Goal: Transaction & Acquisition: Purchase product/service

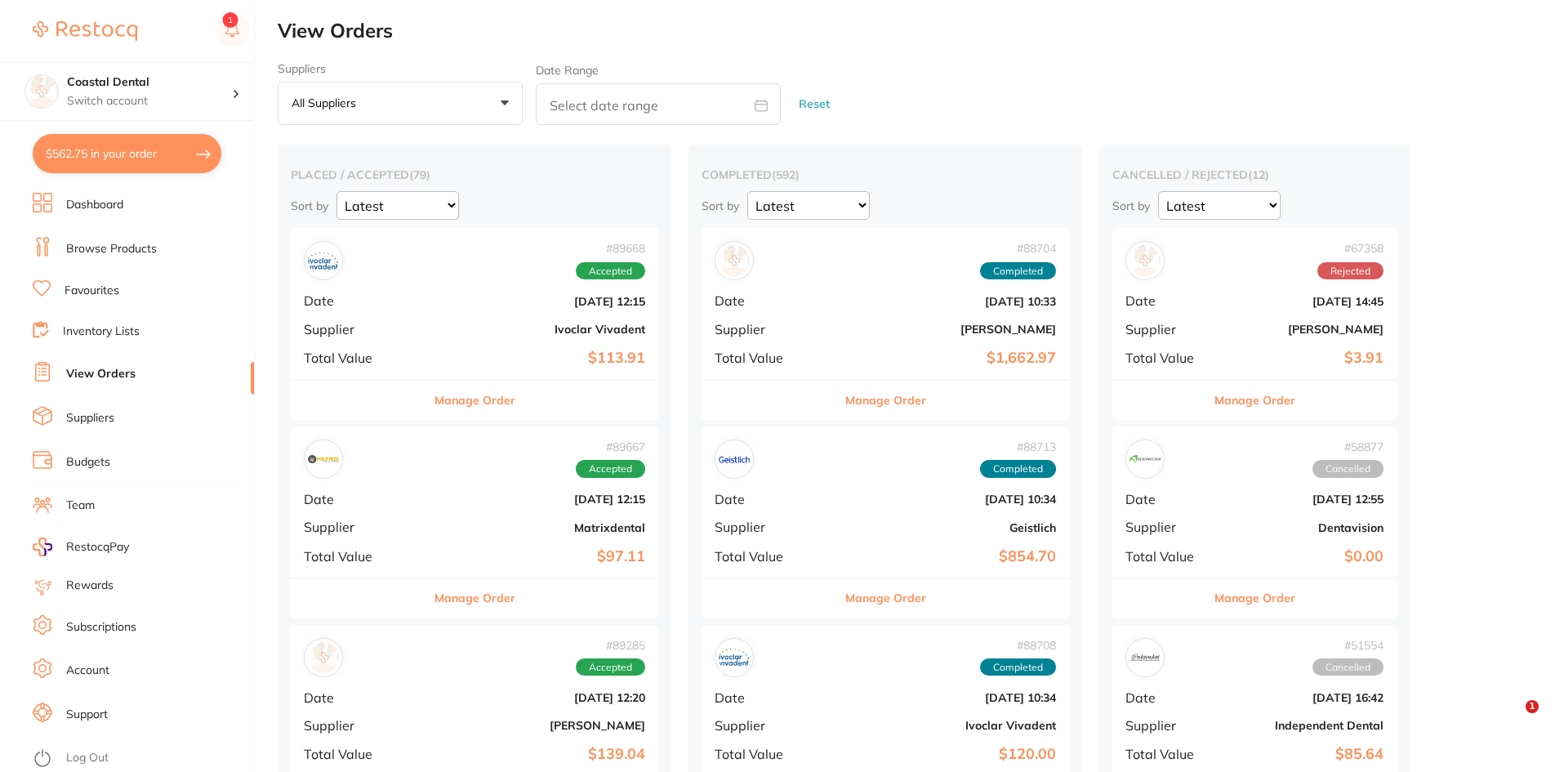
scroll to position [327, 0]
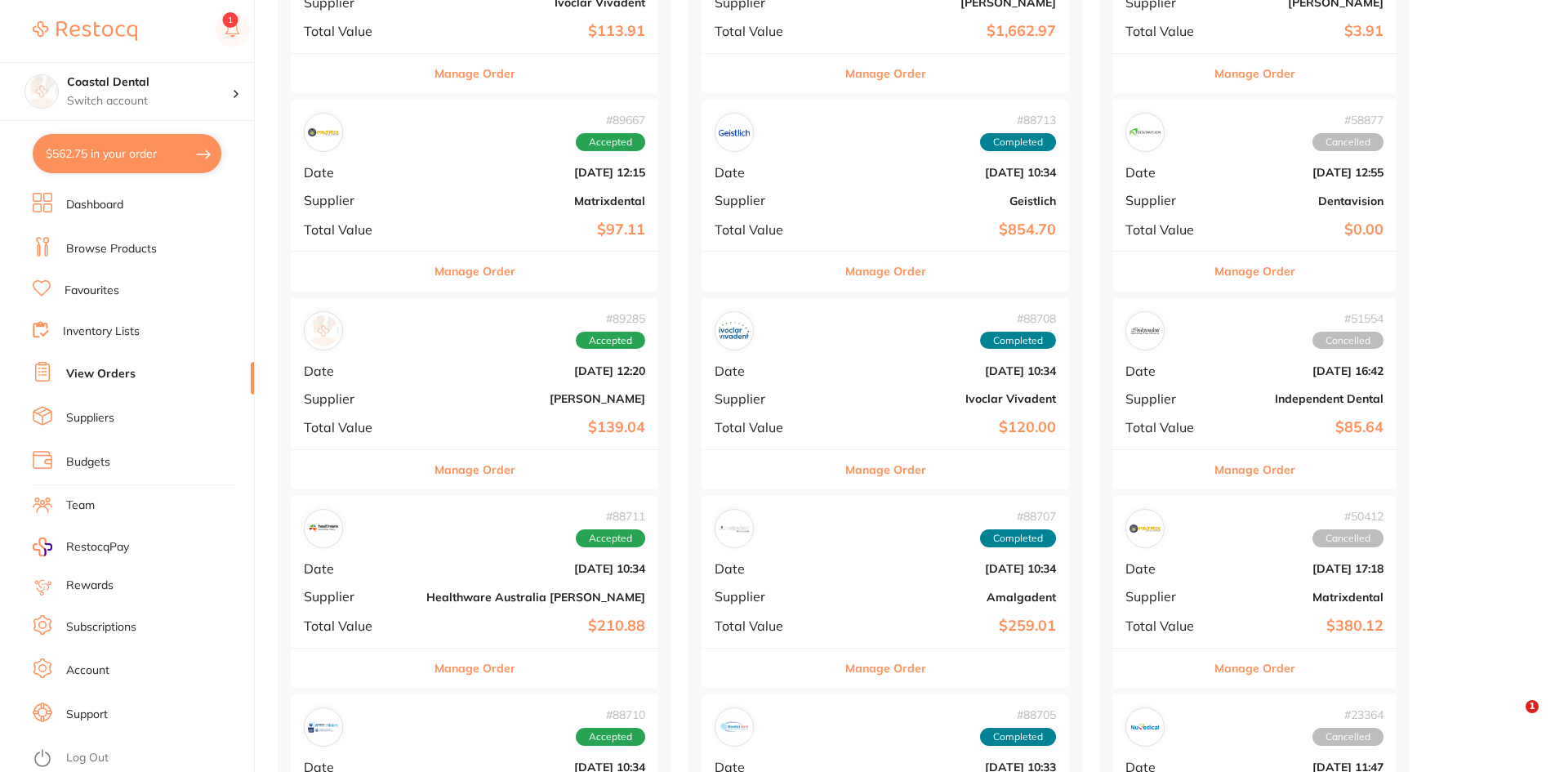
click at [140, 163] on button "$562.75 in your order" at bounding box center [127, 153] width 189 height 39
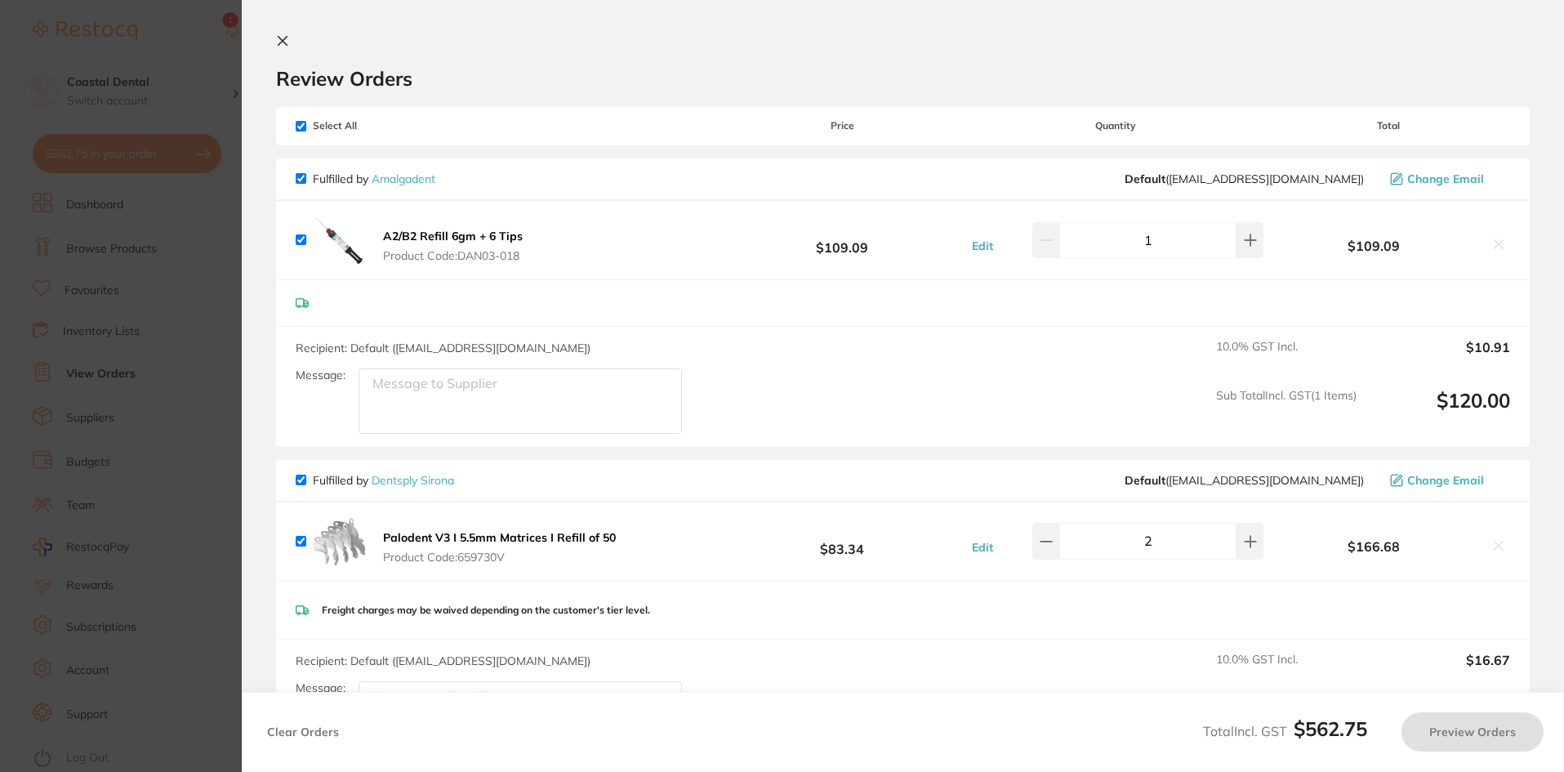
checkbox input "true"
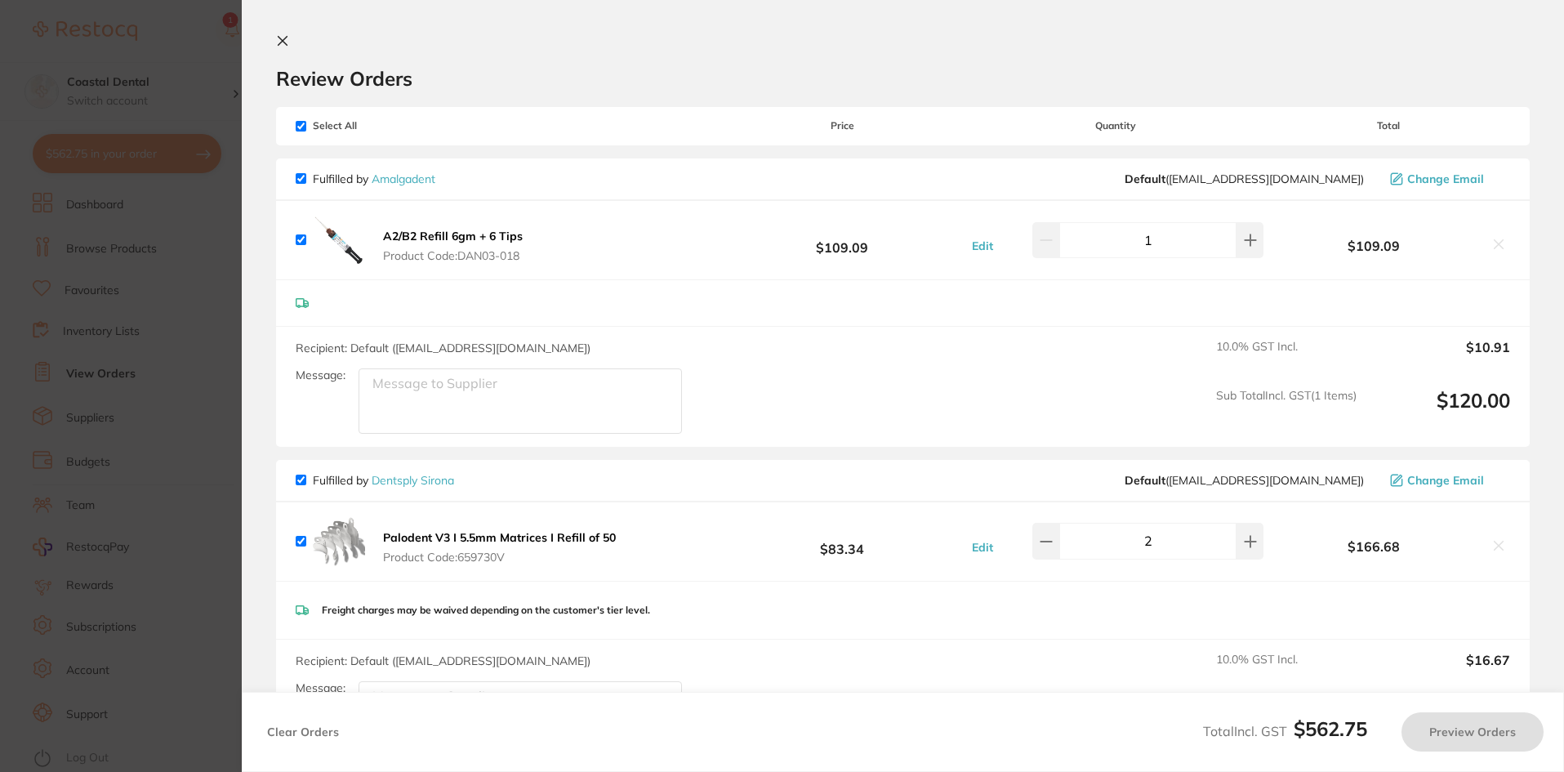
checkbox input "true"
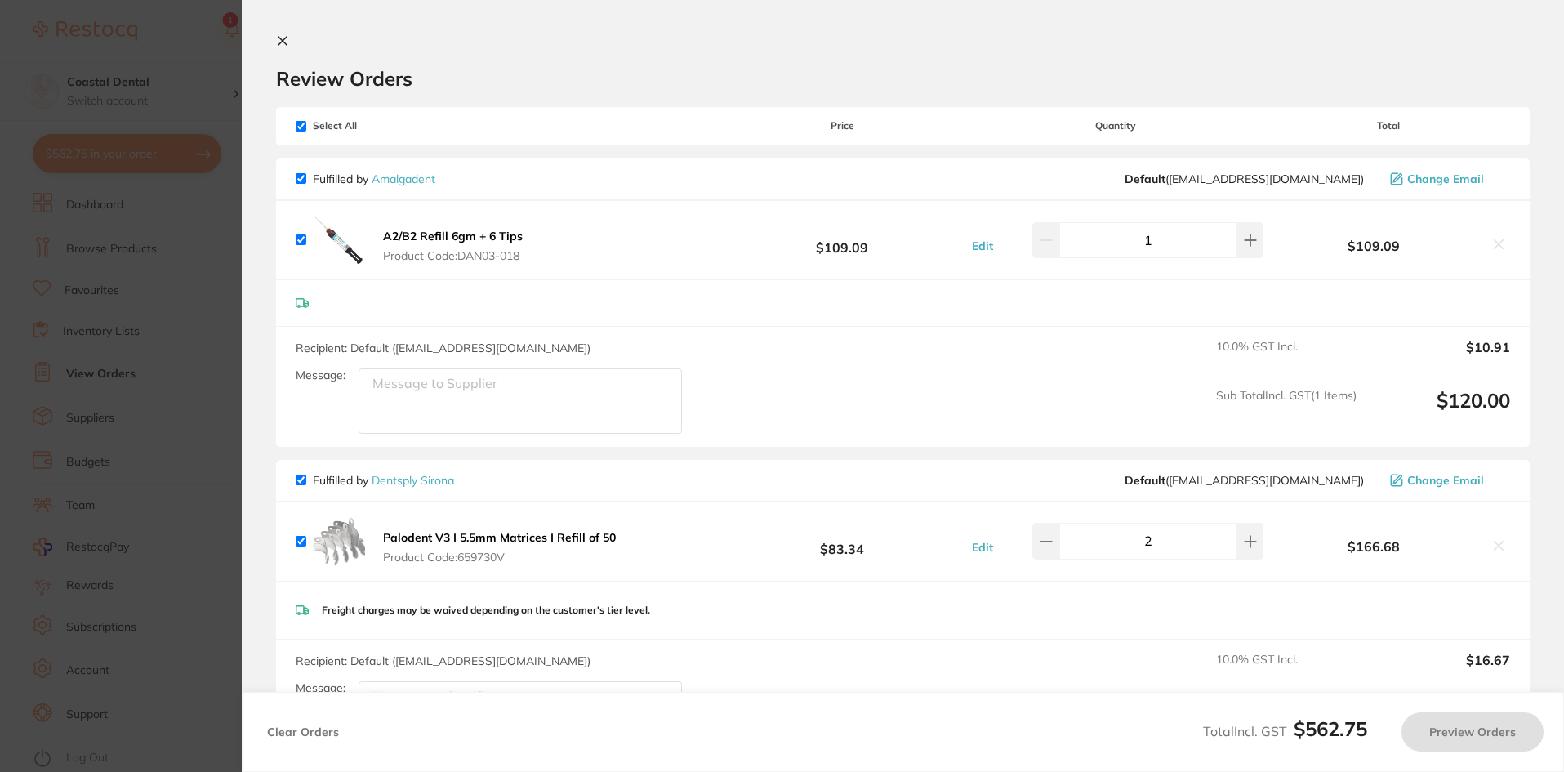
checkbox input "true"
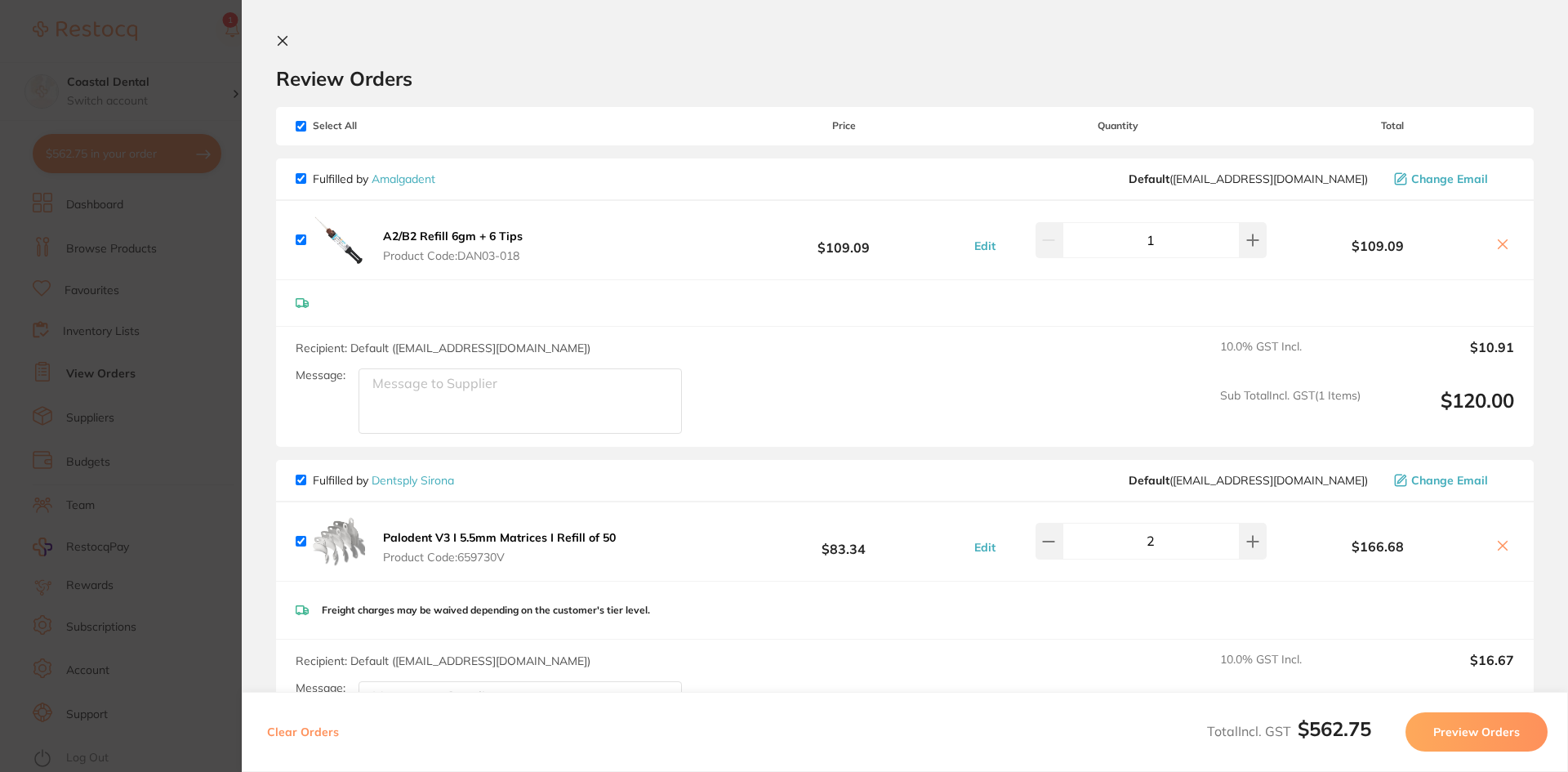
click at [481, 237] on b "A2/B2 Refill 6gm + 6 Tips" at bounding box center [453, 236] width 140 height 15
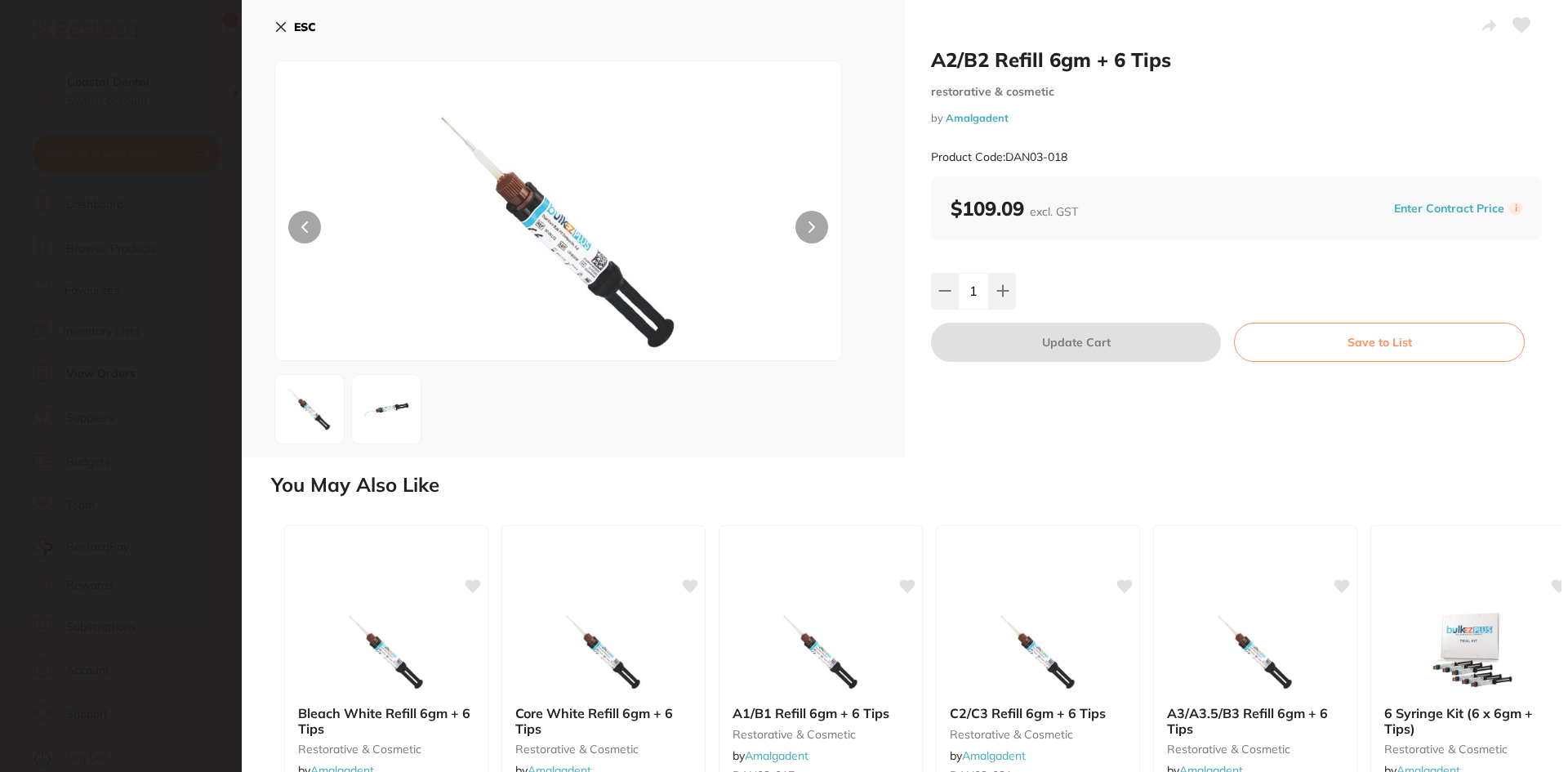
click at [282, 29] on icon at bounding box center [281, 27] width 9 height 9
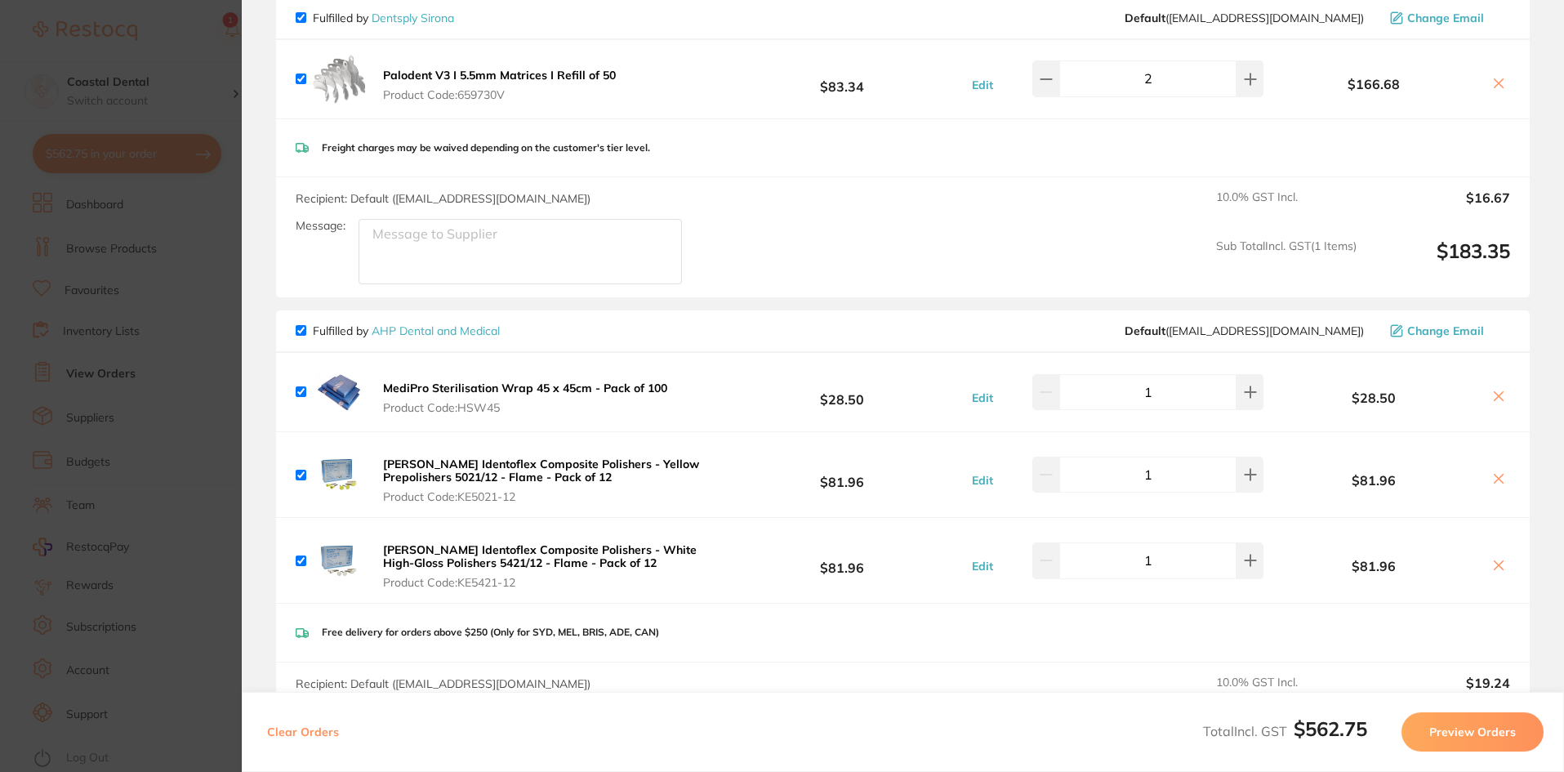
scroll to position [572, 0]
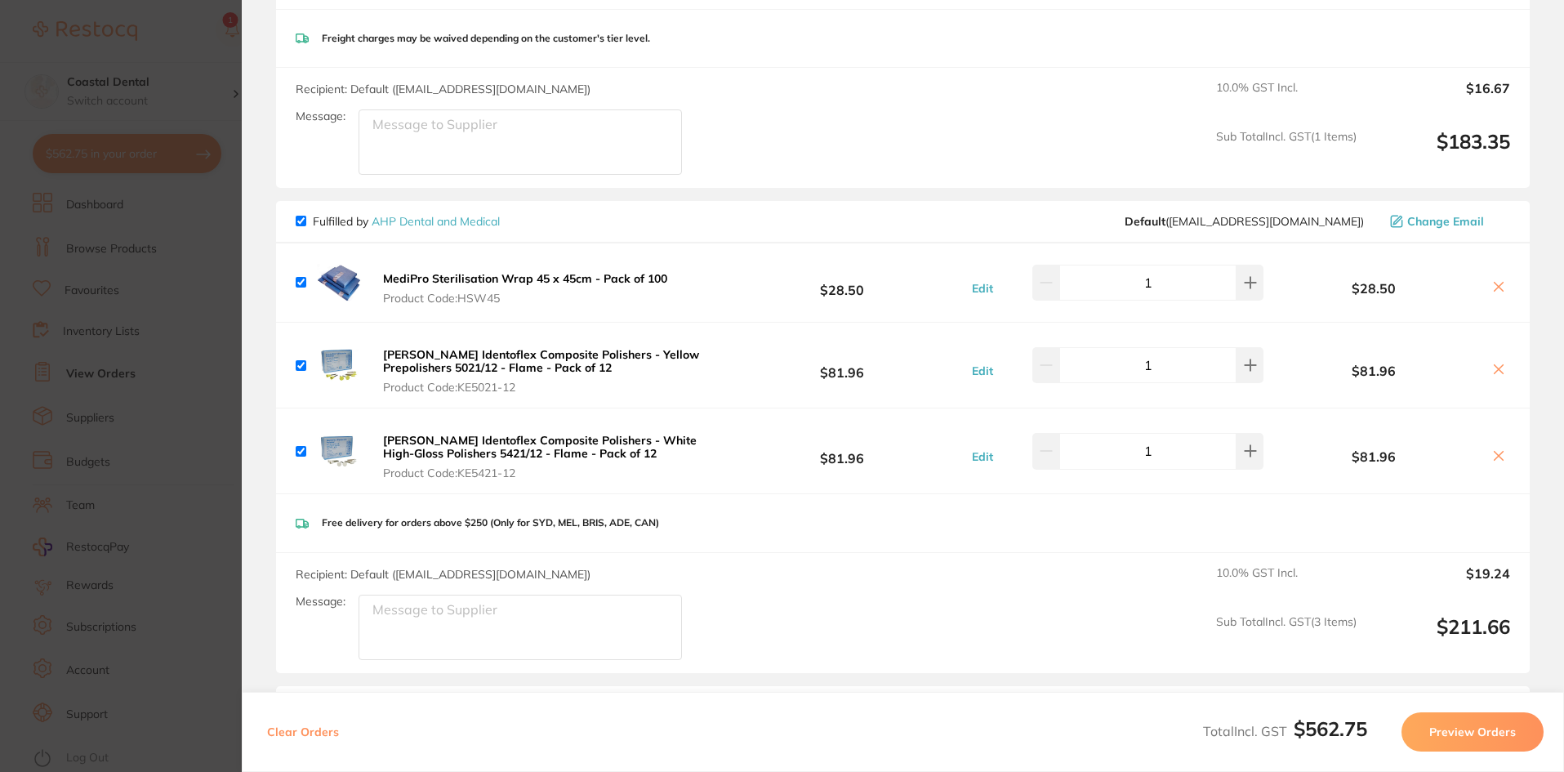
click at [1494, 290] on icon at bounding box center [1498, 286] width 13 height 13
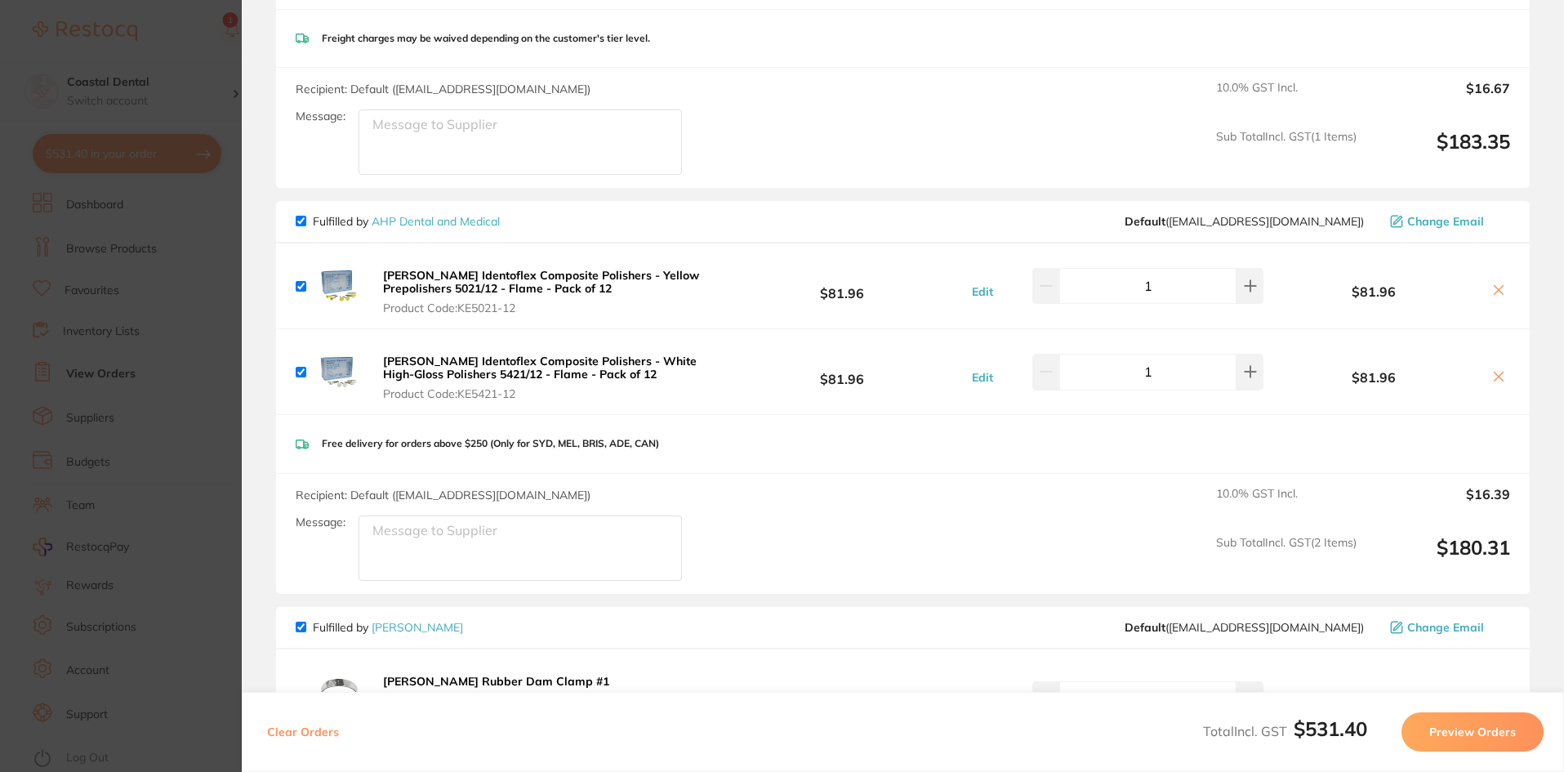
checkbox input "true"
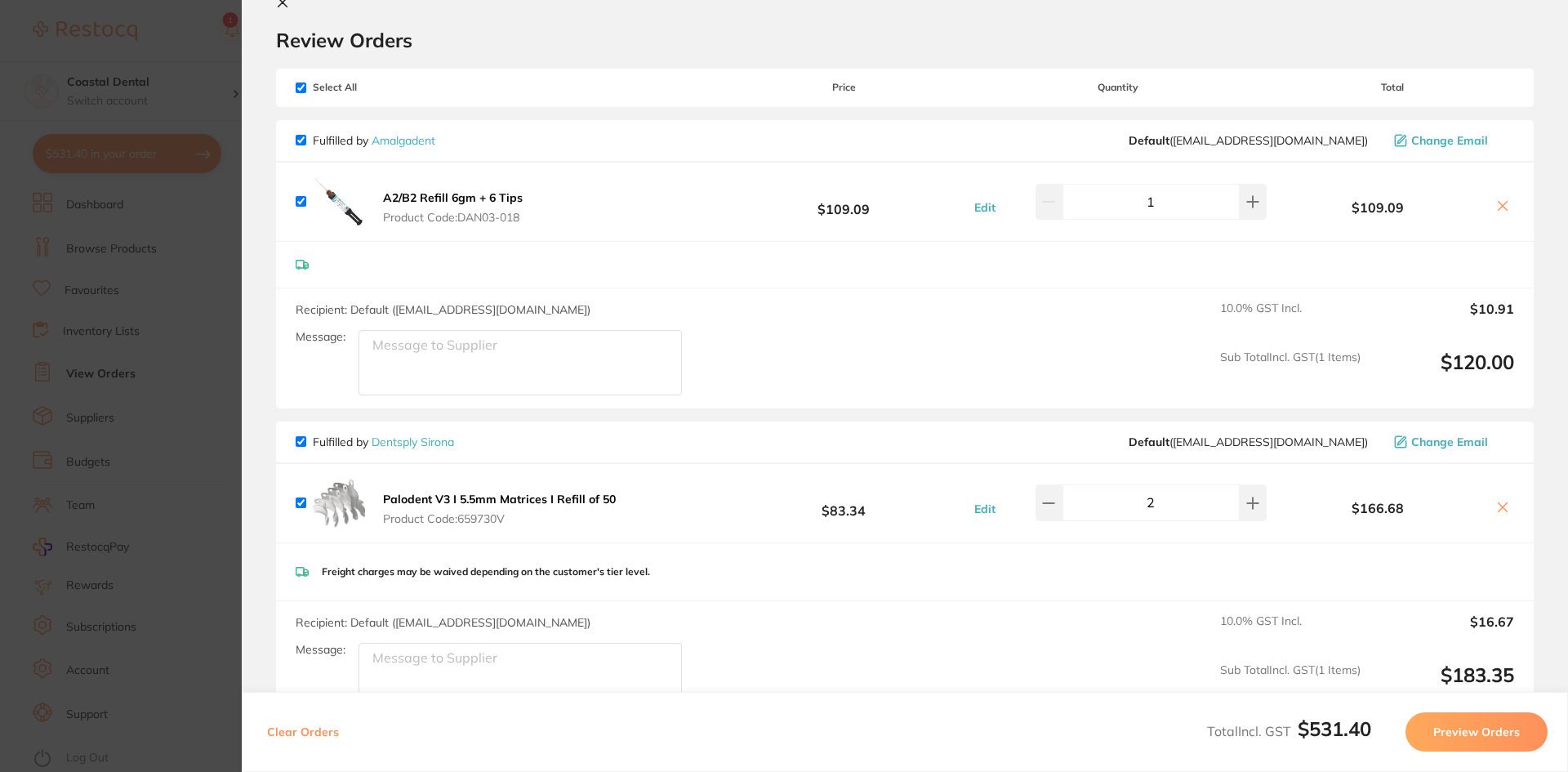
scroll to position [0, 0]
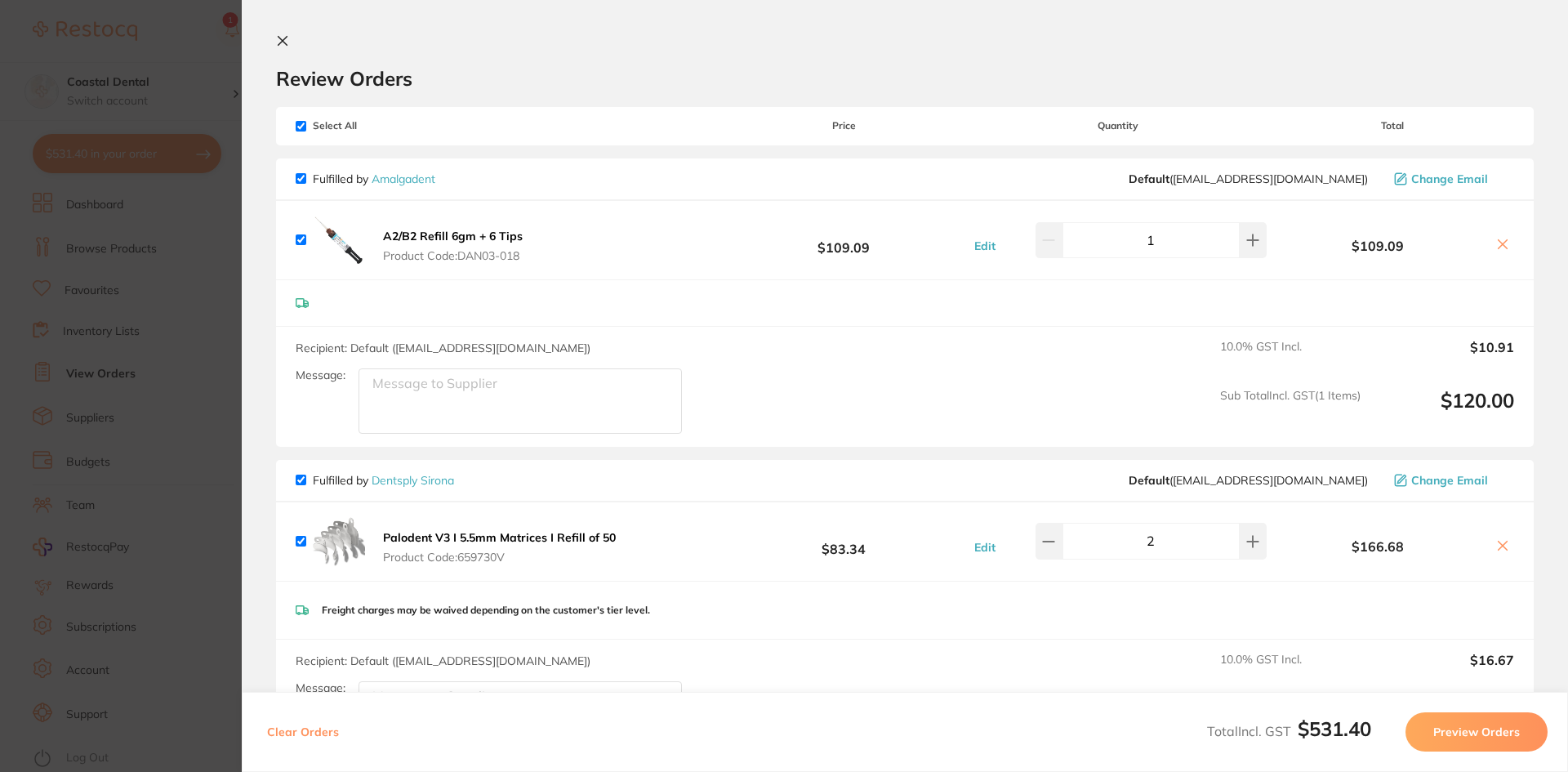
click at [285, 38] on icon at bounding box center [282, 41] width 9 height 9
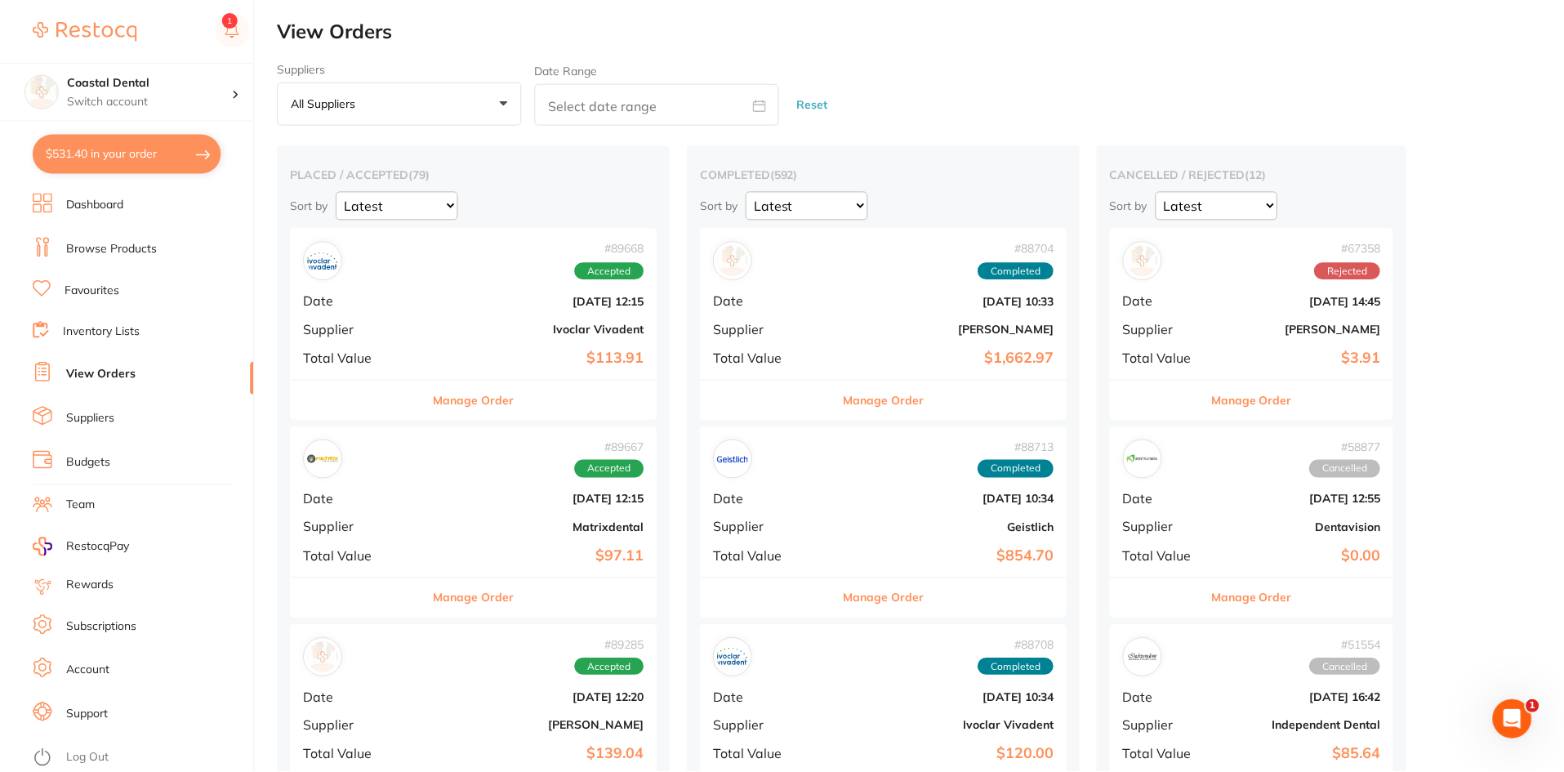
scroll to position [327, 0]
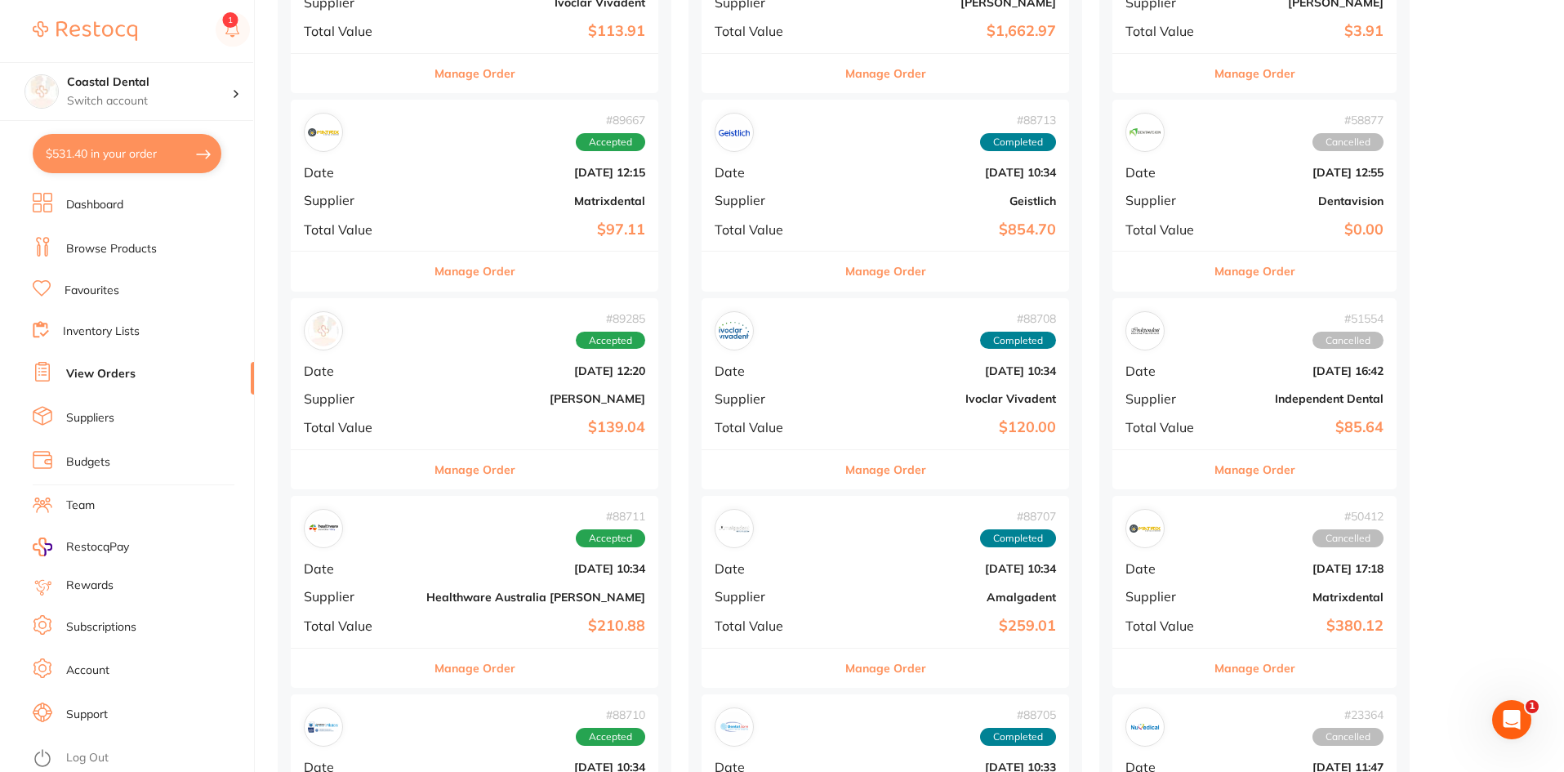
click at [116, 286] on link "Favourites" at bounding box center [92, 291] width 55 height 16
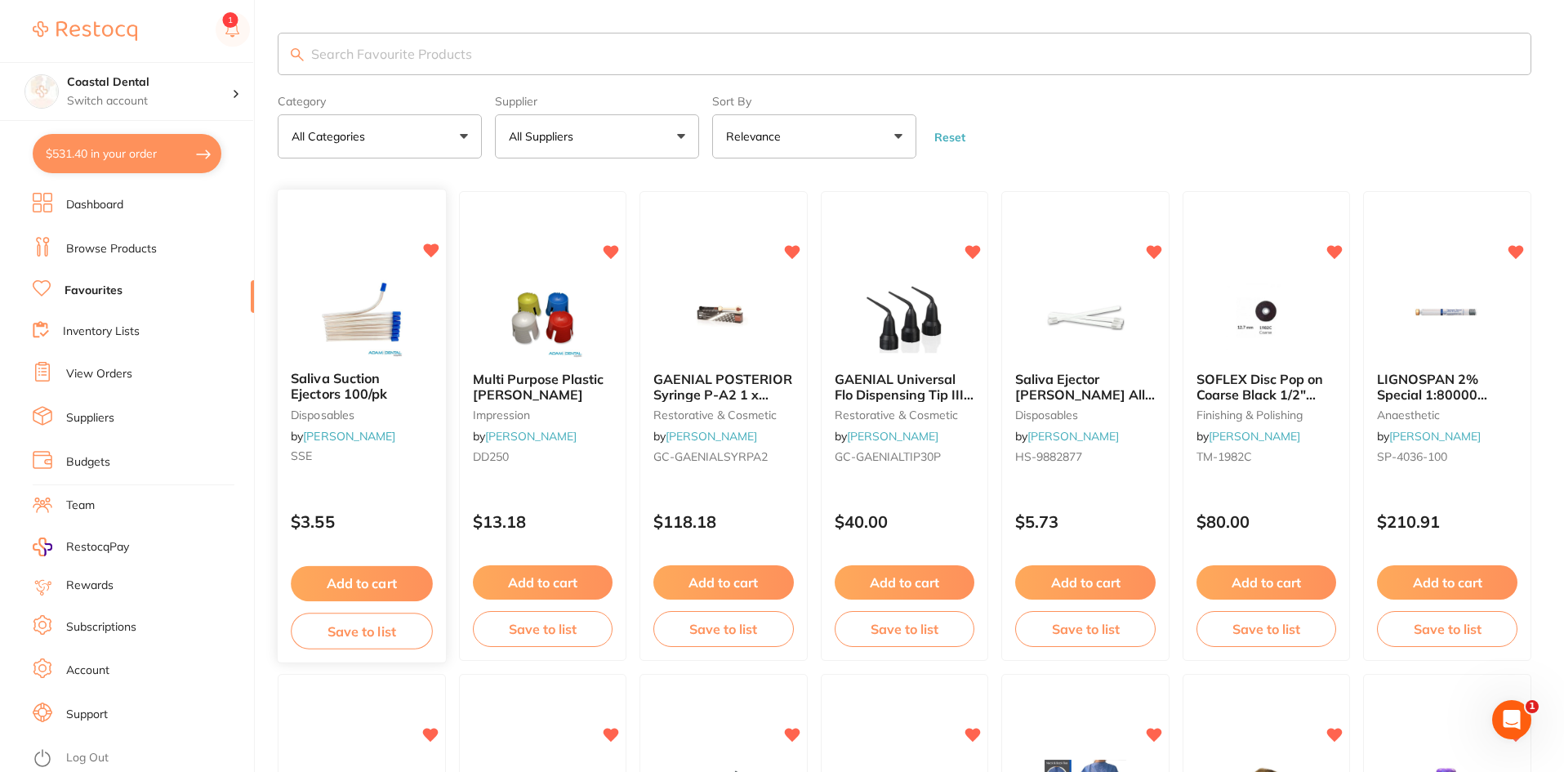
click at [379, 579] on button "Add to cart" at bounding box center [361, 583] width 141 height 35
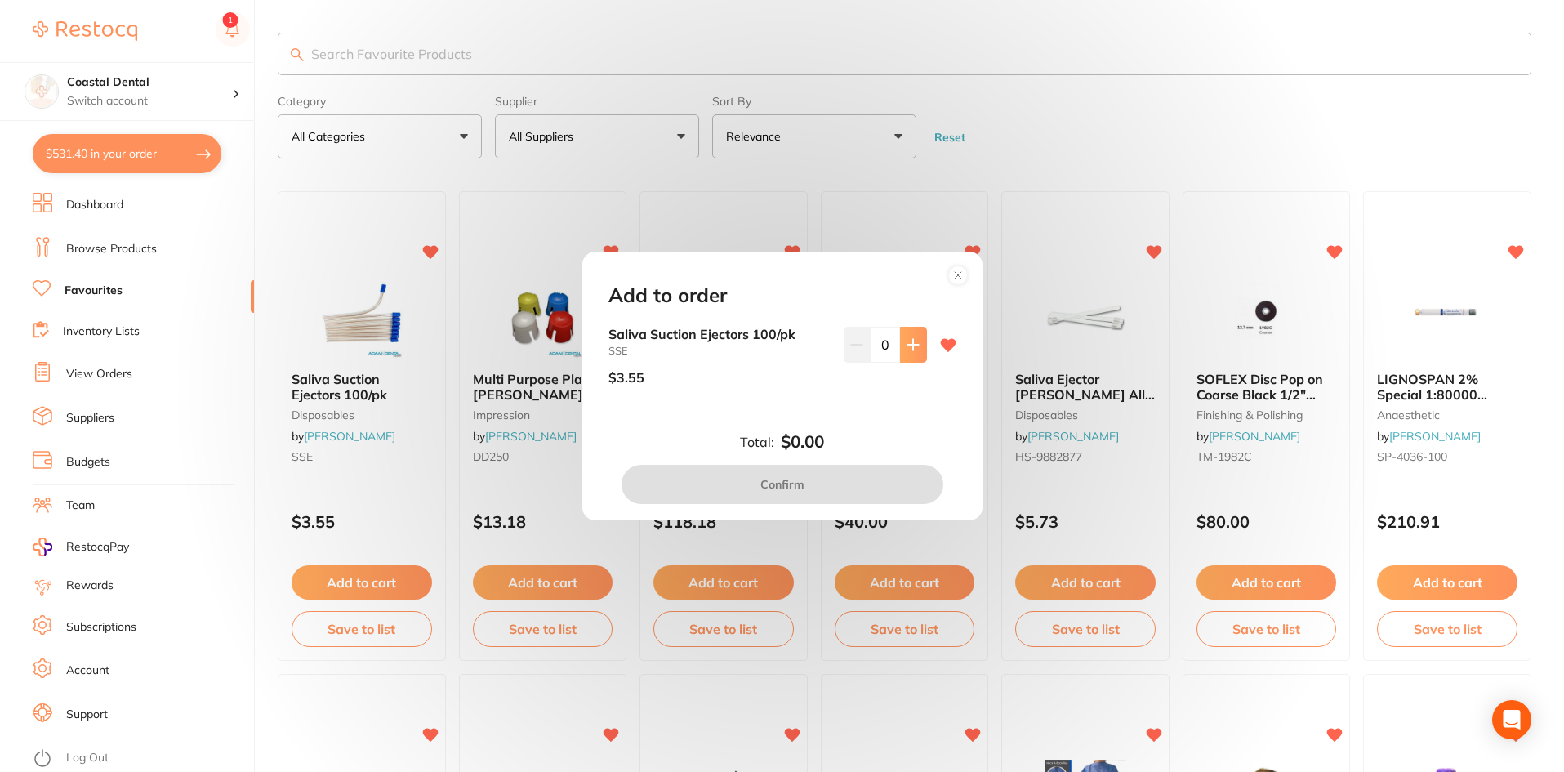
click at [907, 345] on icon at bounding box center [912, 344] width 11 height 11
type input "2"
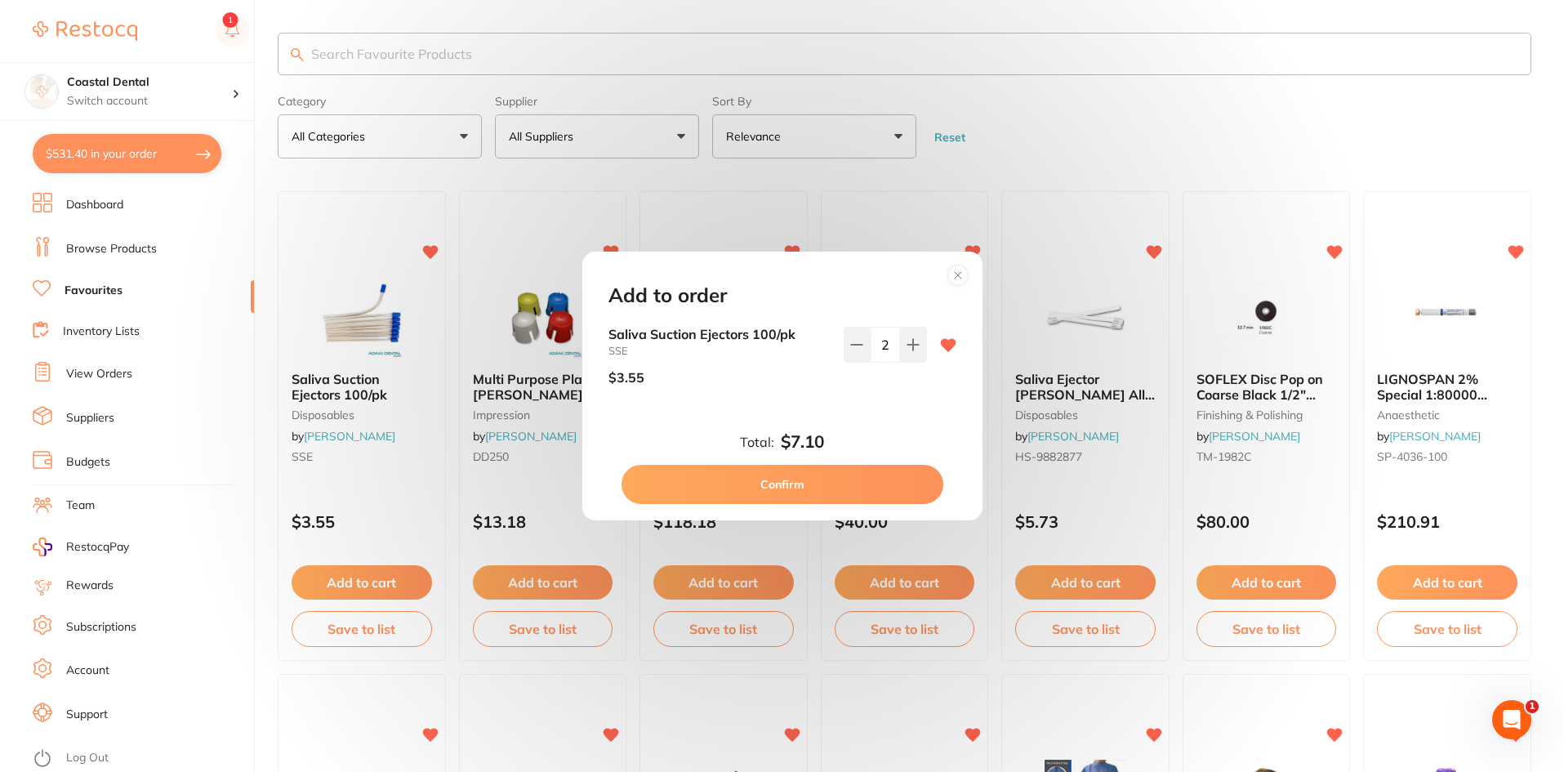
click at [804, 484] on button "Confirm" at bounding box center [783, 484] width 322 height 39
checkbox input "false"
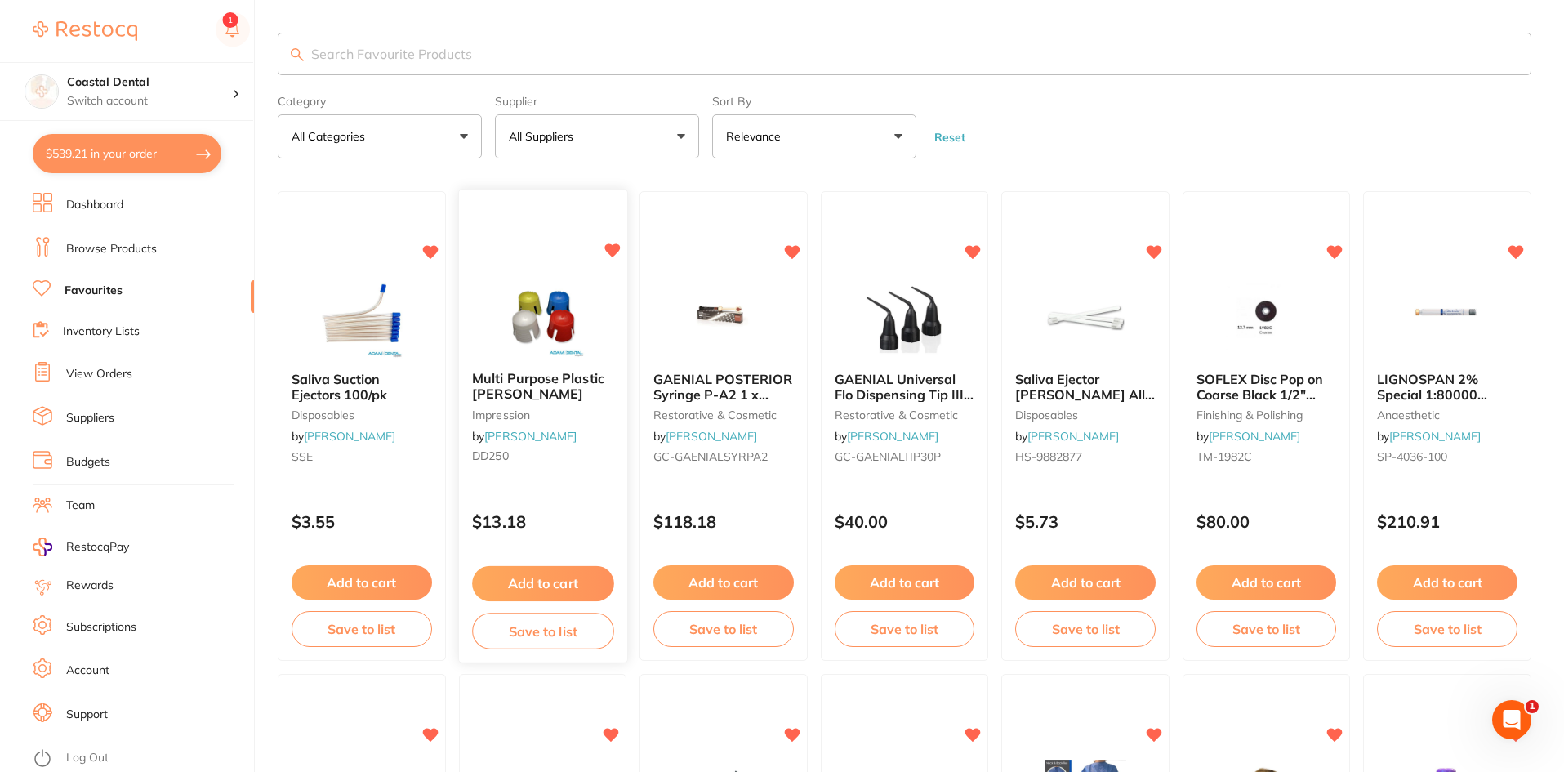
click at [558, 581] on button "Add to cart" at bounding box center [542, 583] width 141 height 35
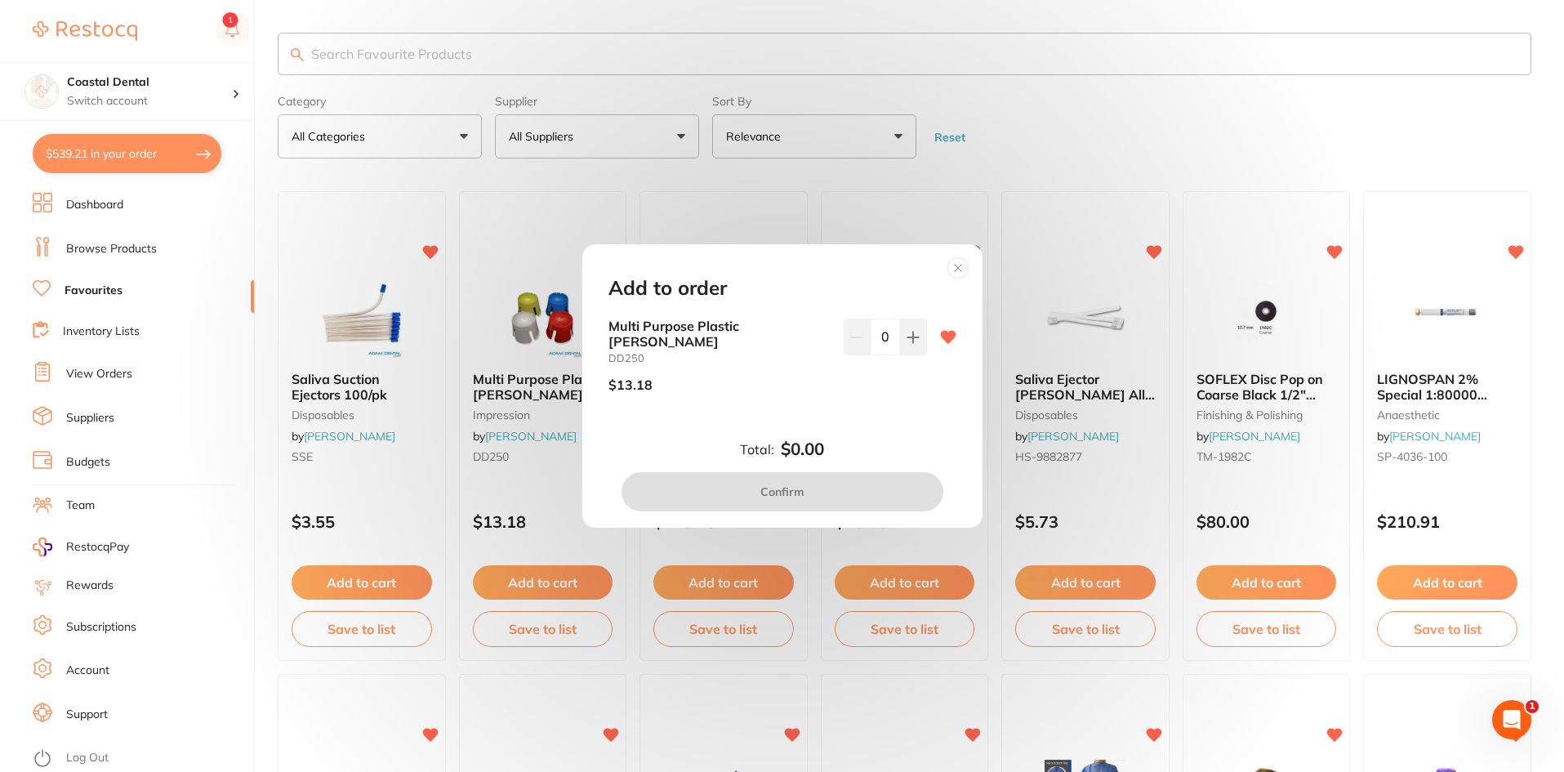
click at [956, 271] on icon at bounding box center [958, 268] width 7 height 7
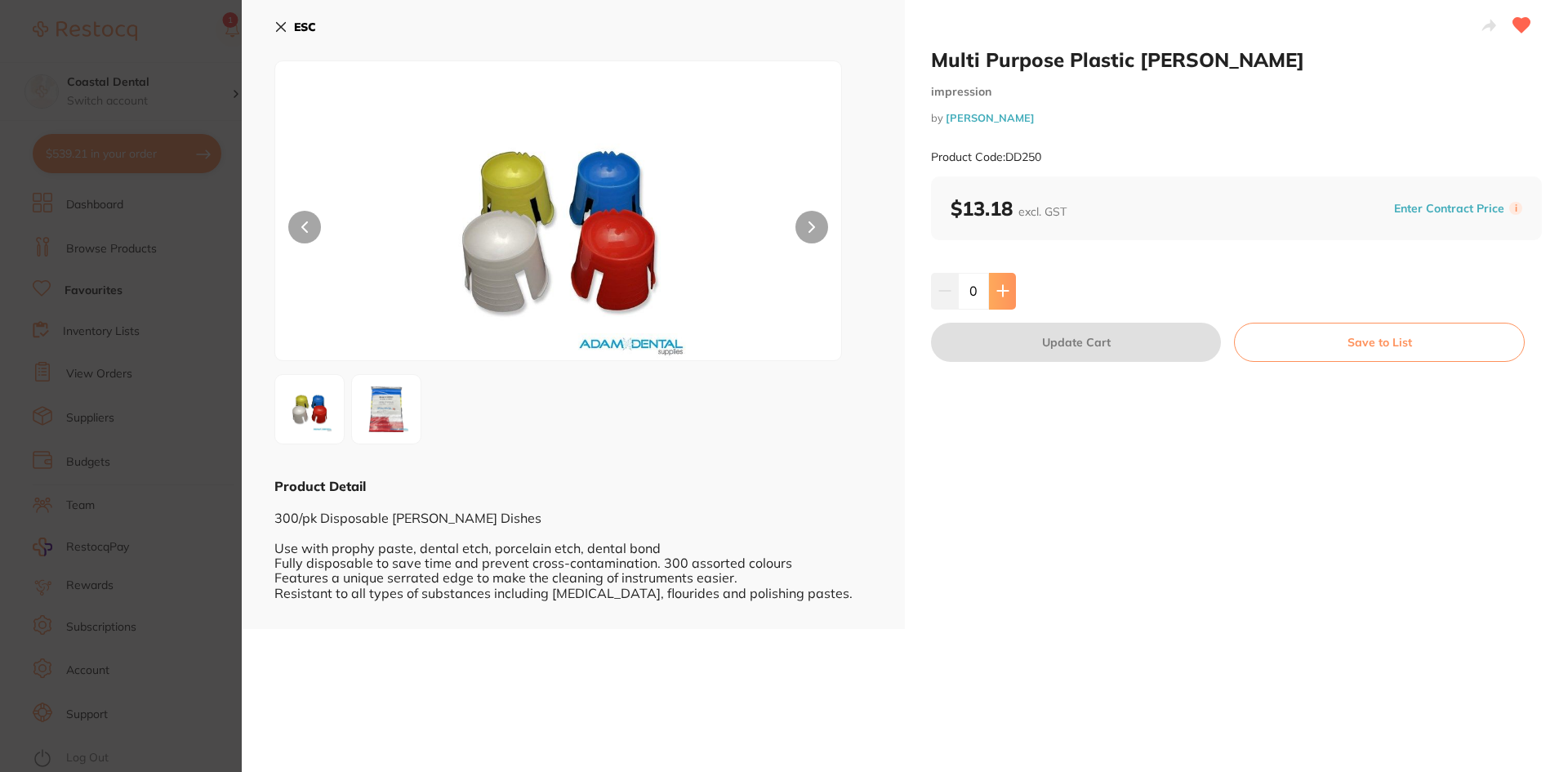
click at [1002, 293] on icon at bounding box center [1002, 290] width 13 height 13
type input "1"
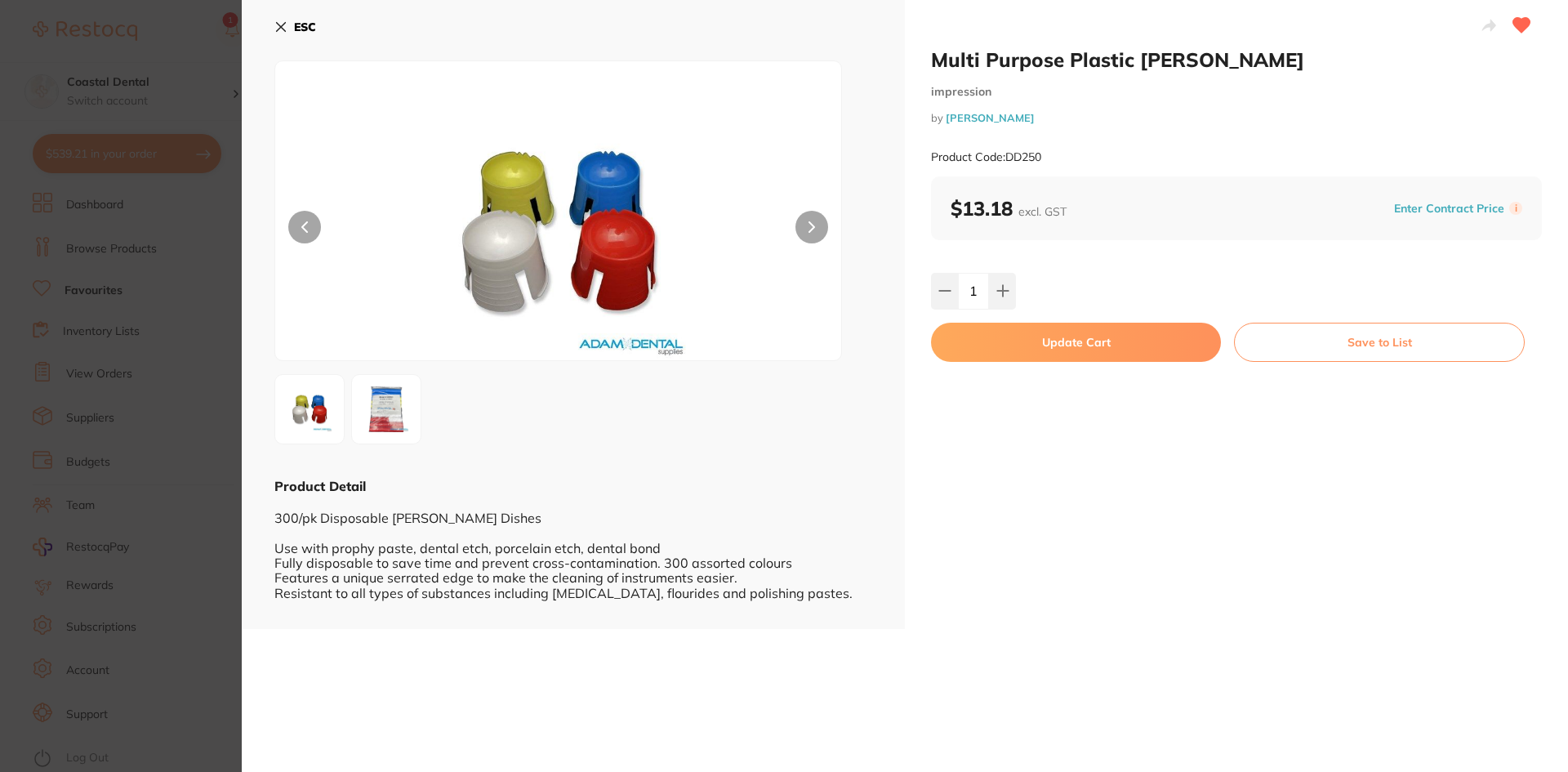
click at [1022, 347] on button "Update Cart" at bounding box center [1076, 342] width 290 height 39
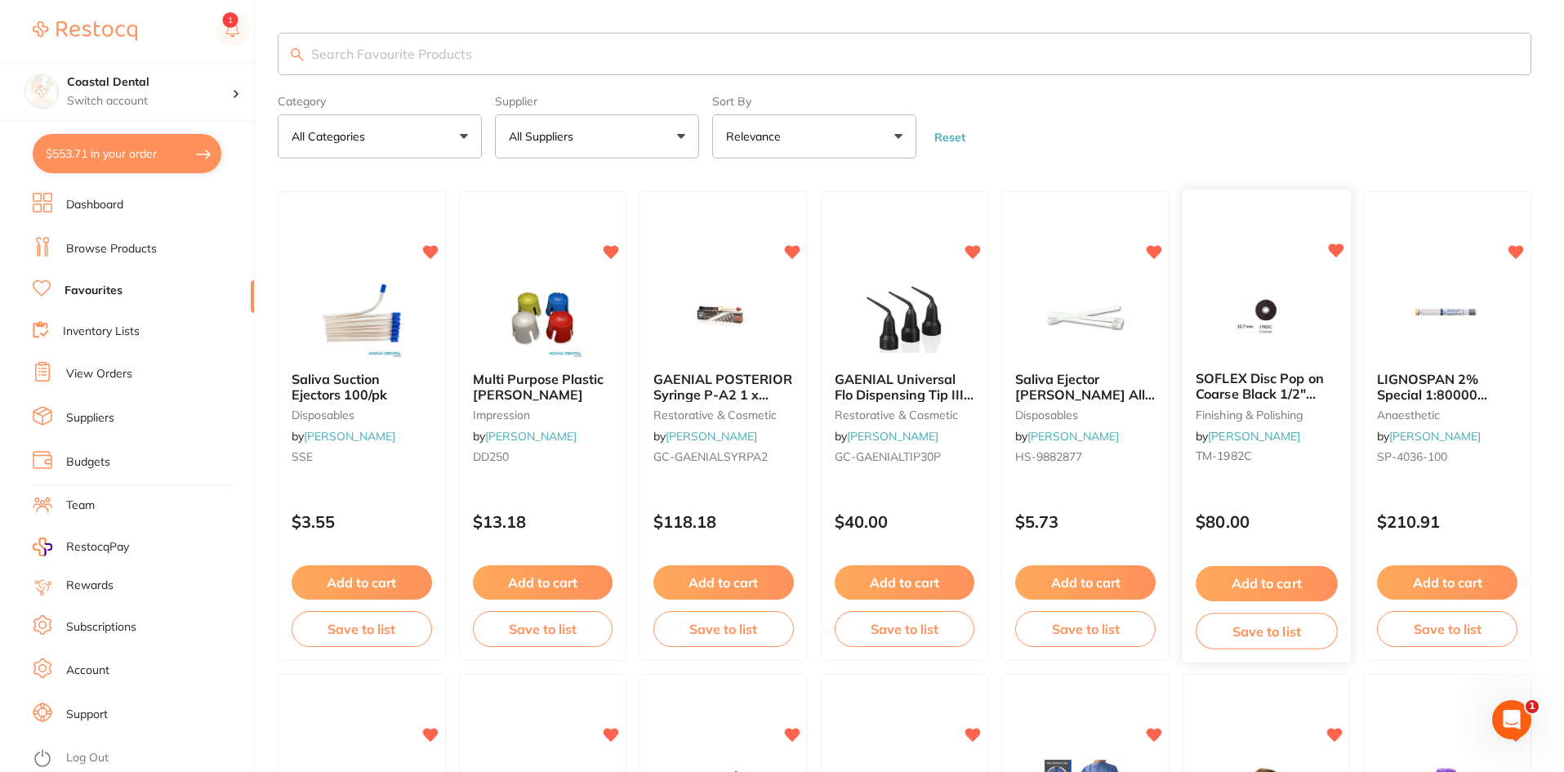
click at [1269, 500] on div "$80.00" at bounding box center [1267, 519] width 168 height 44
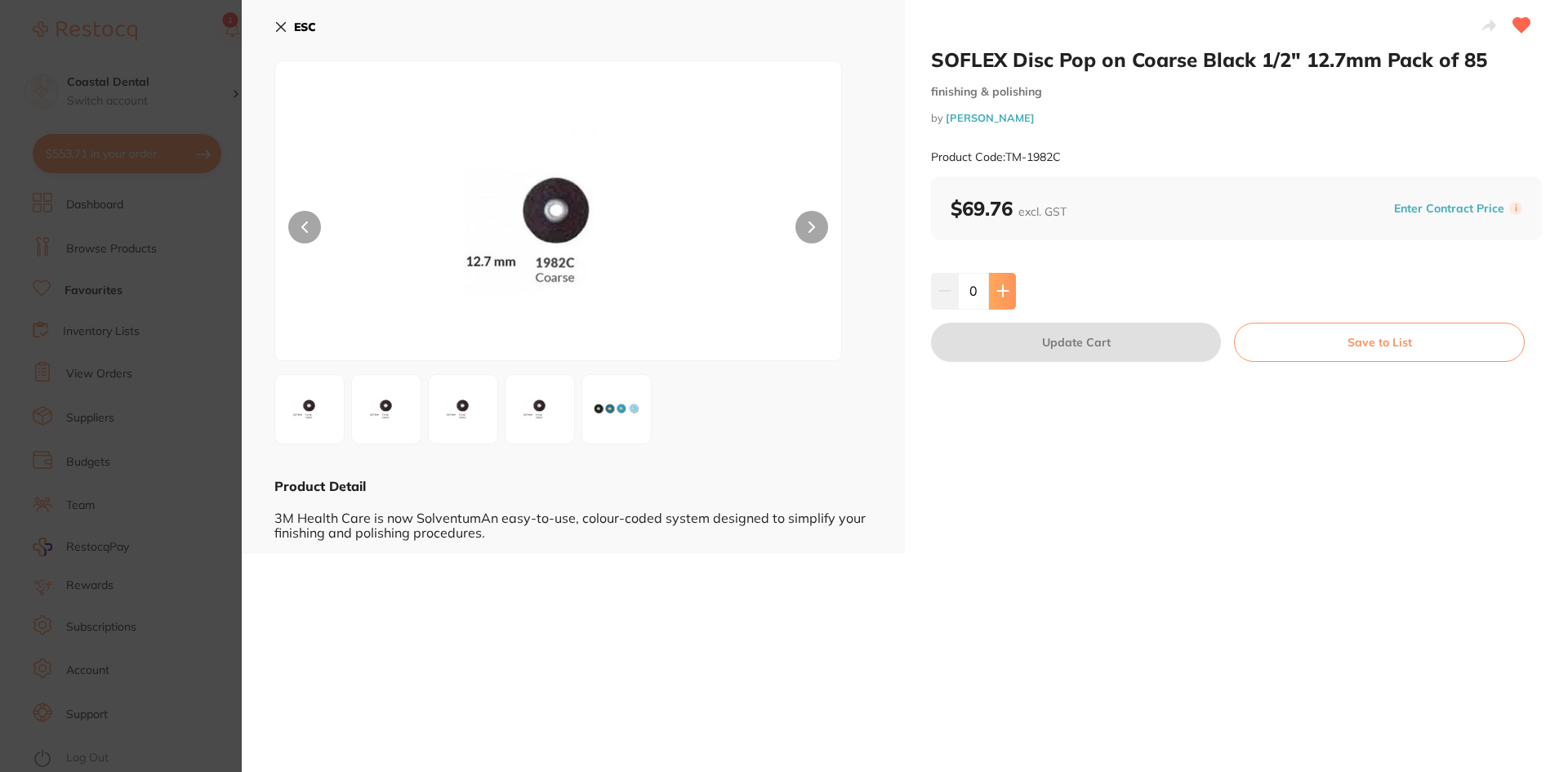
click at [1002, 296] on icon at bounding box center [1002, 290] width 13 height 13
type input "1"
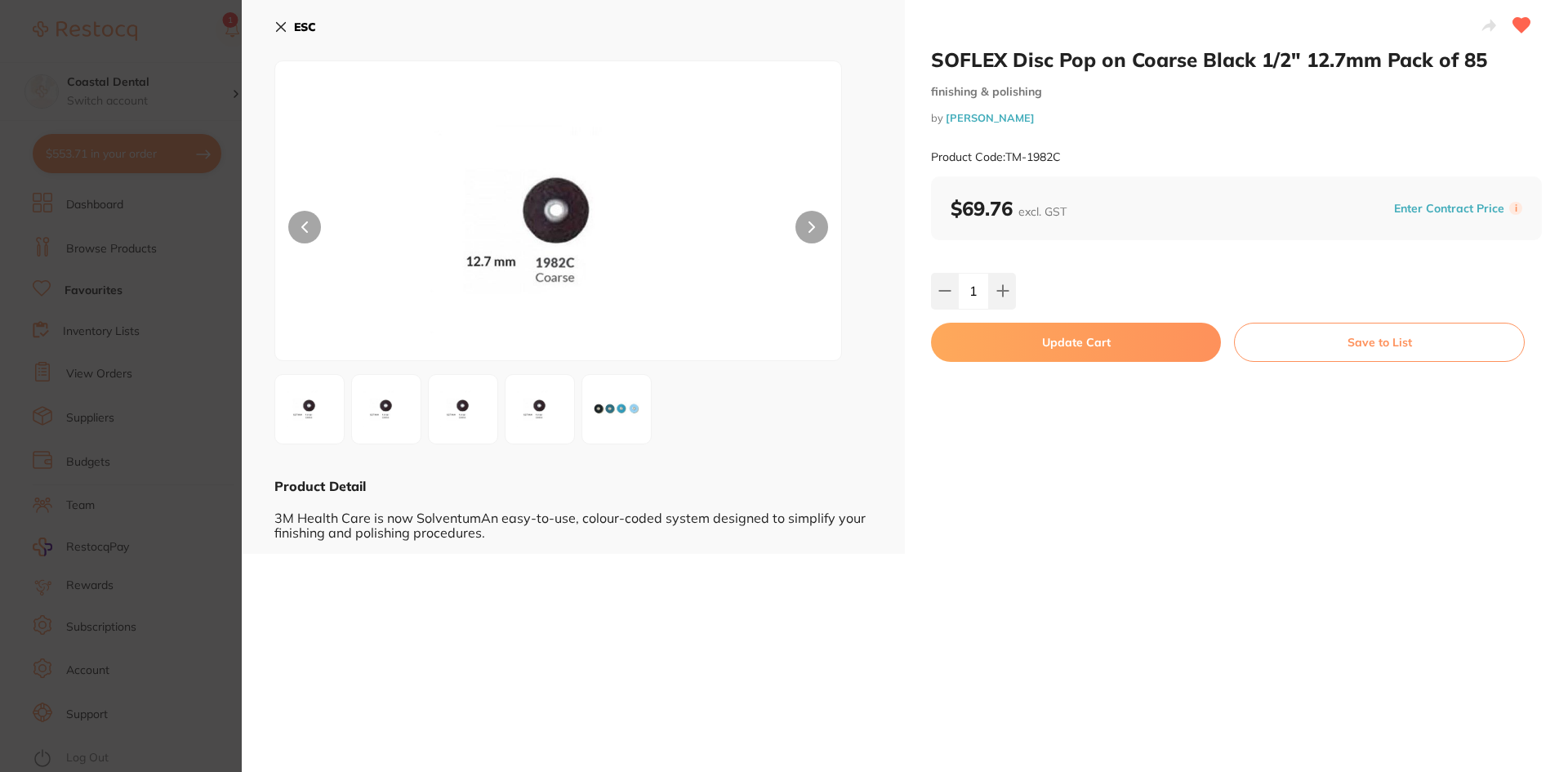
click at [1026, 332] on button "Update Cart" at bounding box center [1076, 342] width 290 height 39
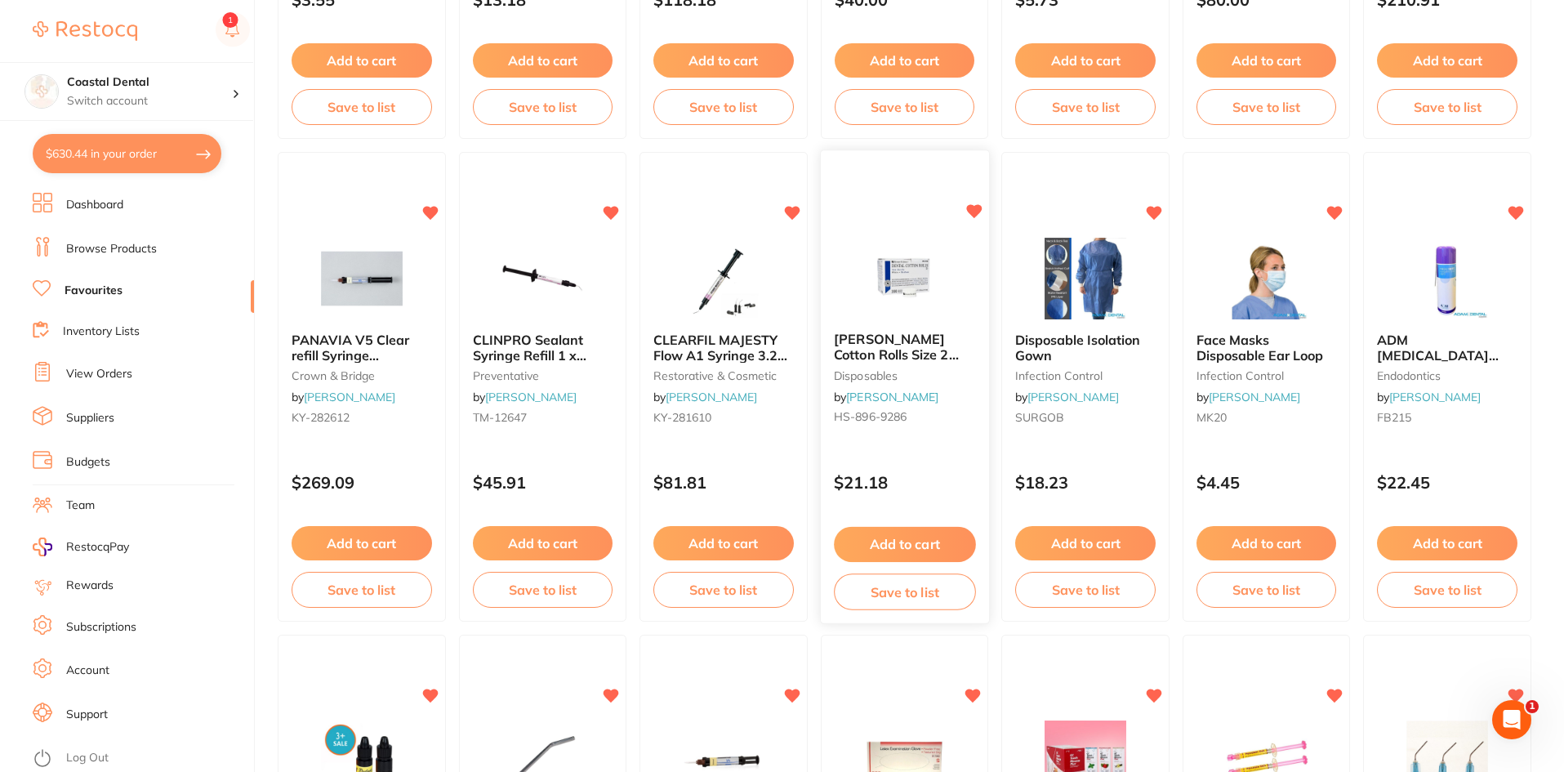
scroll to position [573, 0]
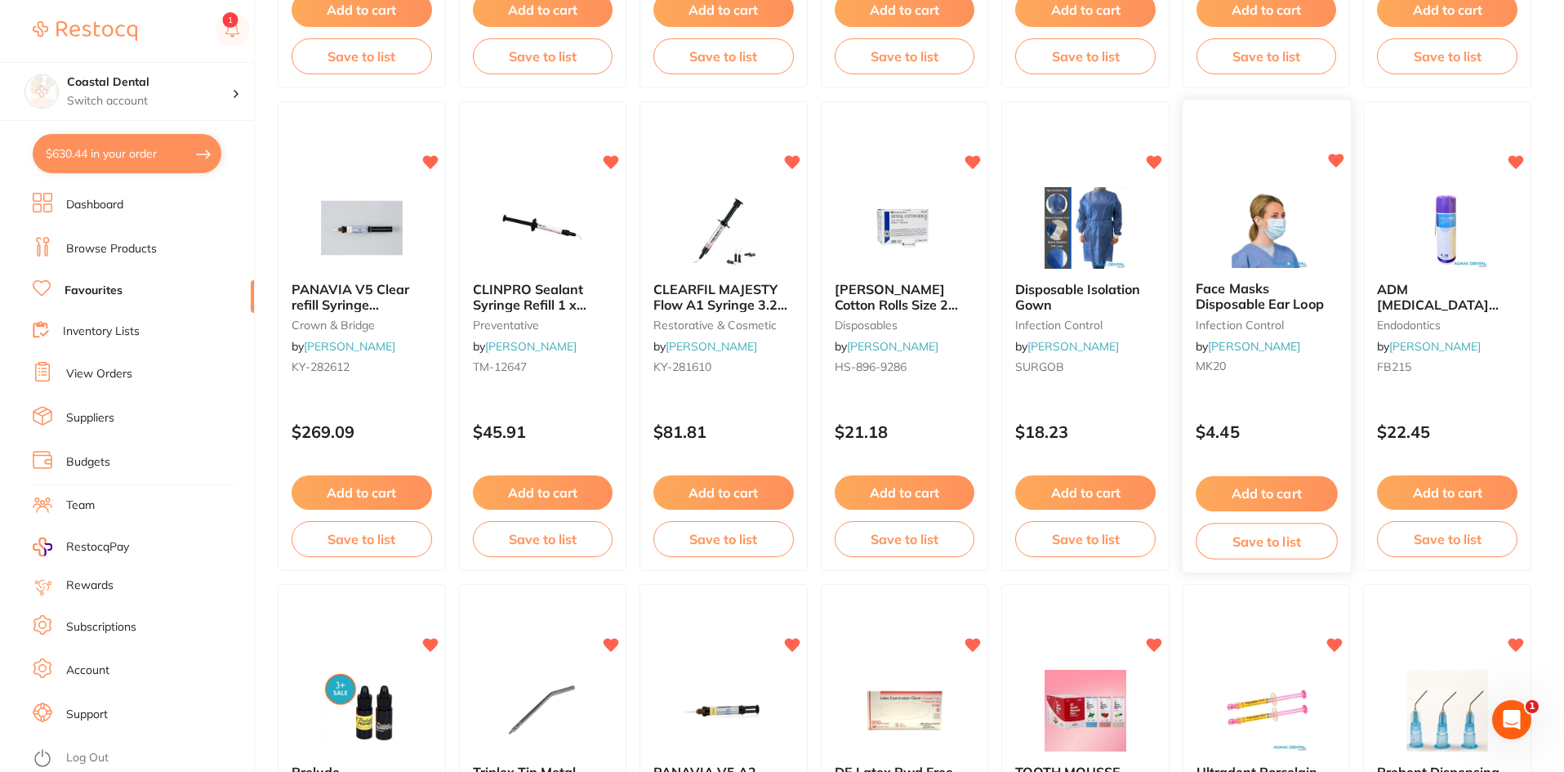
click at [1277, 374] on div "Face Masks Disposable Ear Loop infection control by [PERSON_NAME] MK20" at bounding box center [1267, 331] width 168 height 125
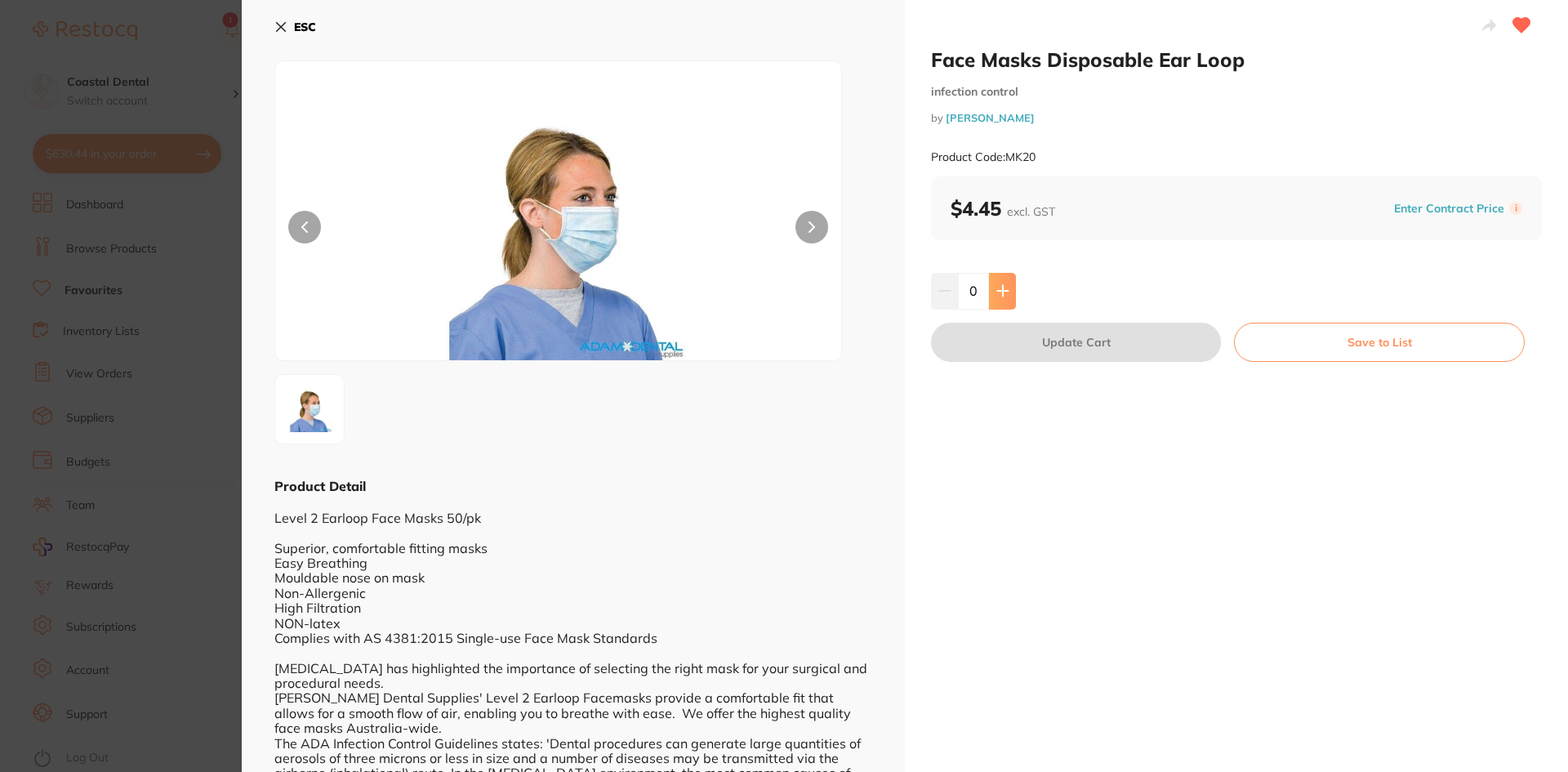
click at [991, 295] on button at bounding box center [1002, 291] width 27 height 36
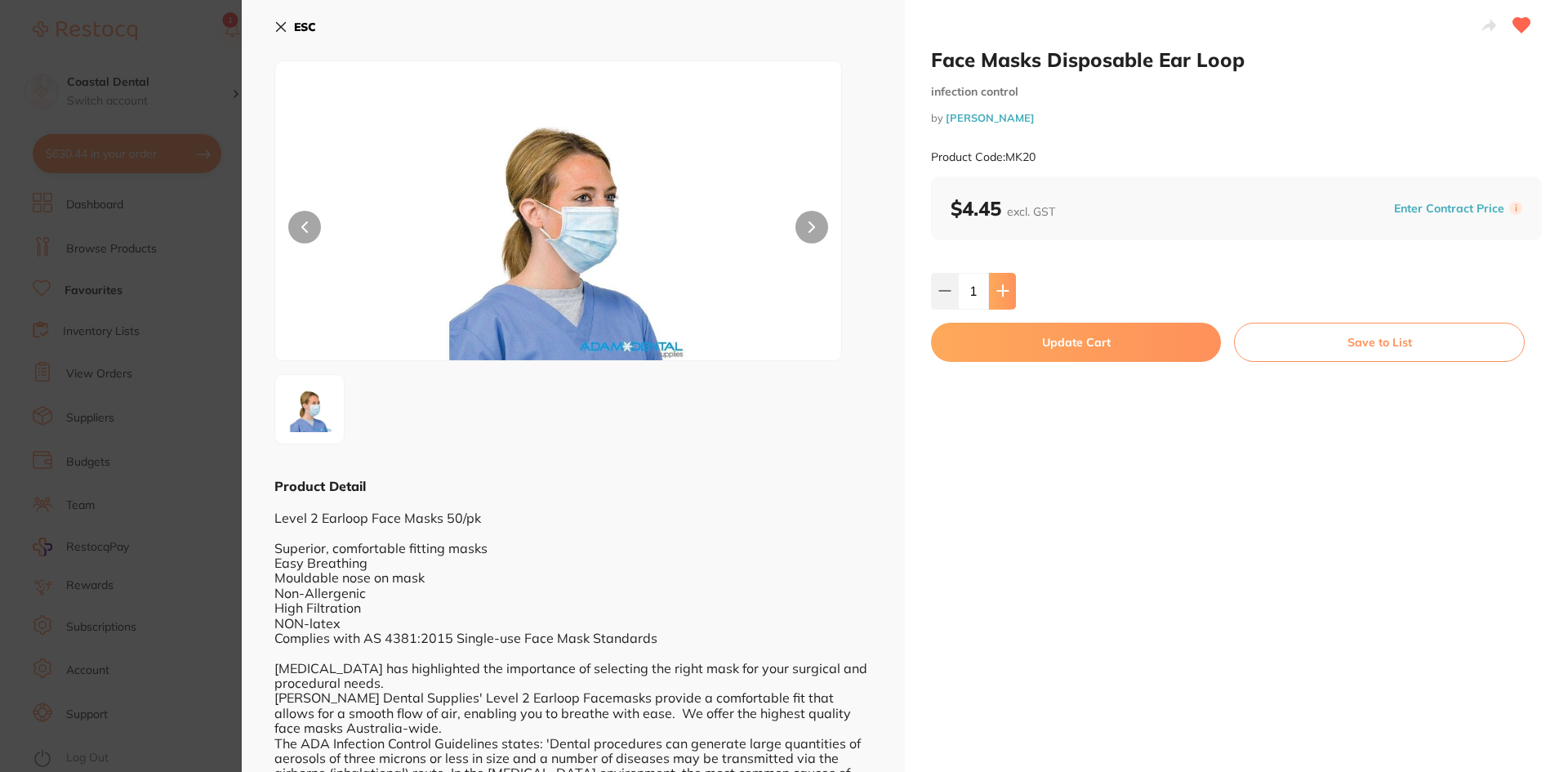
click at [996, 295] on icon at bounding box center [1002, 290] width 13 height 13
type input "3"
click at [1028, 348] on button "Update Cart" at bounding box center [1076, 342] width 290 height 39
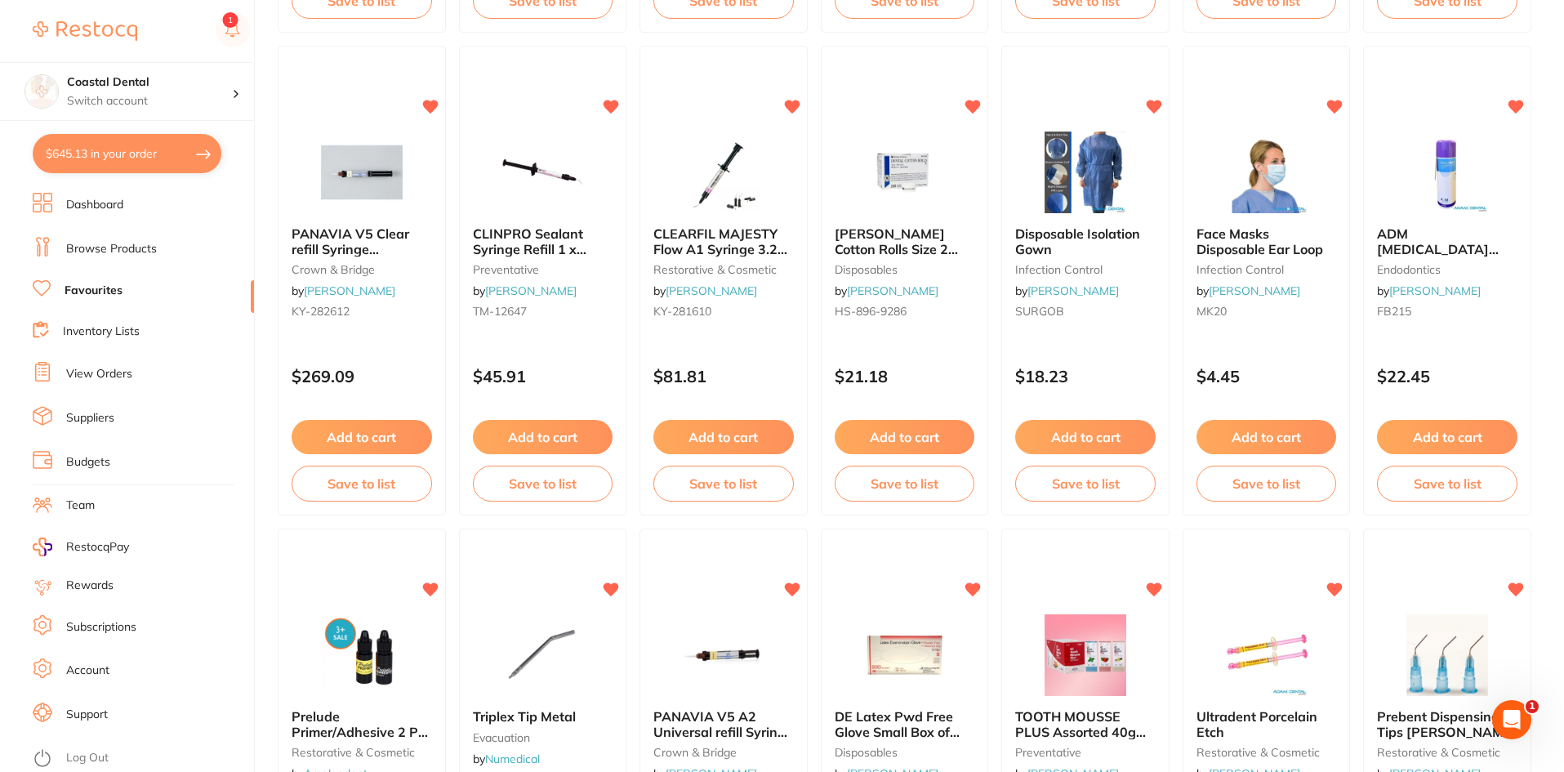
scroll to position [818, 0]
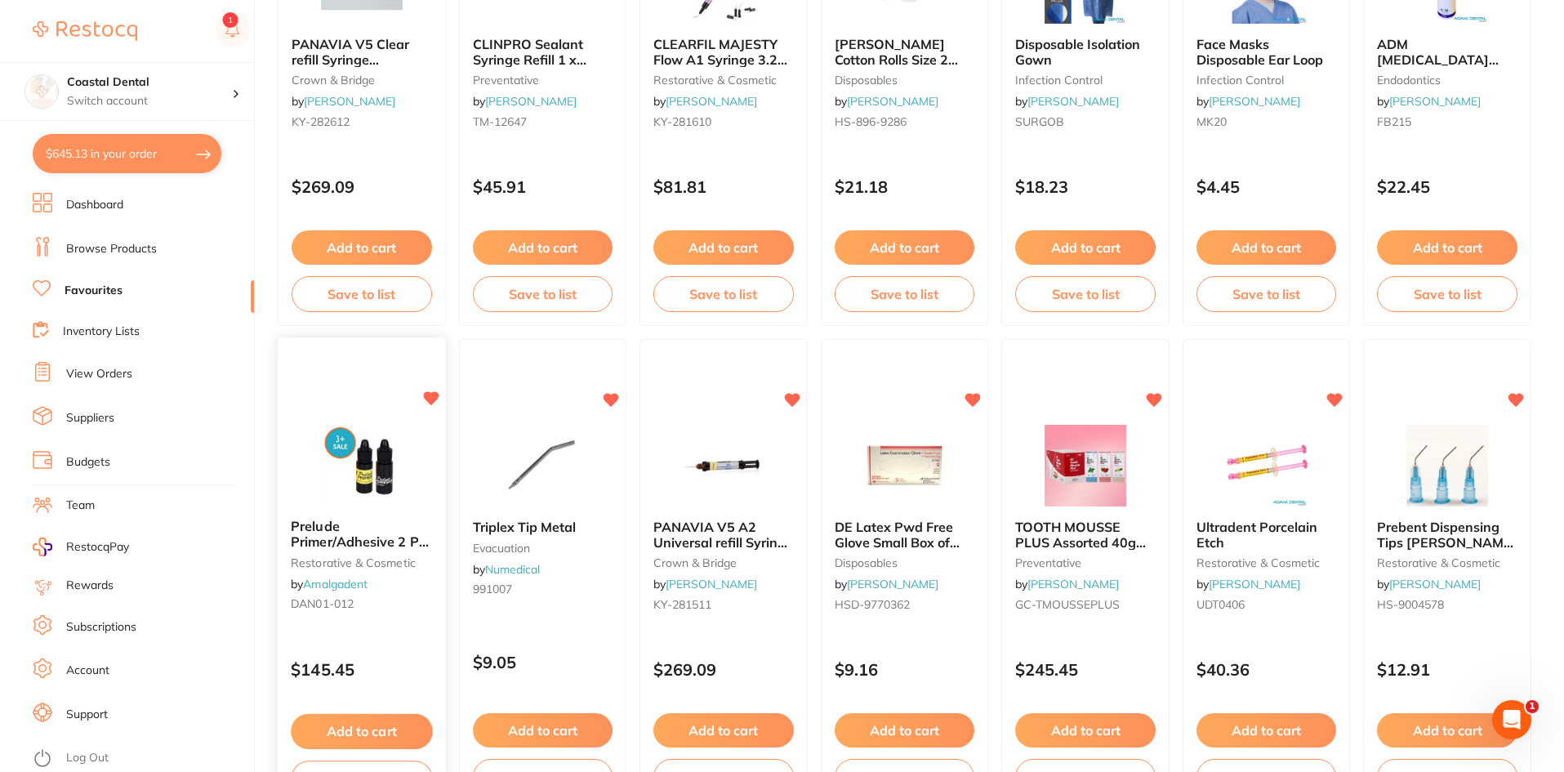
click at [403, 630] on div "Prelude Primer/Adhesive 2 Pk (5 ml each) restorative & cosmetic by Amalgadent D…" at bounding box center [362, 568] width 168 height 125
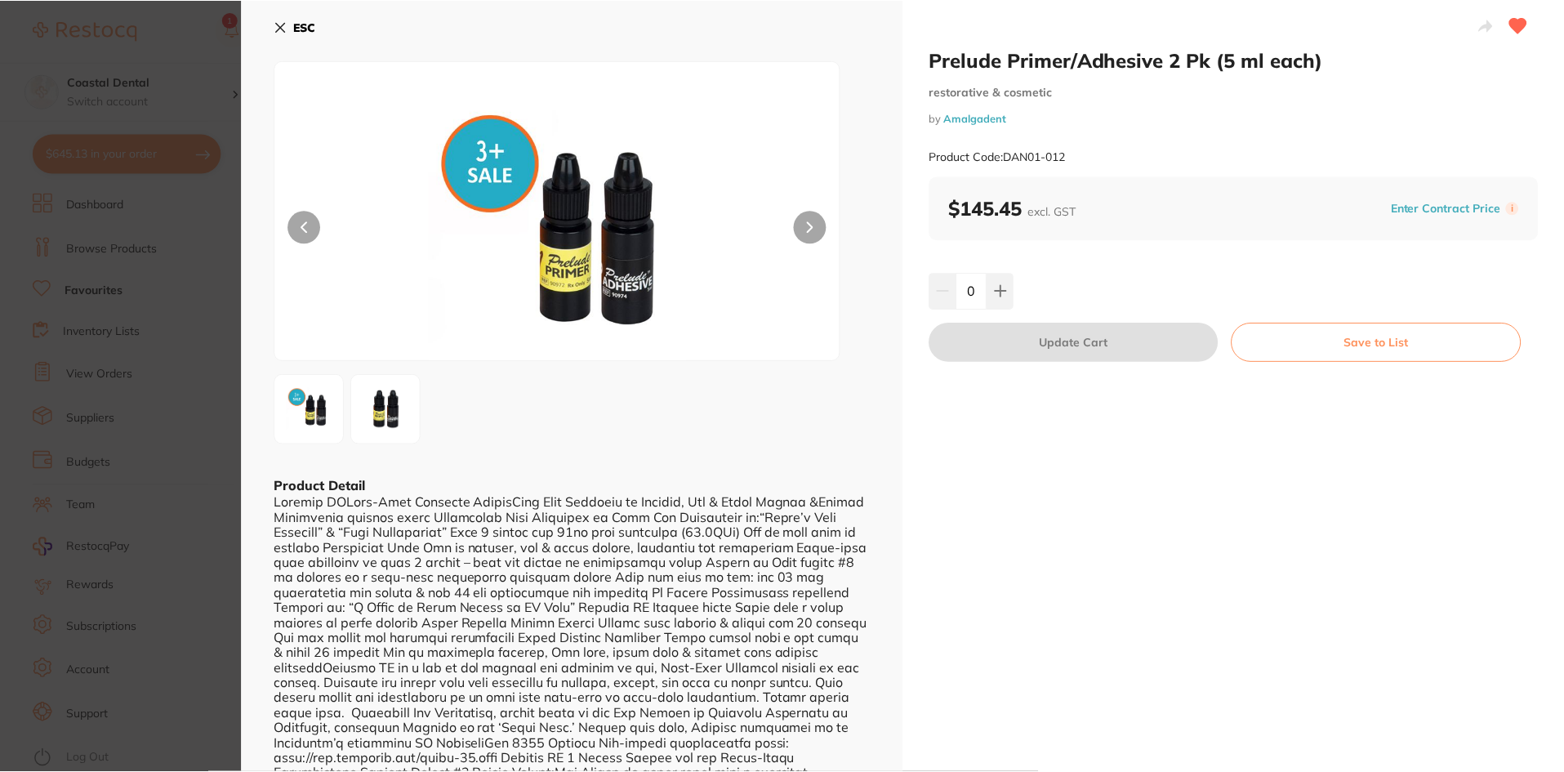
scroll to position [818, 0]
drag, startPoint x: 403, startPoint y: 630, endPoint x: 1000, endPoint y: 295, distance: 684.9
click at [1000, 295] on icon at bounding box center [1000, 290] width 13 height 13
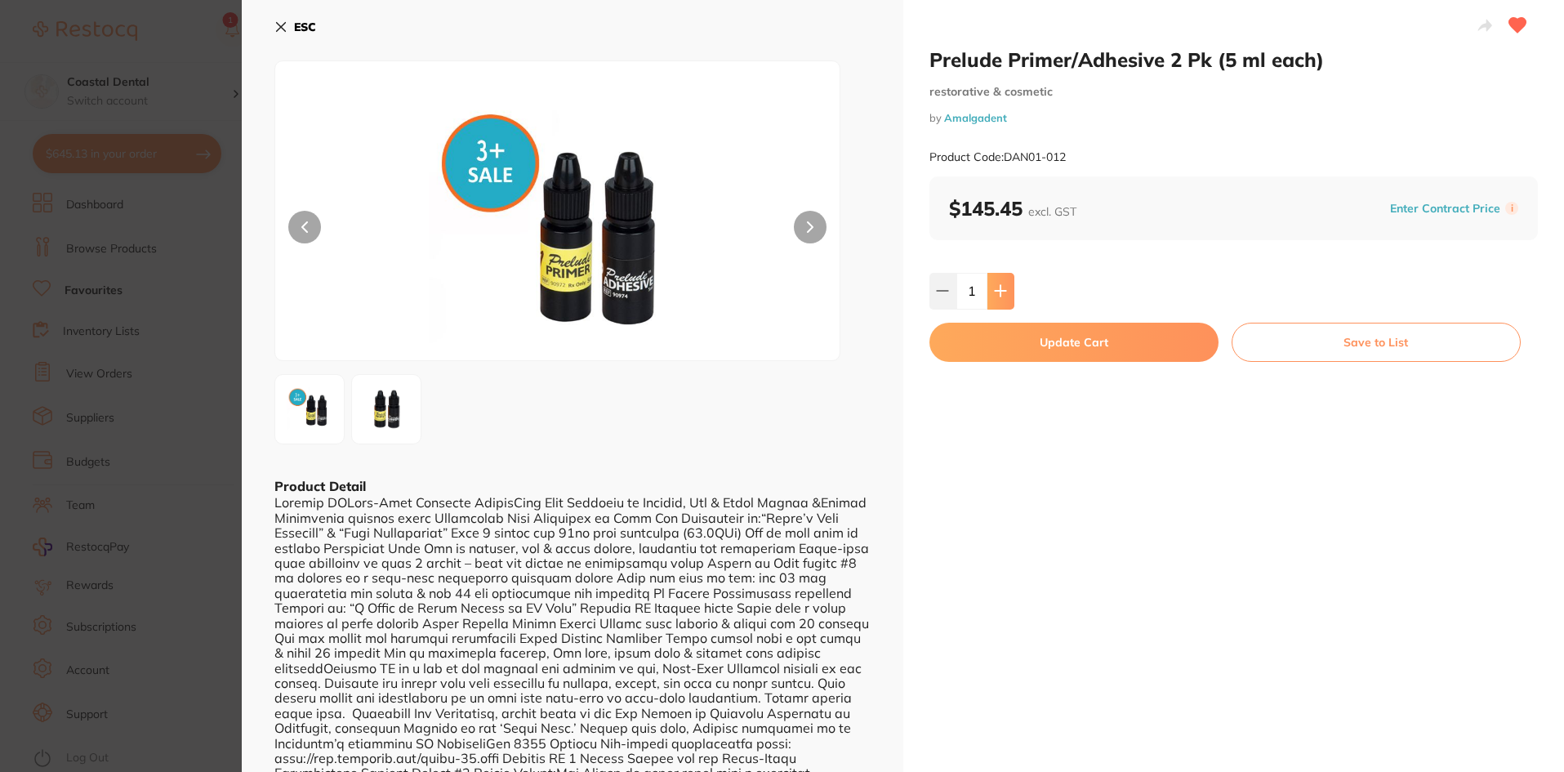
type input "1"
click at [1017, 355] on button "Update Cart" at bounding box center [1073, 342] width 289 height 39
checkbox input "false"
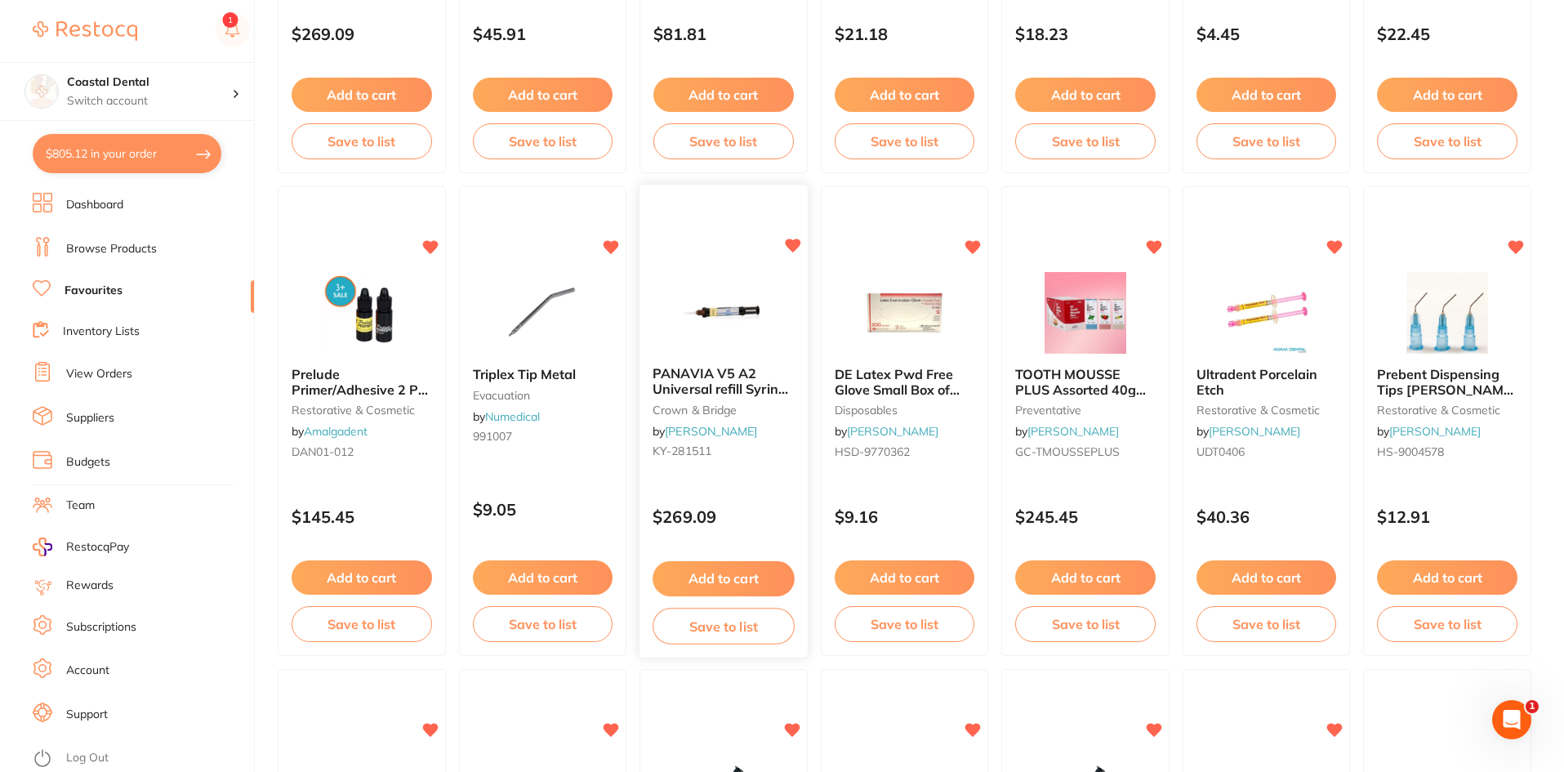
scroll to position [981, 0]
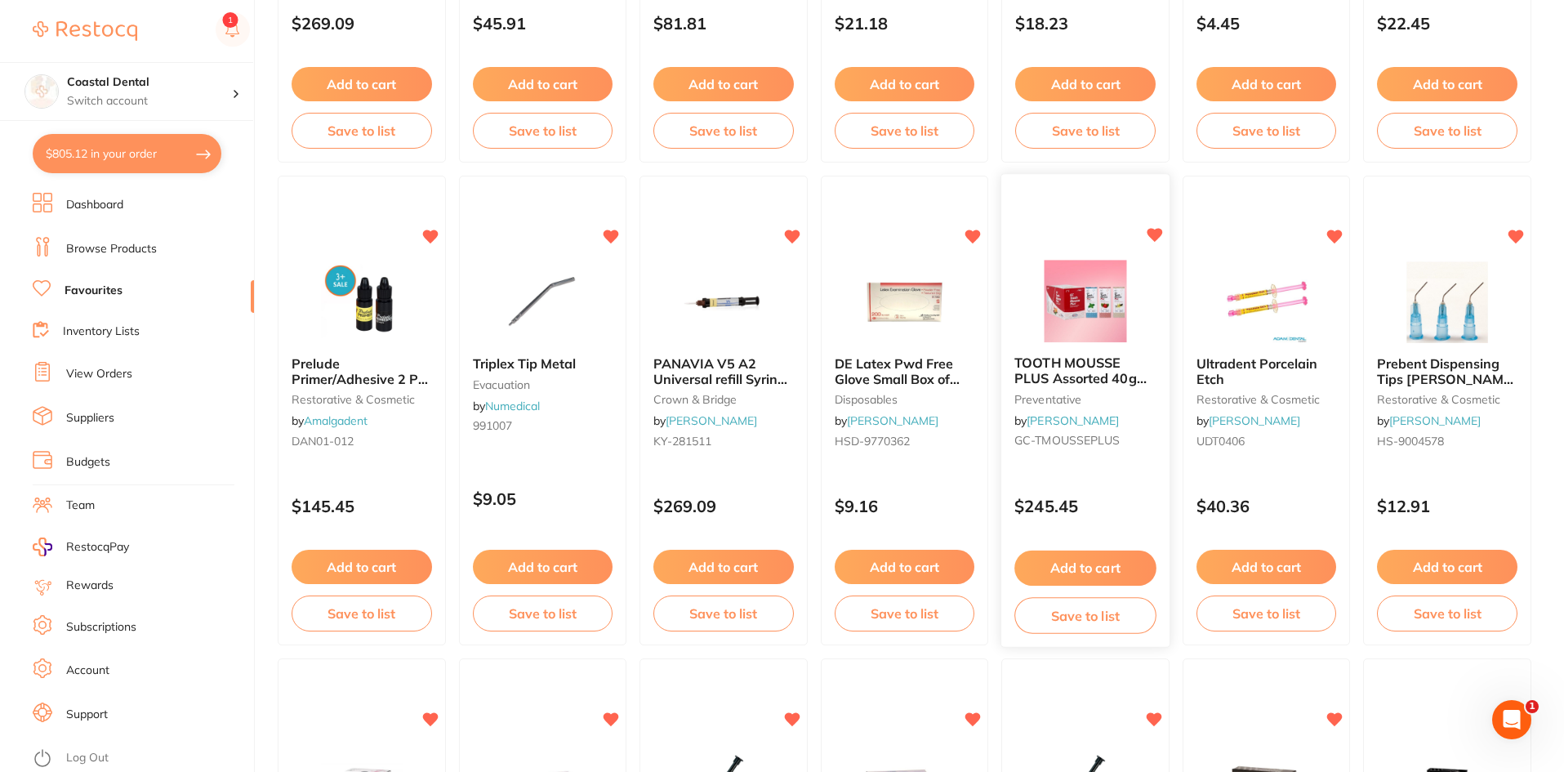
click at [1089, 469] on div "TOOTH MOUSSE PLUS Assorted 40g Tube 4 x Mint & Straw 2 x Van preventative by [P…" at bounding box center [1085, 411] width 170 height 475
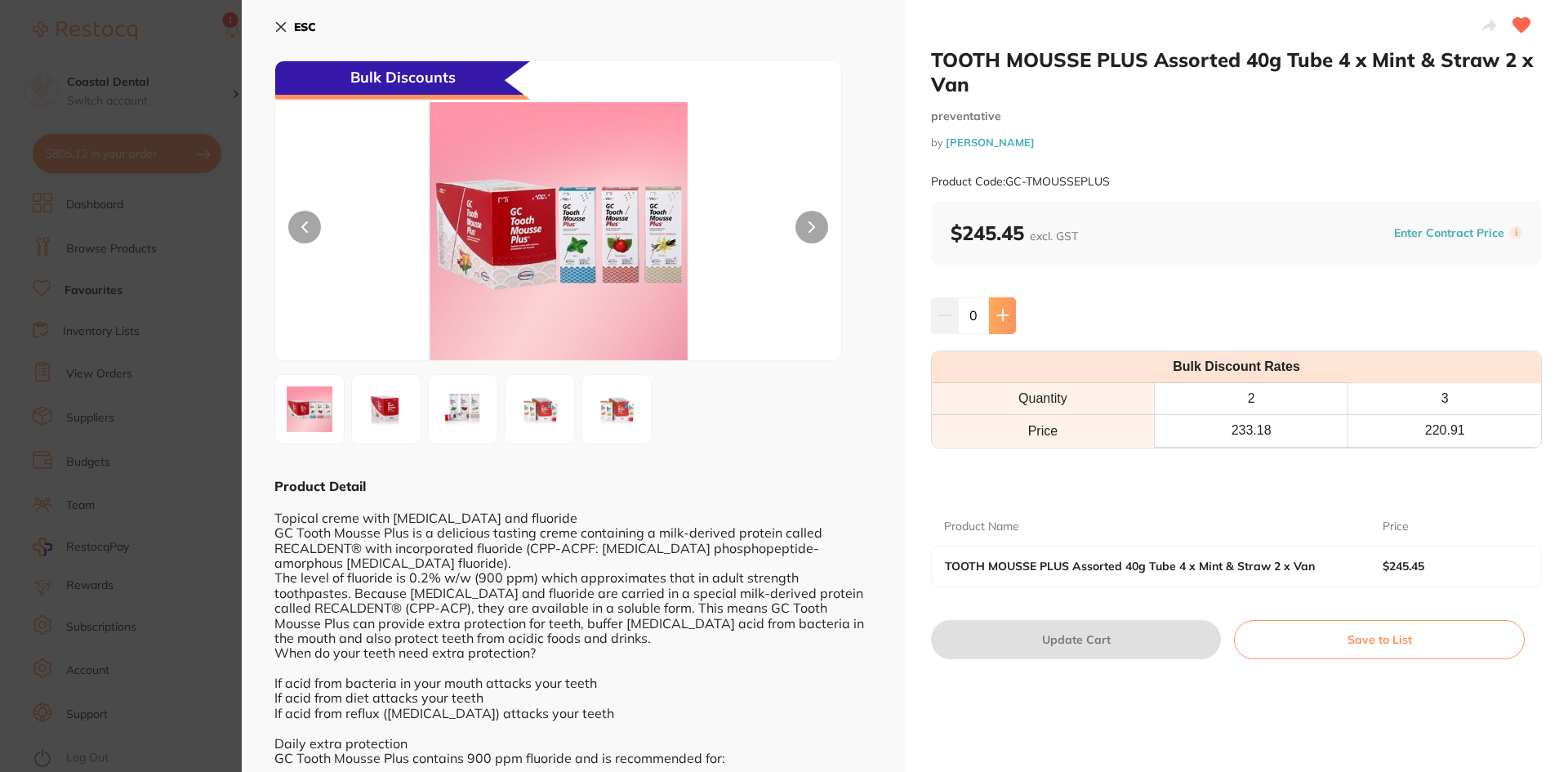
click at [1000, 323] on button at bounding box center [1002, 315] width 27 height 36
type input "1"
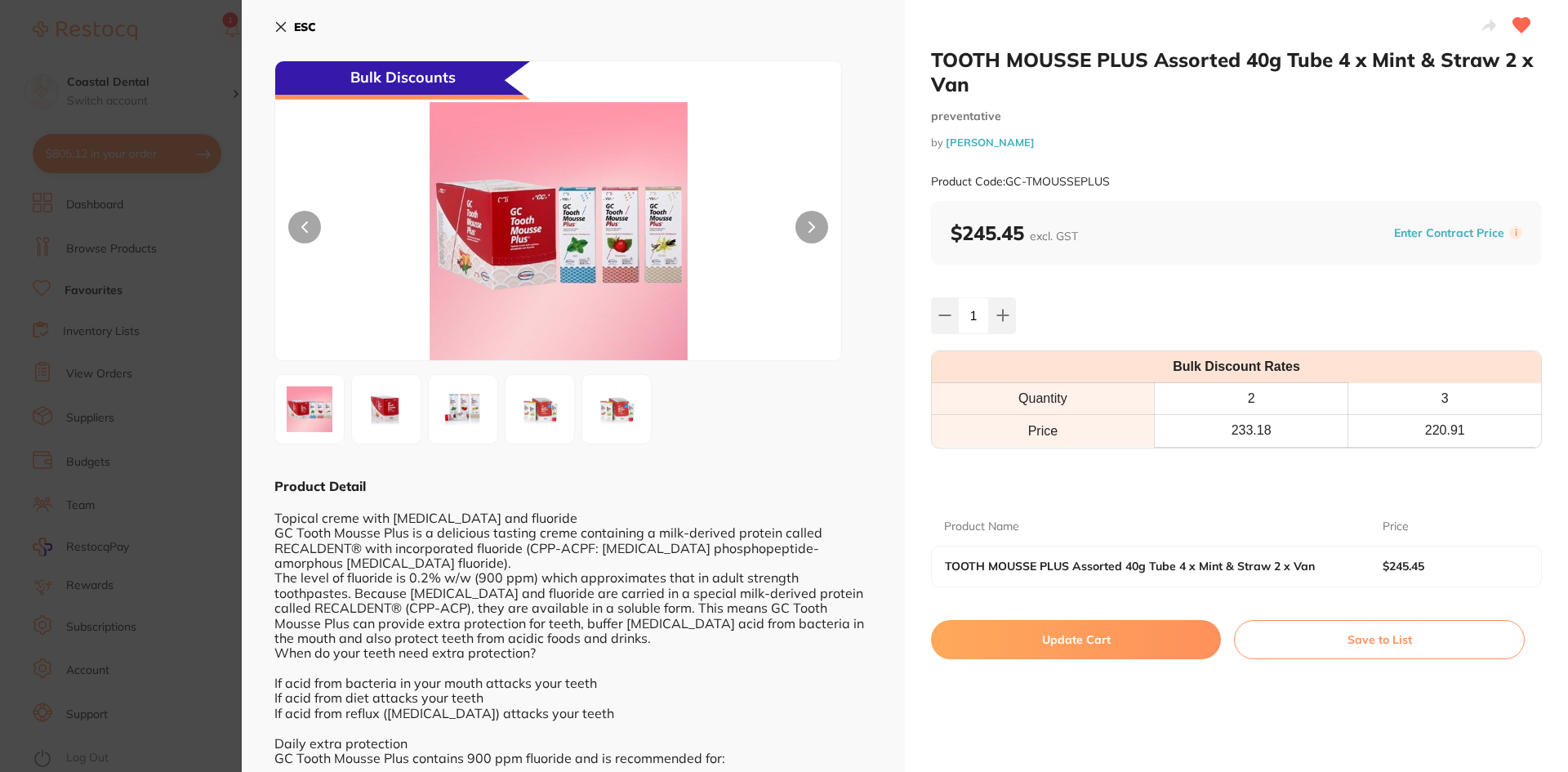
click at [1018, 637] on button "Update Cart" at bounding box center [1076, 639] width 290 height 39
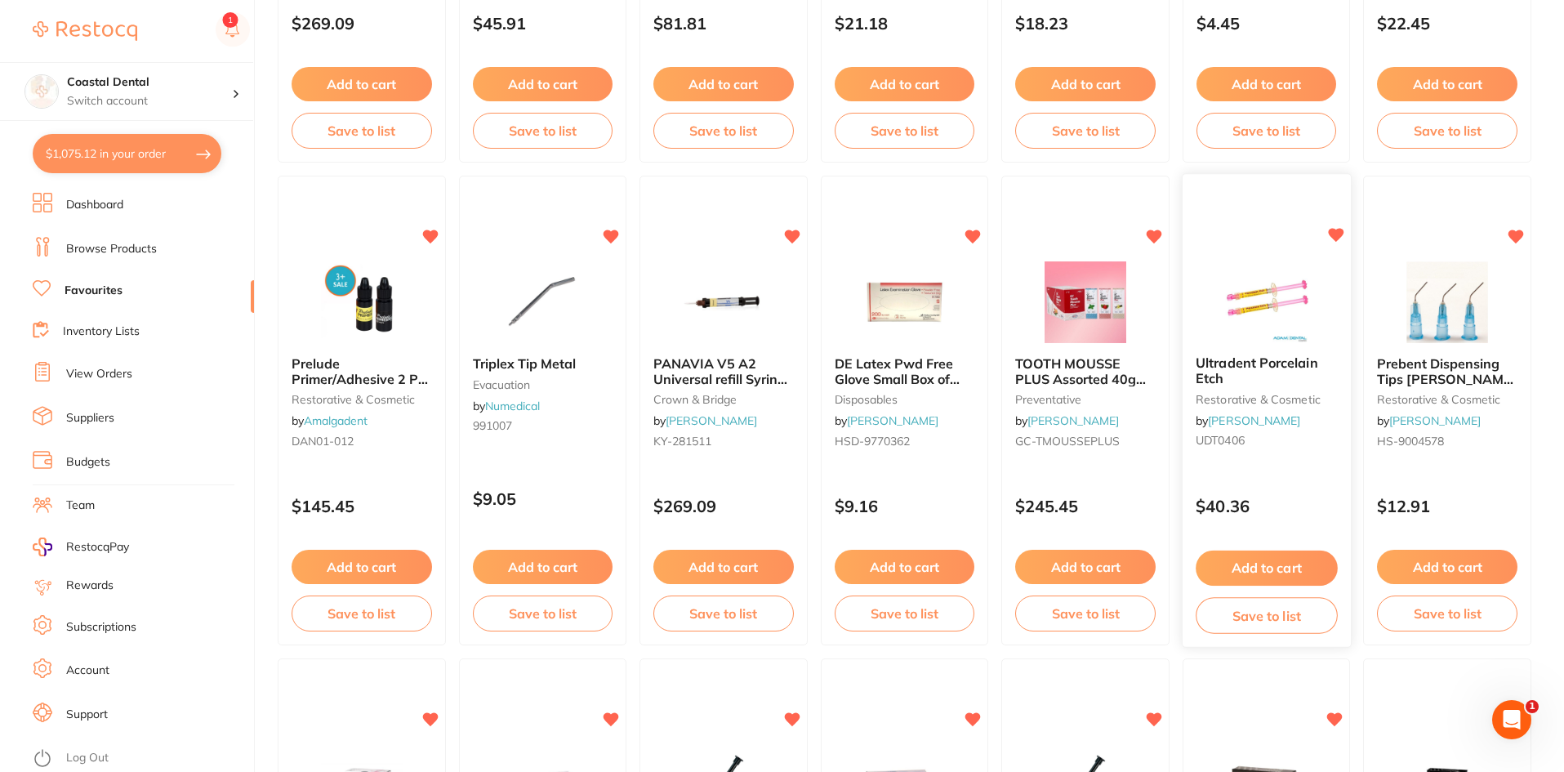
scroll to position [1063, 0]
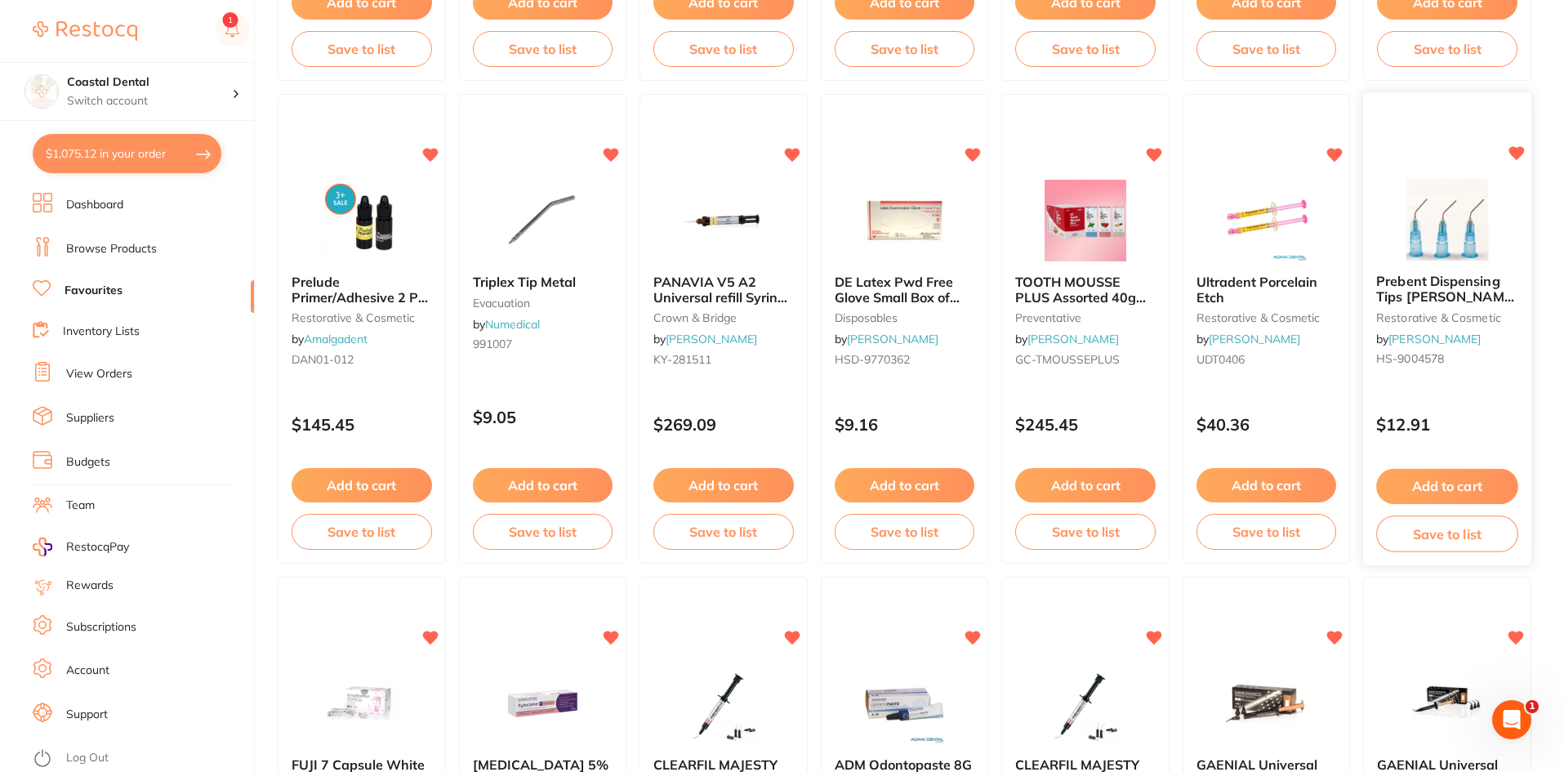
click at [1450, 391] on div "Prebent Dispensing Tips [PERSON_NAME] 25G Blue 100 pack restorative & cosmetic …" at bounding box center [1447, 329] width 170 height 475
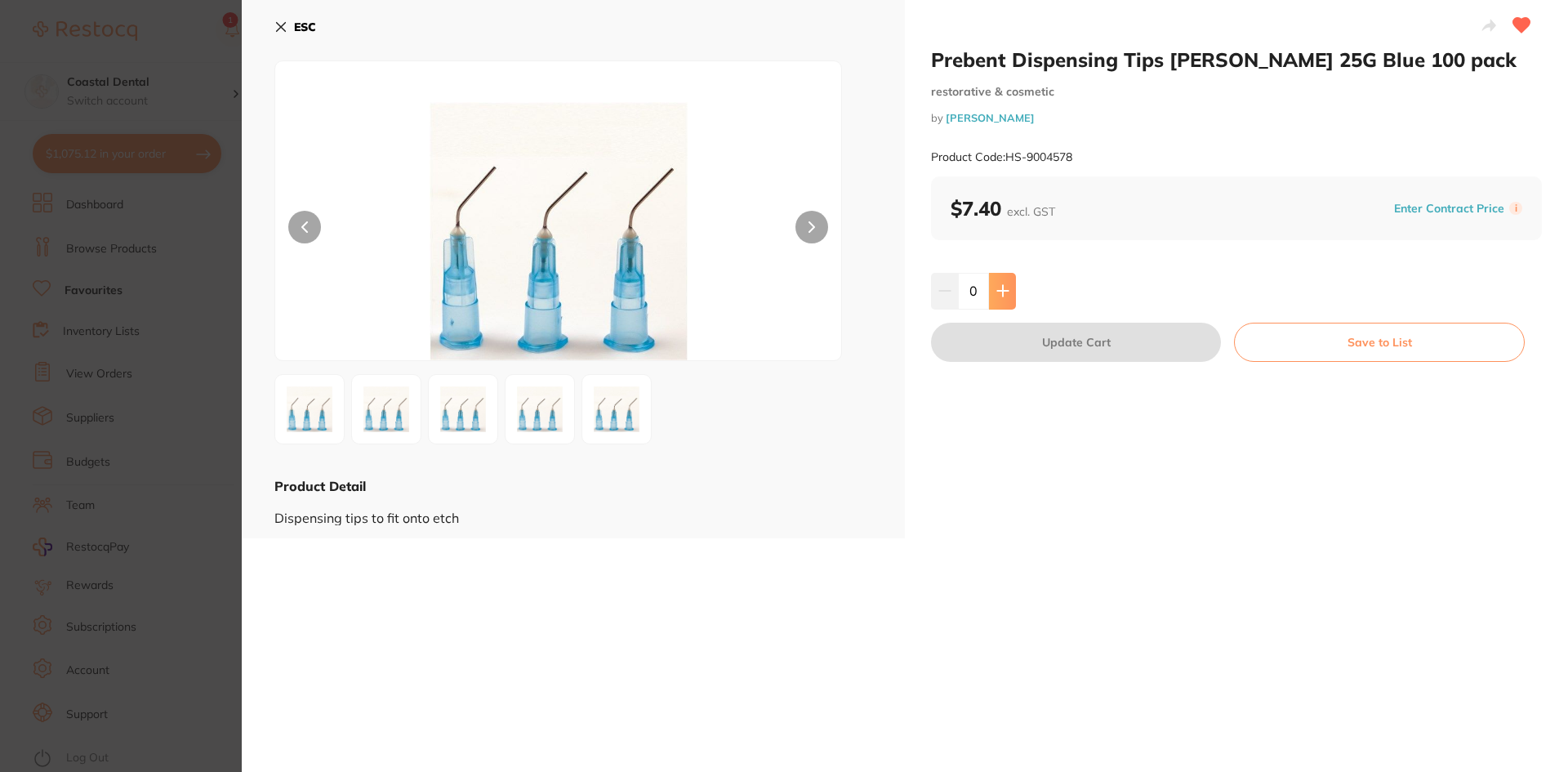
click at [1000, 288] on icon at bounding box center [1002, 291] width 11 height 11
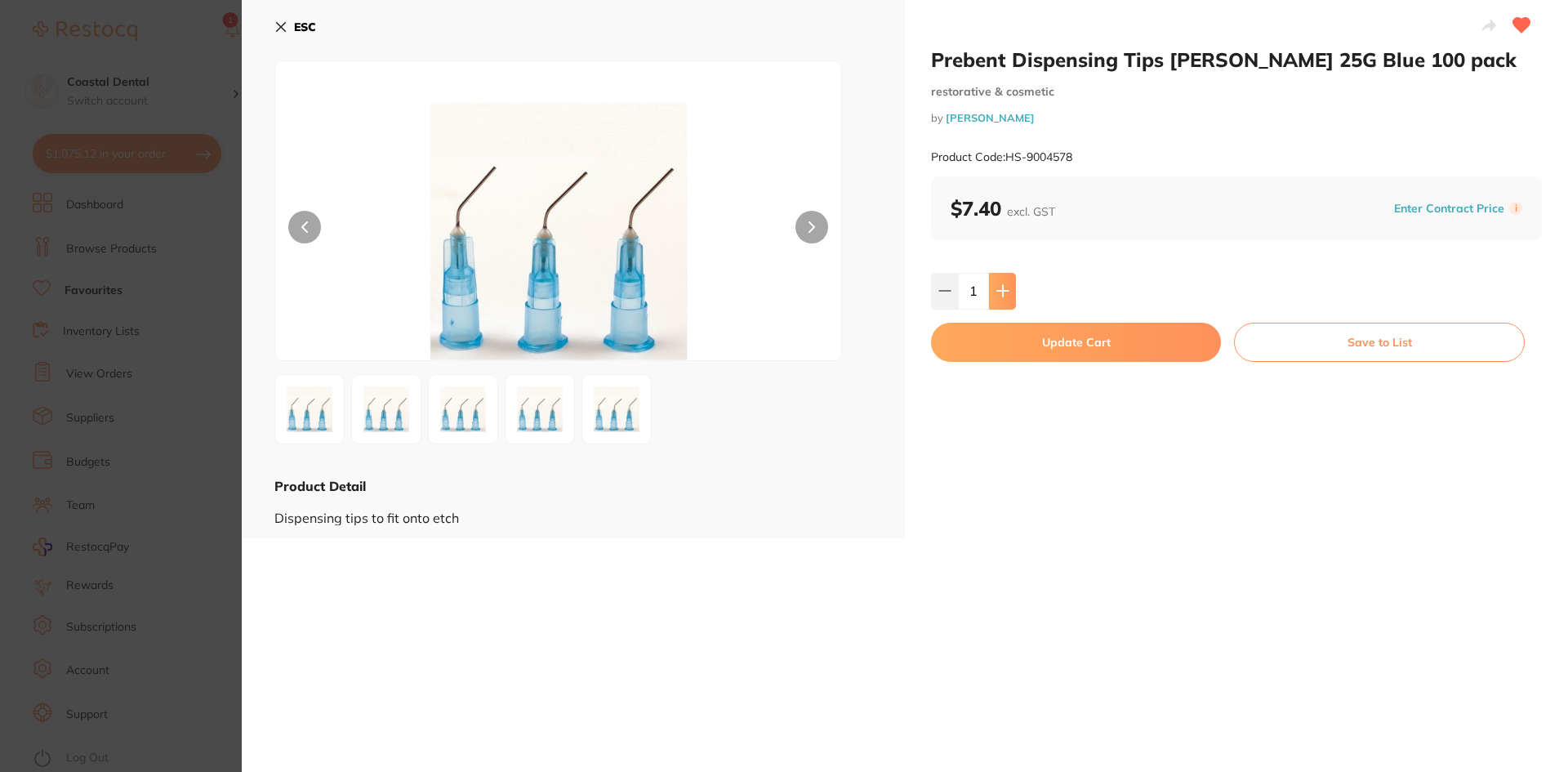
click at [1006, 285] on icon at bounding box center [1002, 290] width 13 height 13
type input "2"
click at [1025, 341] on button "Update Cart" at bounding box center [1076, 342] width 290 height 39
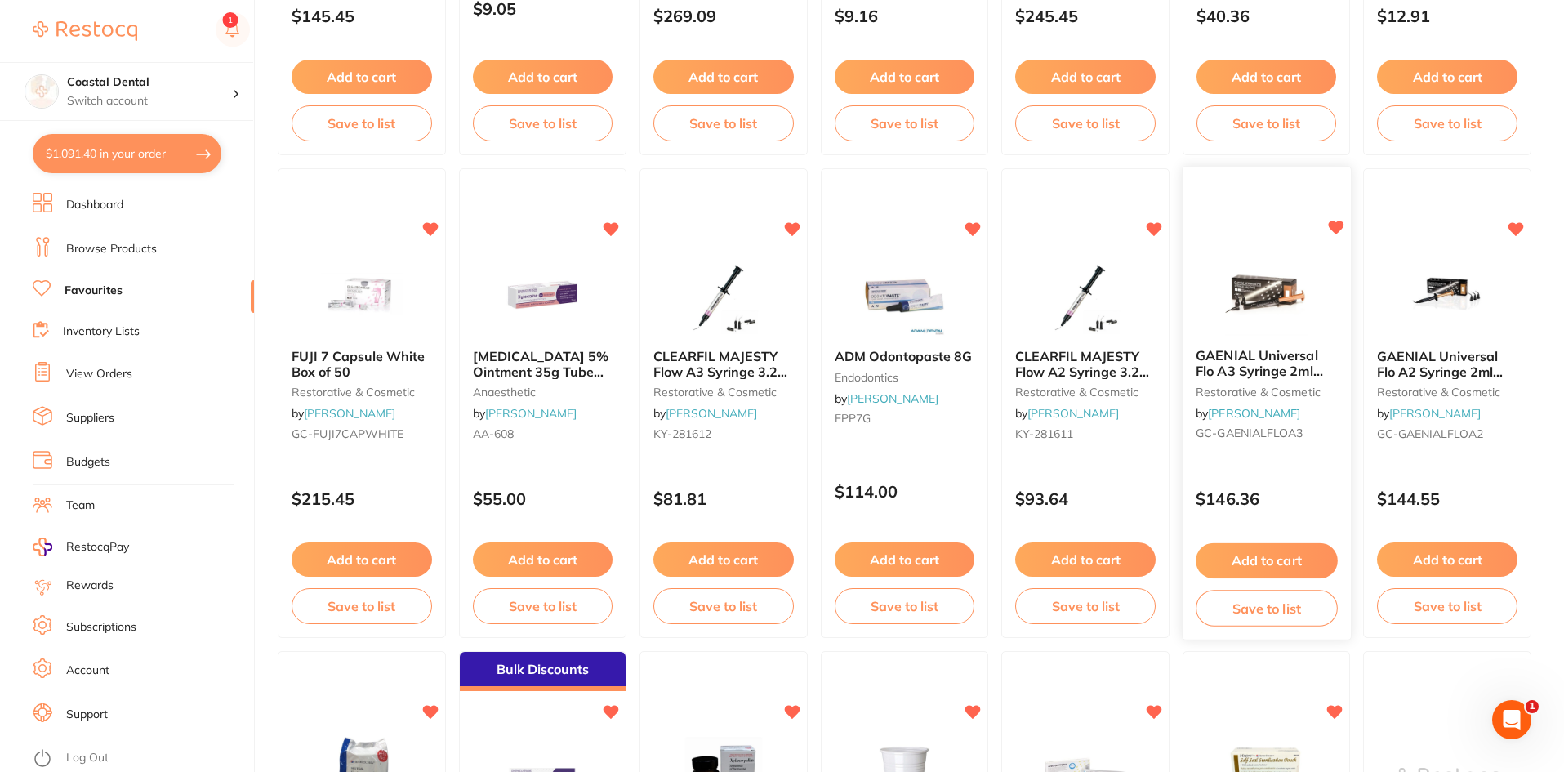
scroll to position [1553, 0]
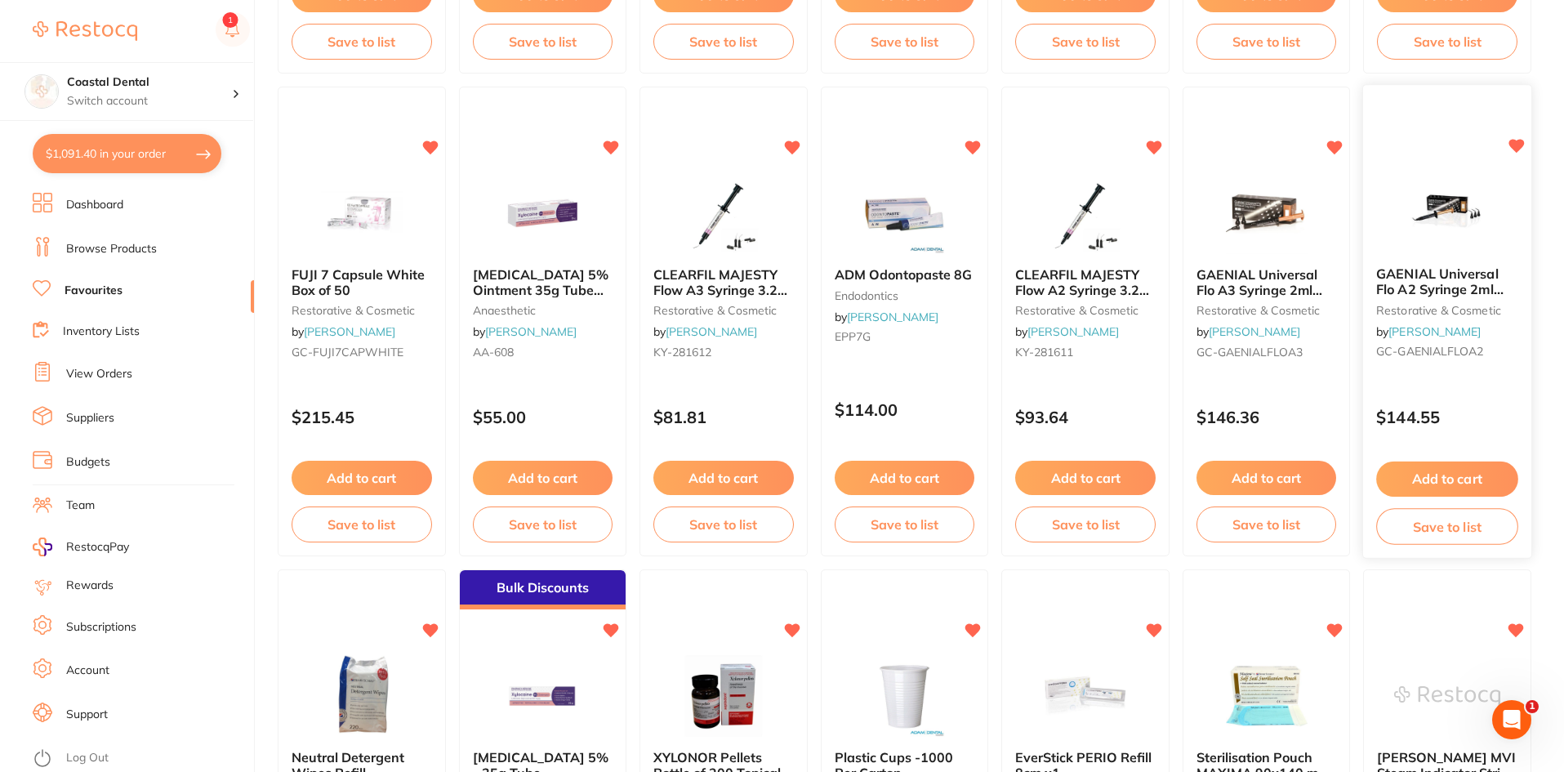
click at [1469, 383] on div "GAENIAL Universal Flo A2 Syringe 2ml Dispenser Tipsx20 restorative & cosmetic b…" at bounding box center [1447, 322] width 170 height 475
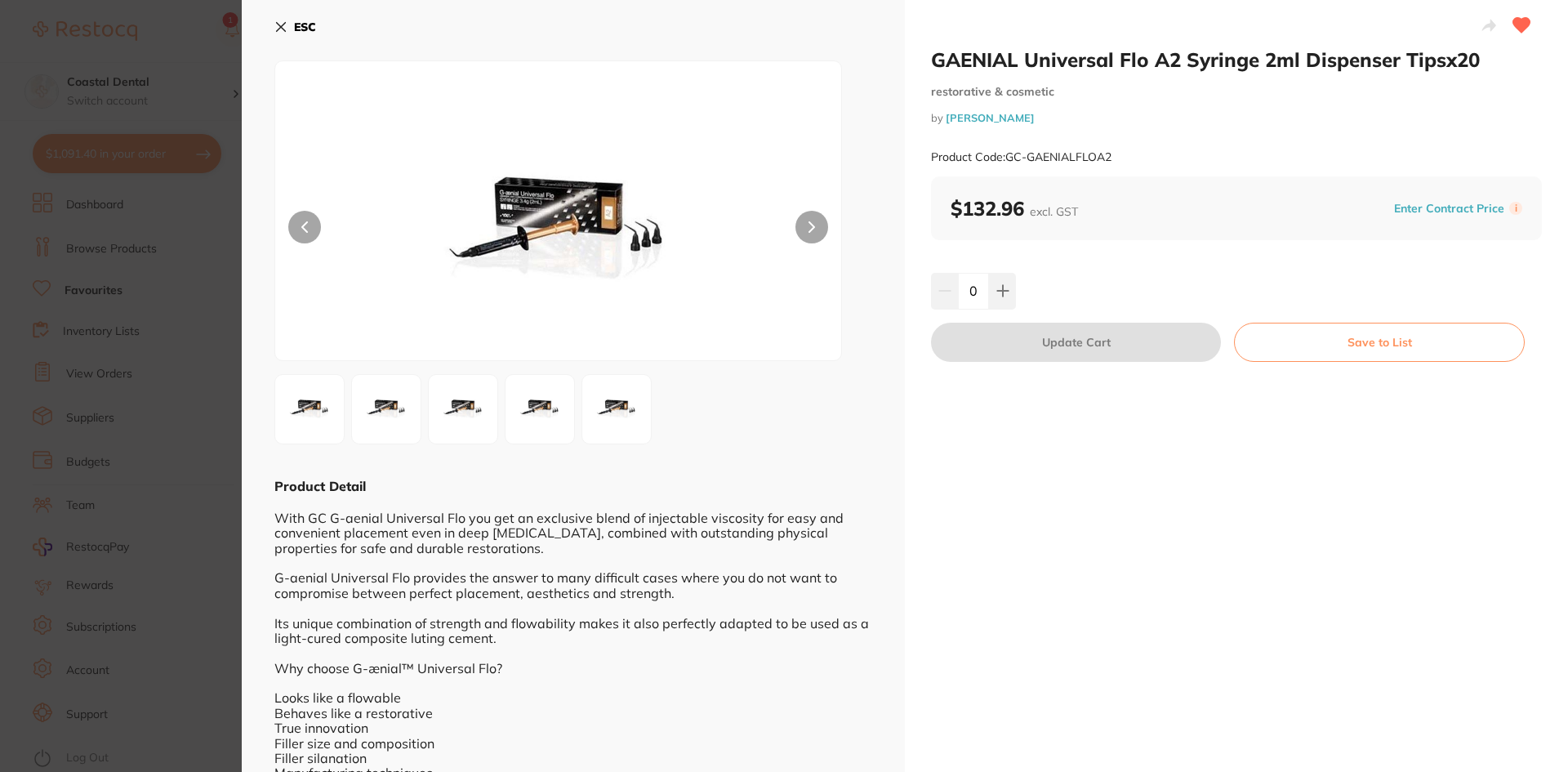
click at [277, 27] on icon at bounding box center [280, 26] width 13 height 13
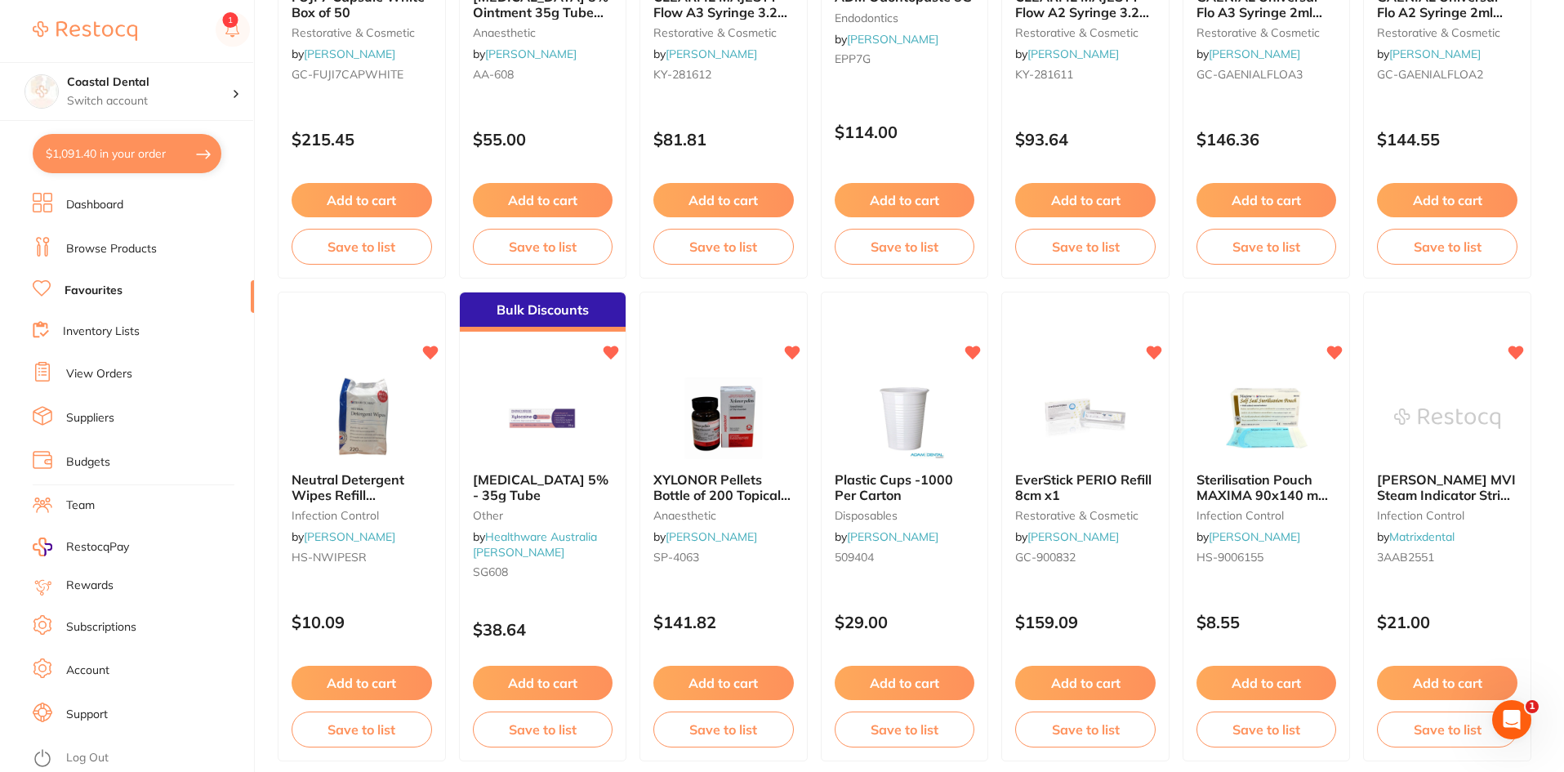
scroll to position [1879, 0]
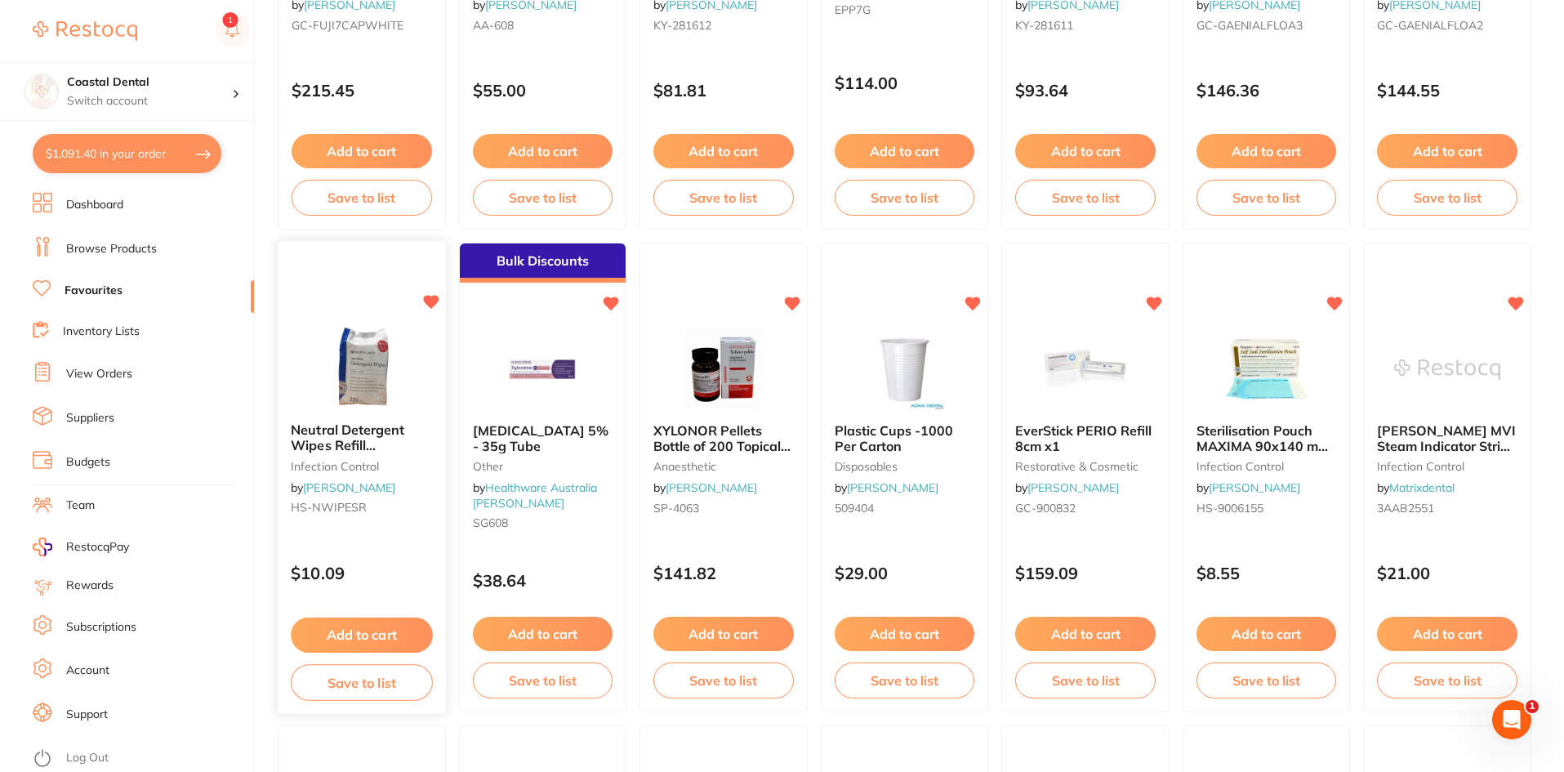
click at [387, 527] on div "Neutral Detergent Wipes Refill [PERSON_NAME] 220 pack infection control by [PER…" at bounding box center [362, 472] width 168 height 125
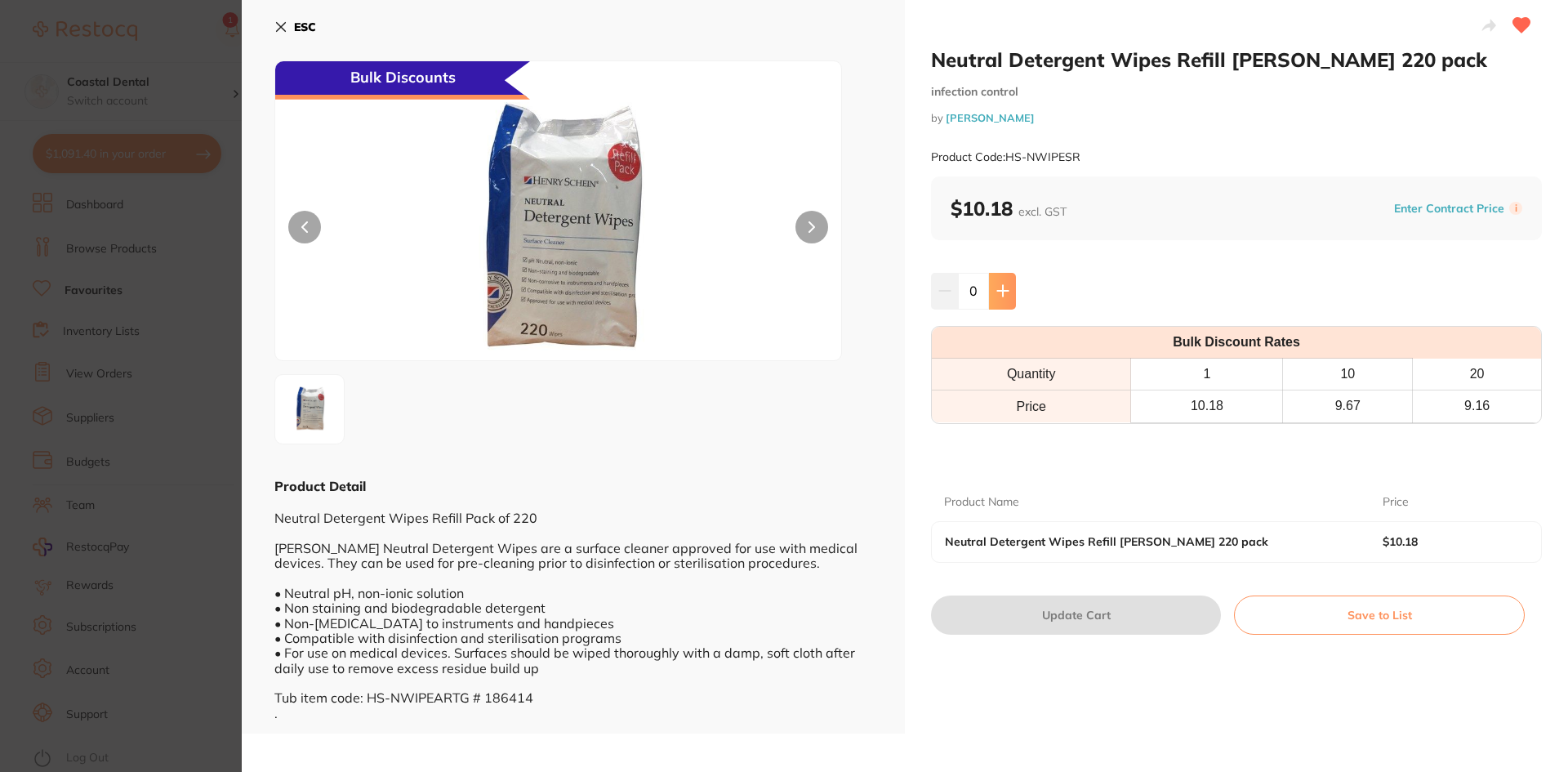
click at [997, 301] on button at bounding box center [1002, 291] width 27 height 36
type input "4"
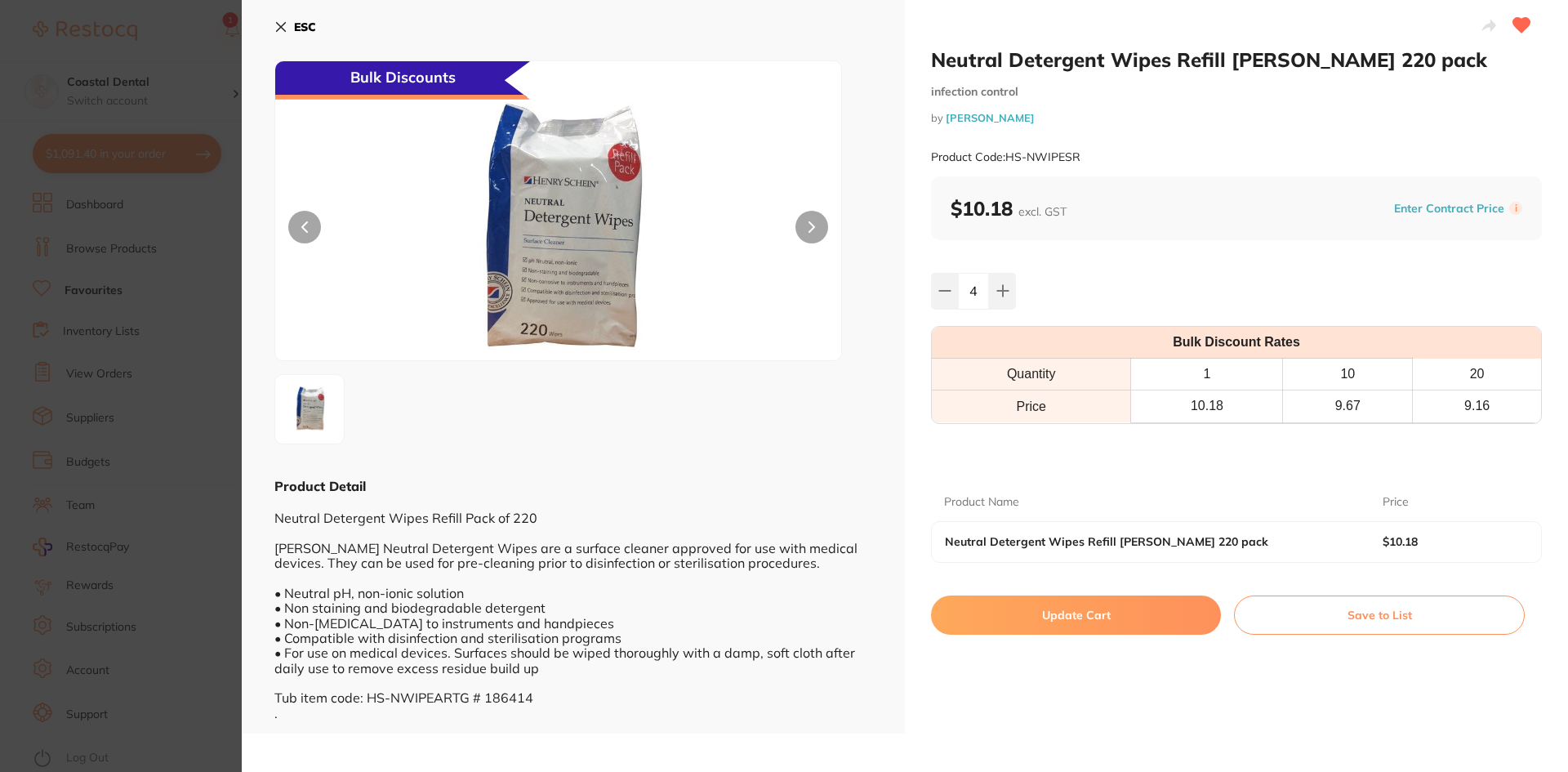
click at [1034, 621] on button "Update Cart" at bounding box center [1076, 614] width 290 height 39
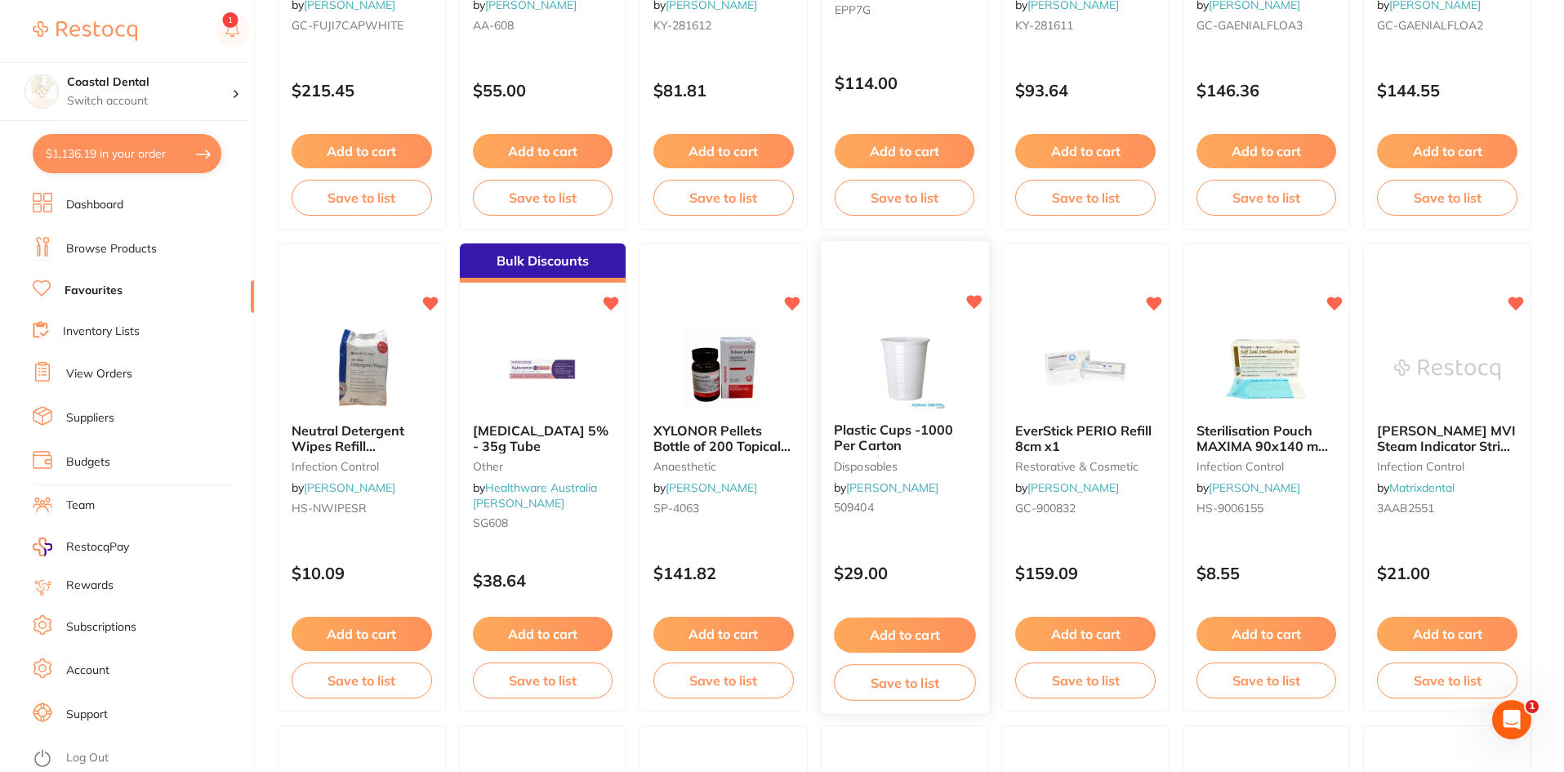
click at [918, 534] on div "Plastic Cups -1000 Per Carton disposables by [PERSON_NAME] 509404" at bounding box center [905, 472] width 168 height 125
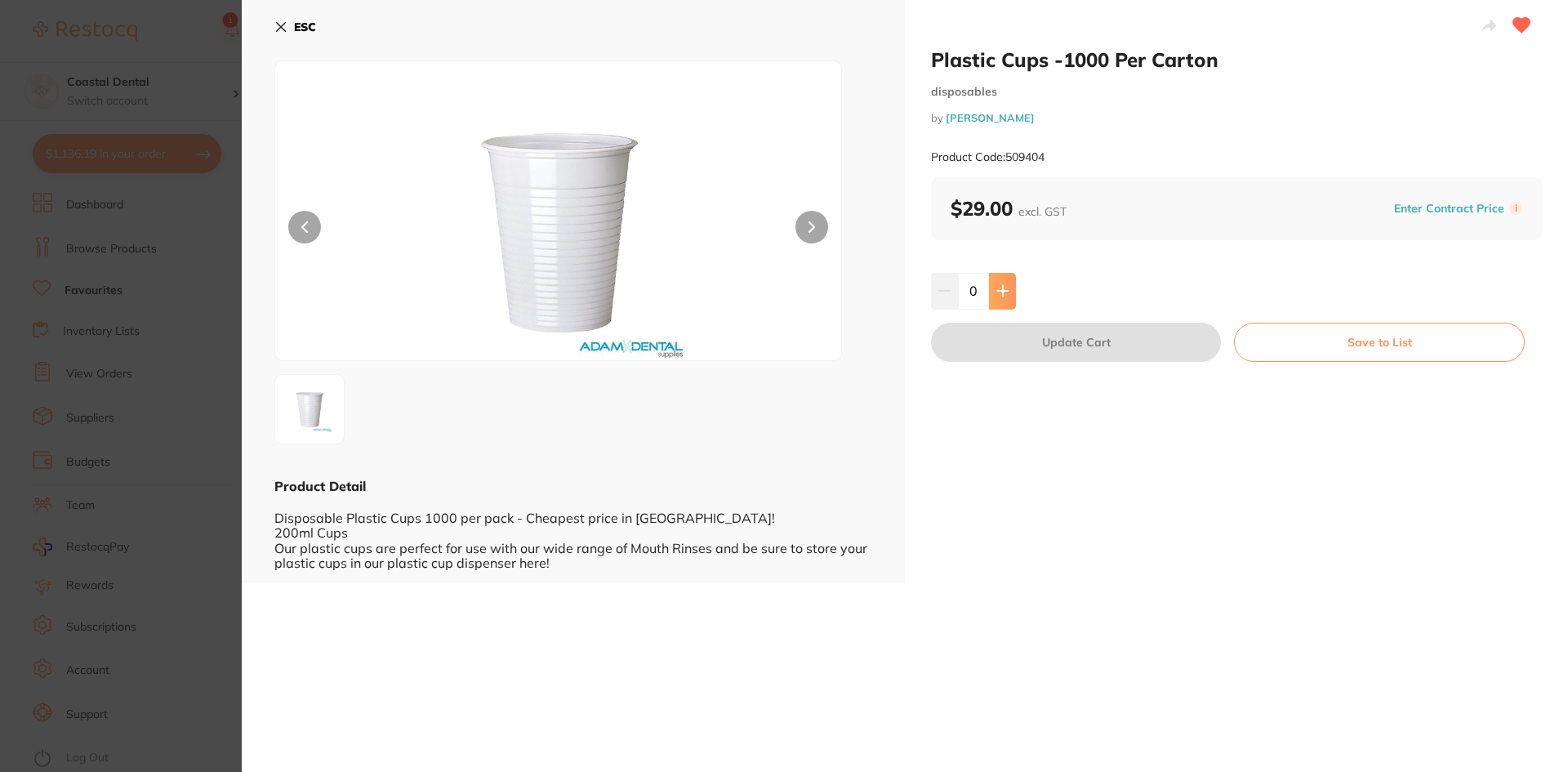
click at [996, 294] on icon at bounding box center [1002, 290] width 13 height 13
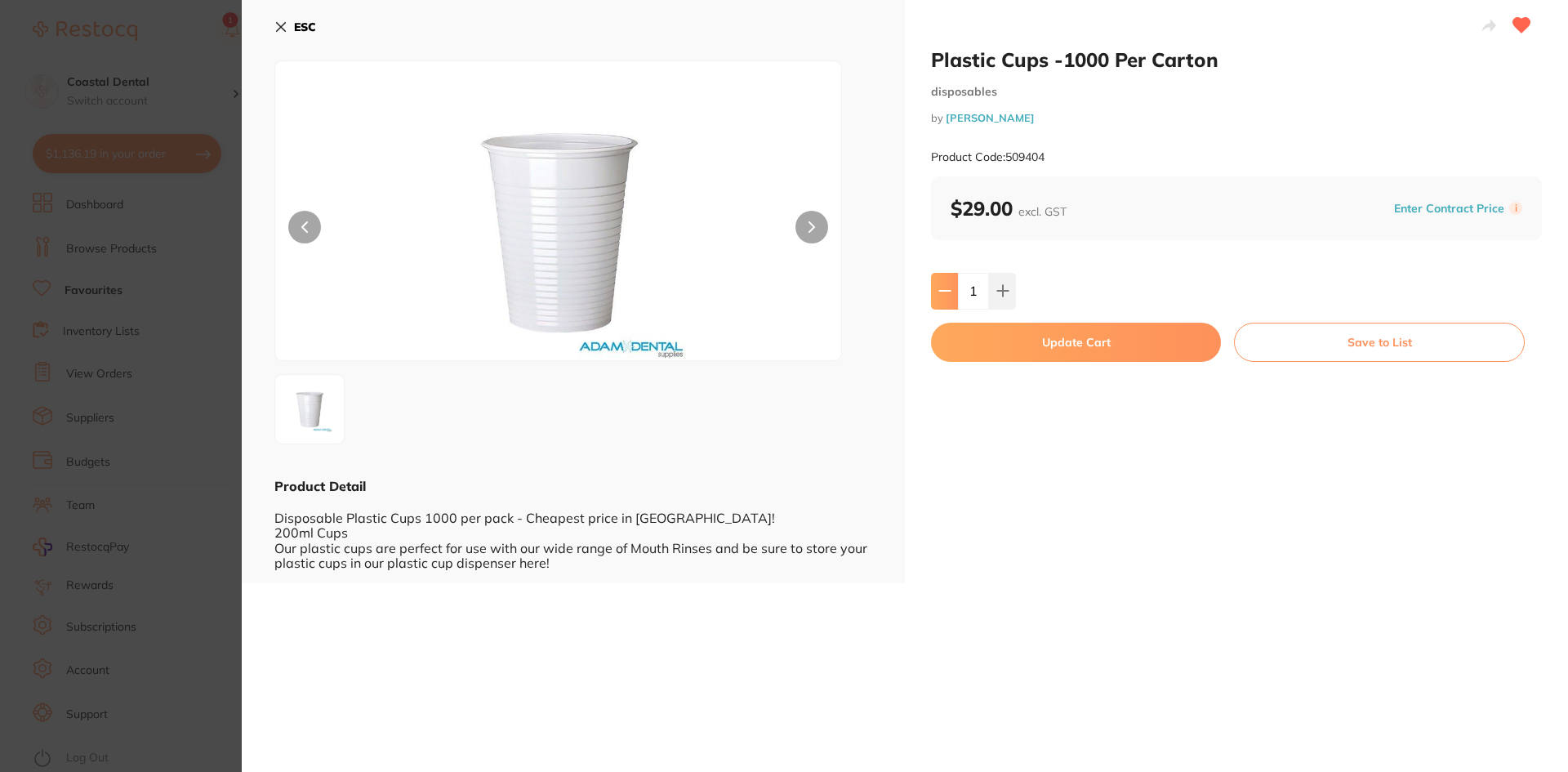
click at [938, 294] on icon at bounding box center [944, 290] width 13 height 13
type input "0"
click at [281, 30] on icon at bounding box center [280, 26] width 13 height 13
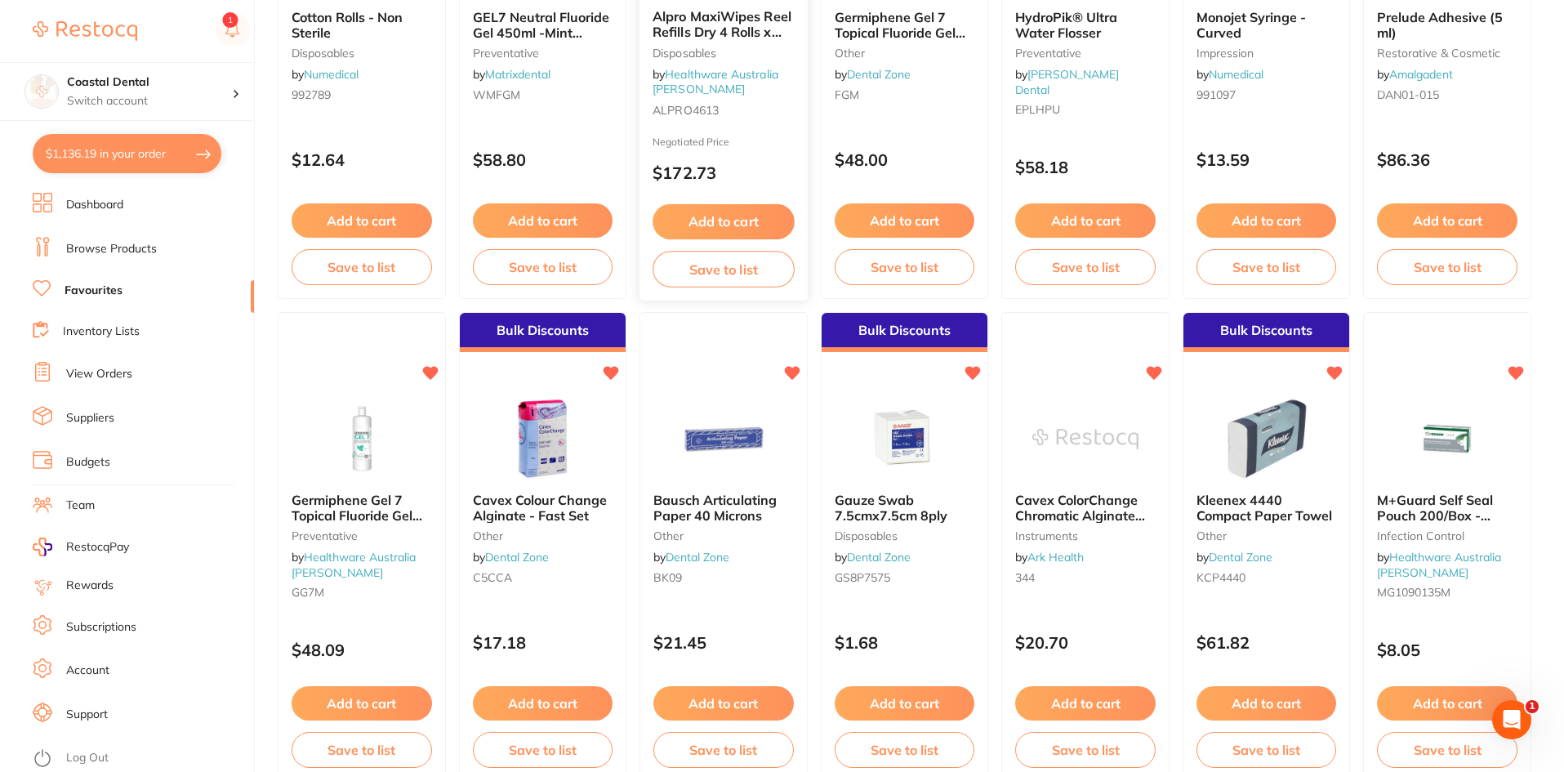
scroll to position [2778, 0]
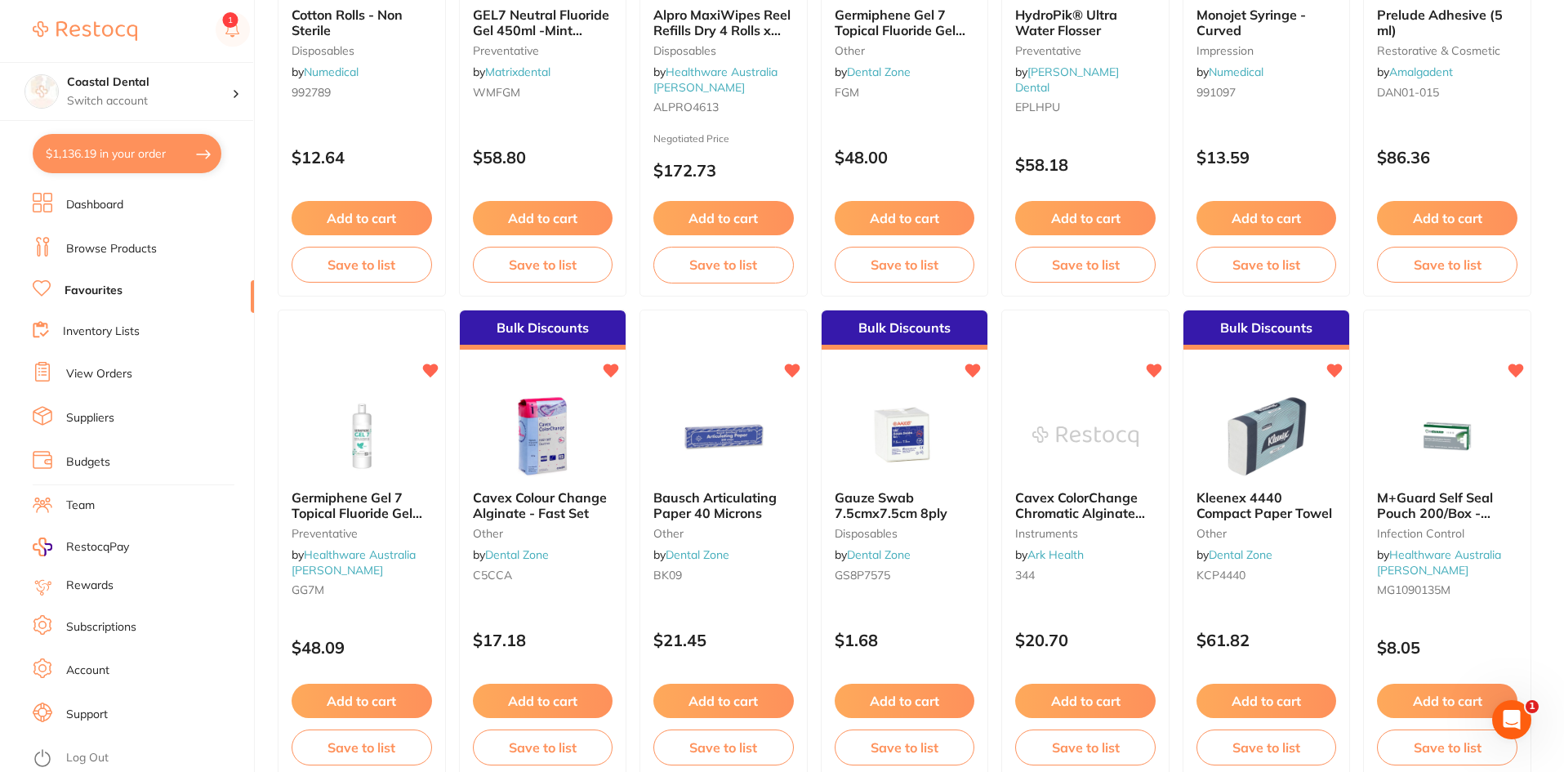
drag, startPoint x: 1297, startPoint y: 644, endPoint x: 1277, endPoint y: 665, distance: 29.5
click at [1297, 644] on p "$61.82" at bounding box center [1266, 639] width 140 height 19
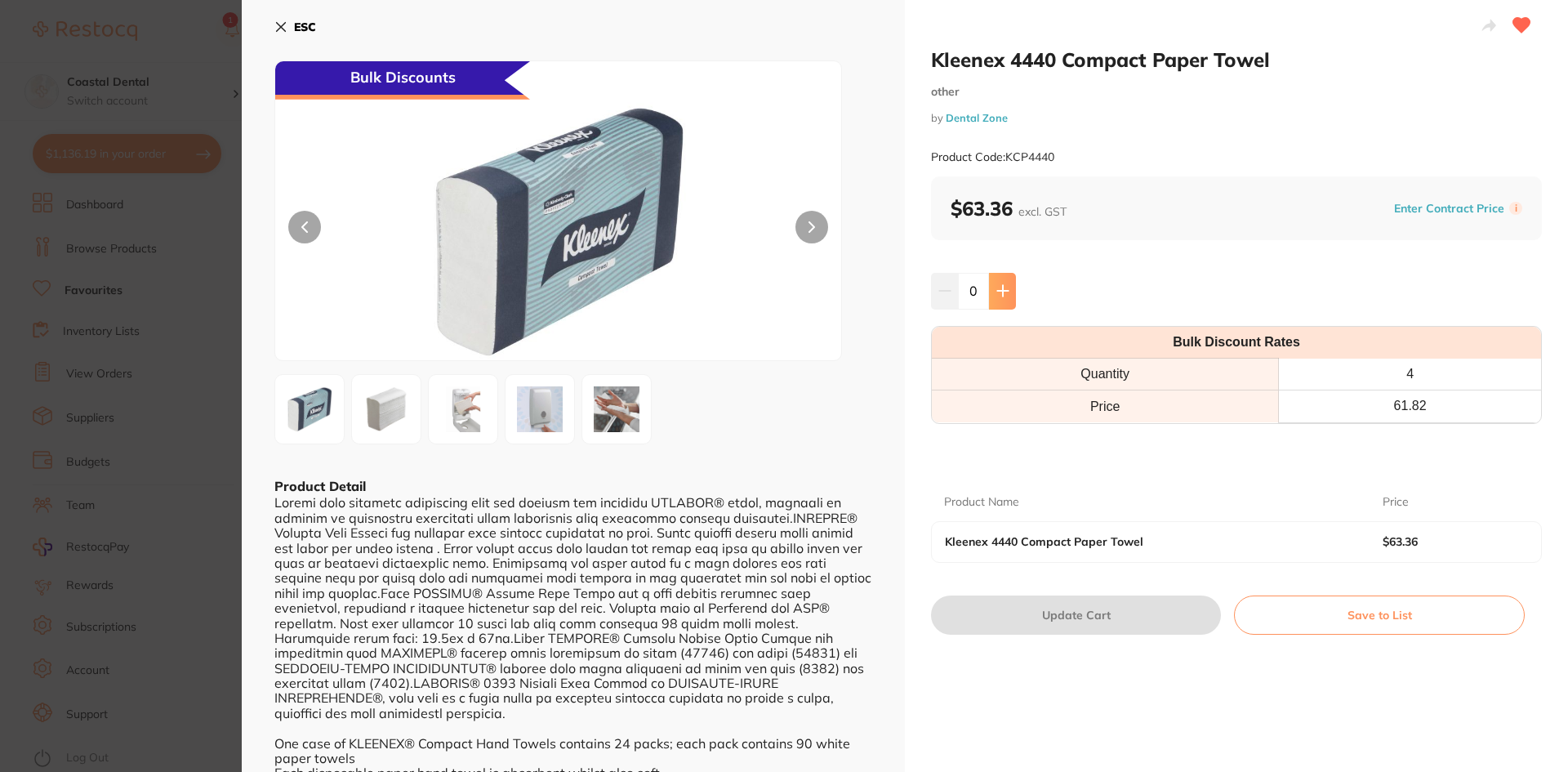
click at [1004, 292] on icon at bounding box center [1002, 290] width 13 height 13
click at [1072, 615] on button "Update Cart" at bounding box center [1076, 614] width 290 height 39
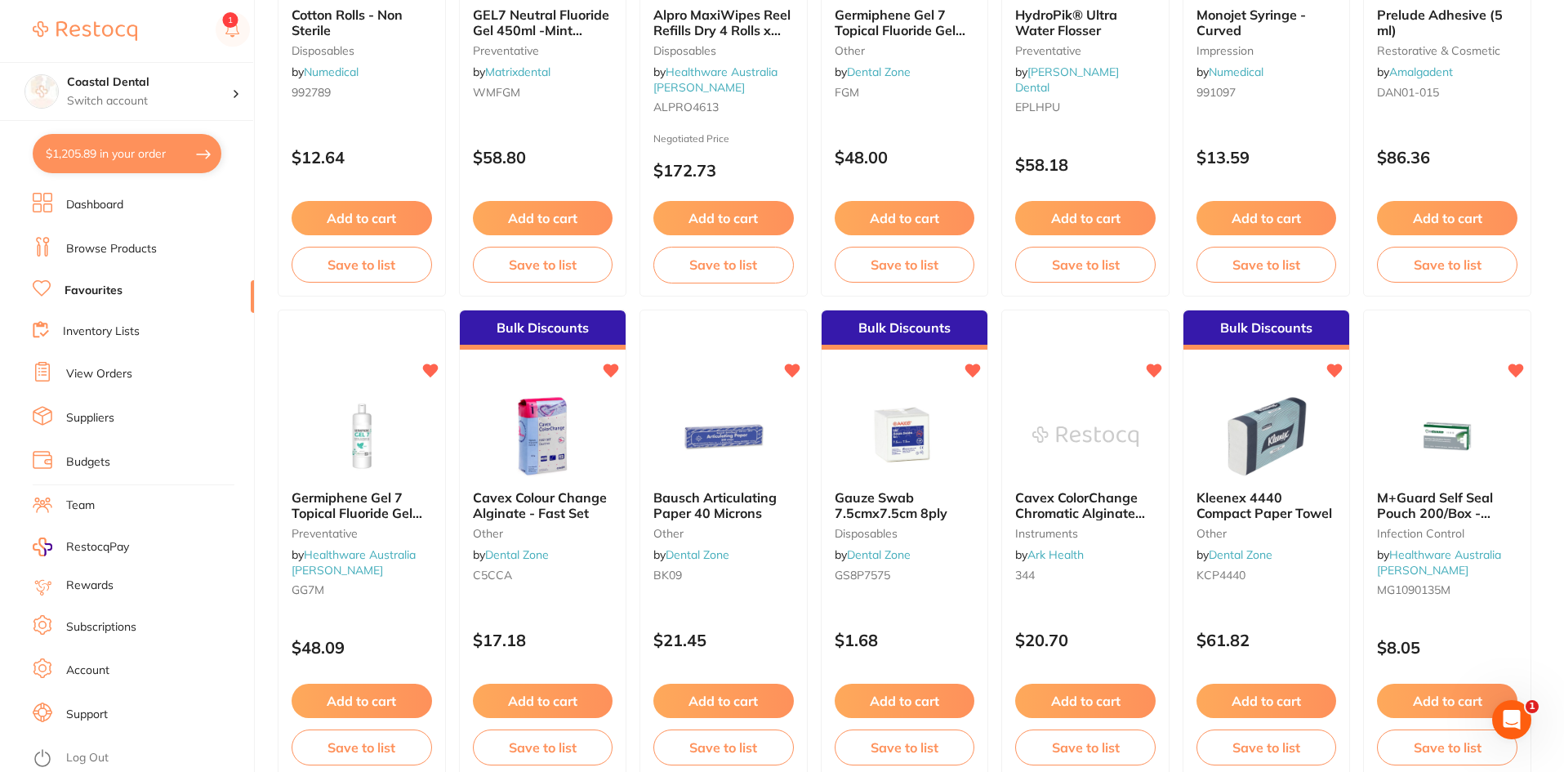
scroll to position [2859, 0]
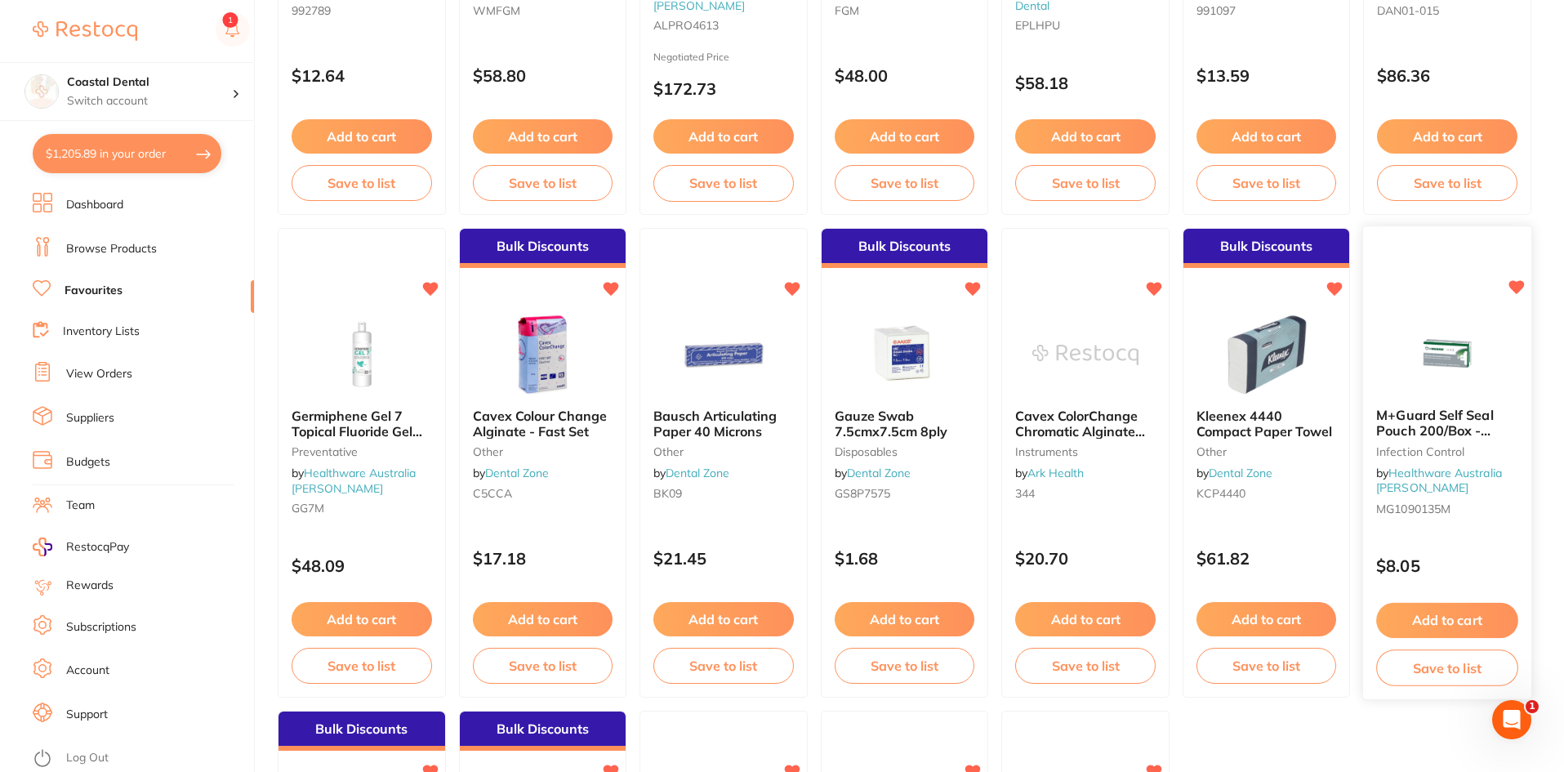
click at [1464, 513] on small "MG1090135M" at bounding box center [1447, 508] width 141 height 13
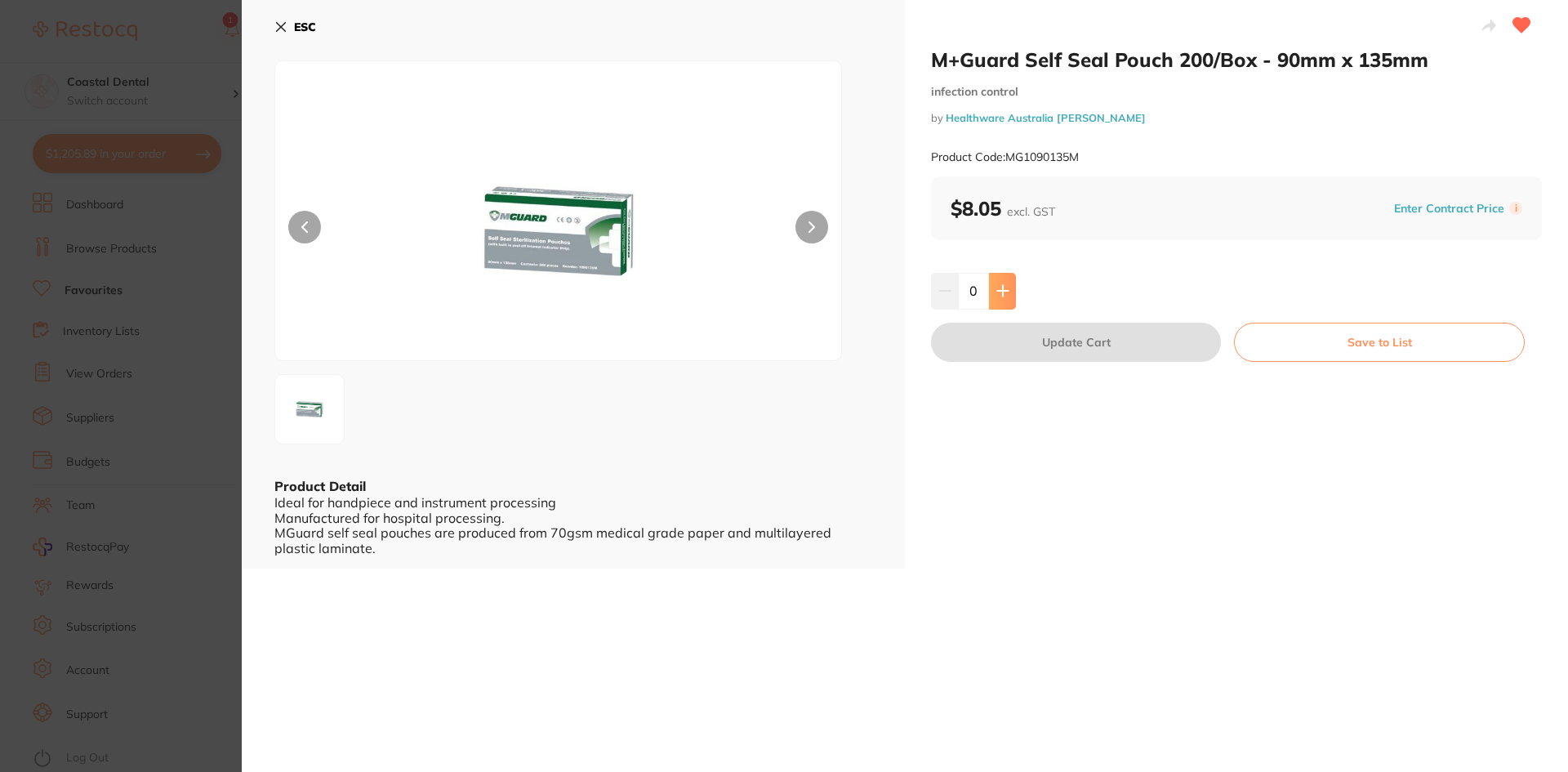
click at [1005, 297] on icon at bounding box center [1002, 290] width 13 height 13
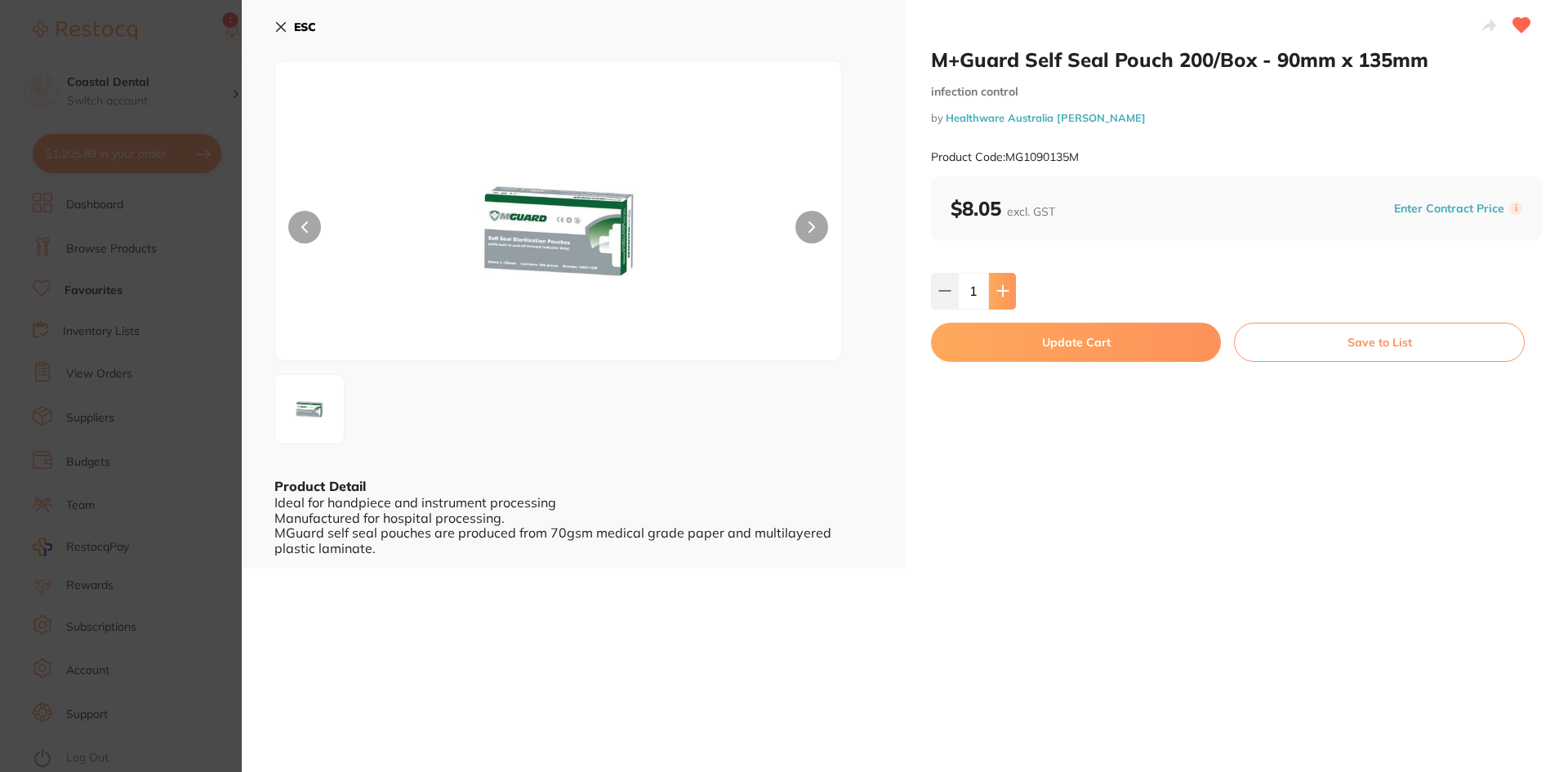
click at [1005, 297] on icon at bounding box center [1002, 290] width 13 height 13
type input "5"
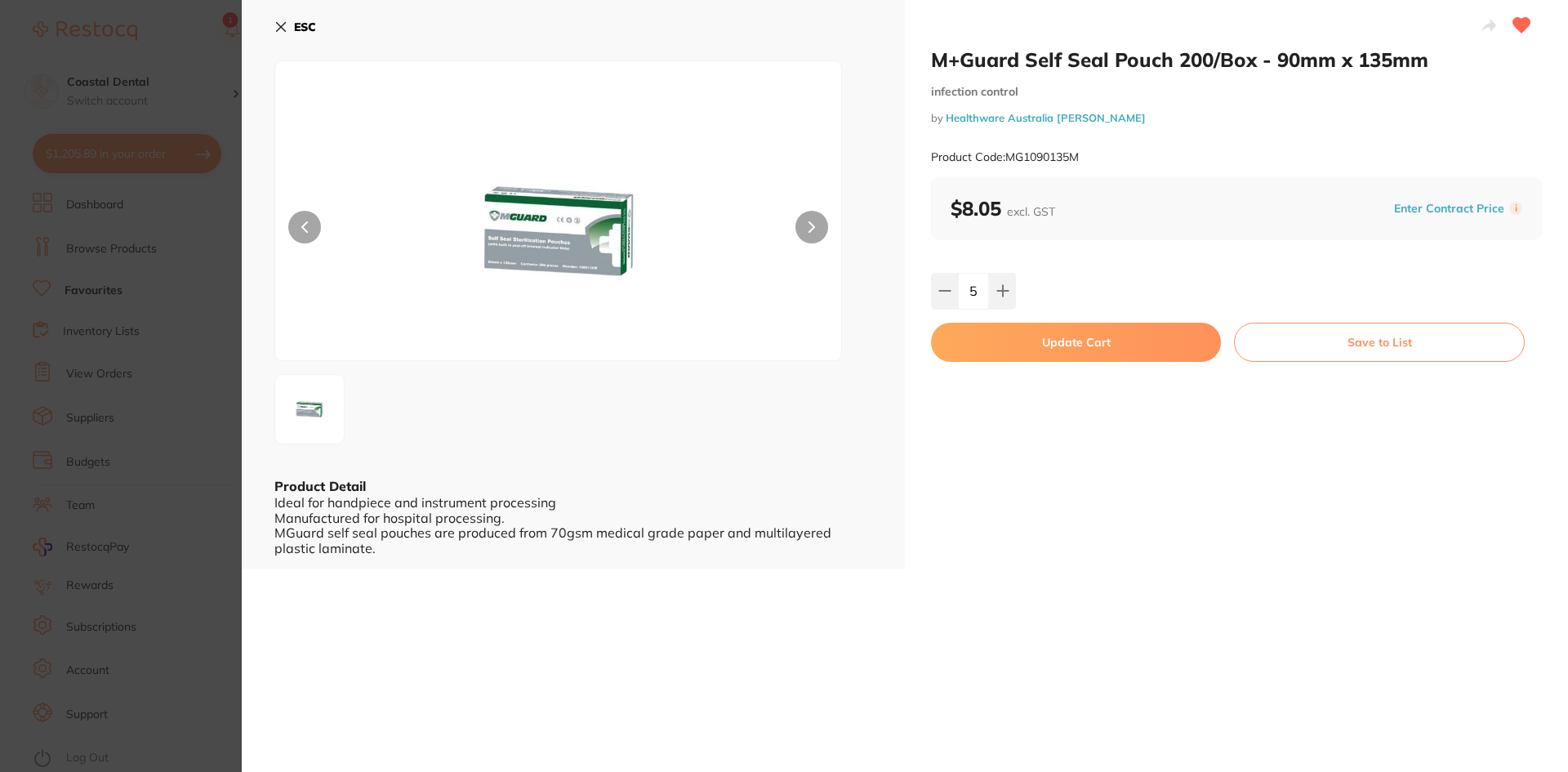
click at [1071, 352] on button "Update Cart" at bounding box center [1076, 342] width 290 height 39
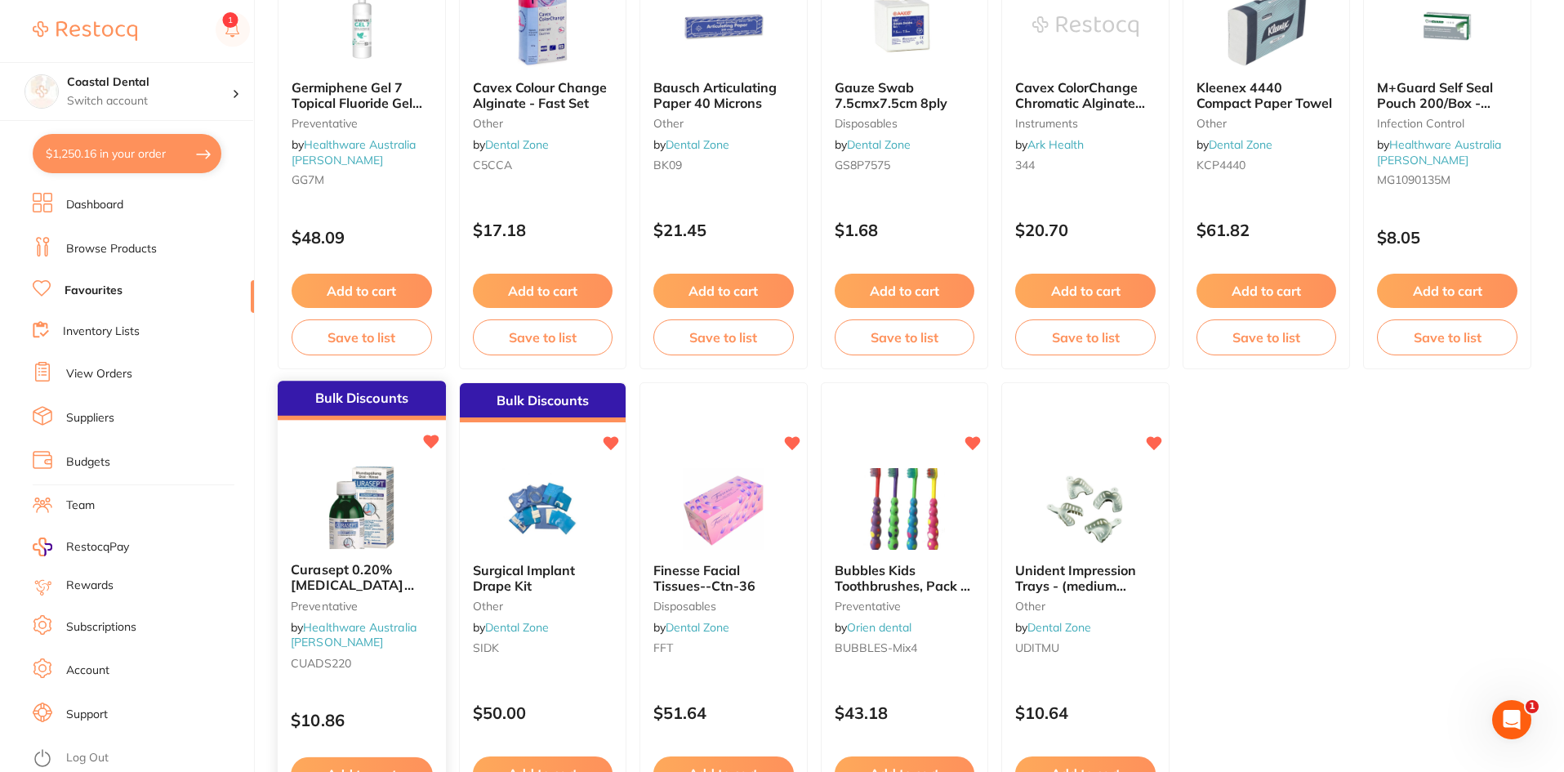
scroll to position [3268, 0]
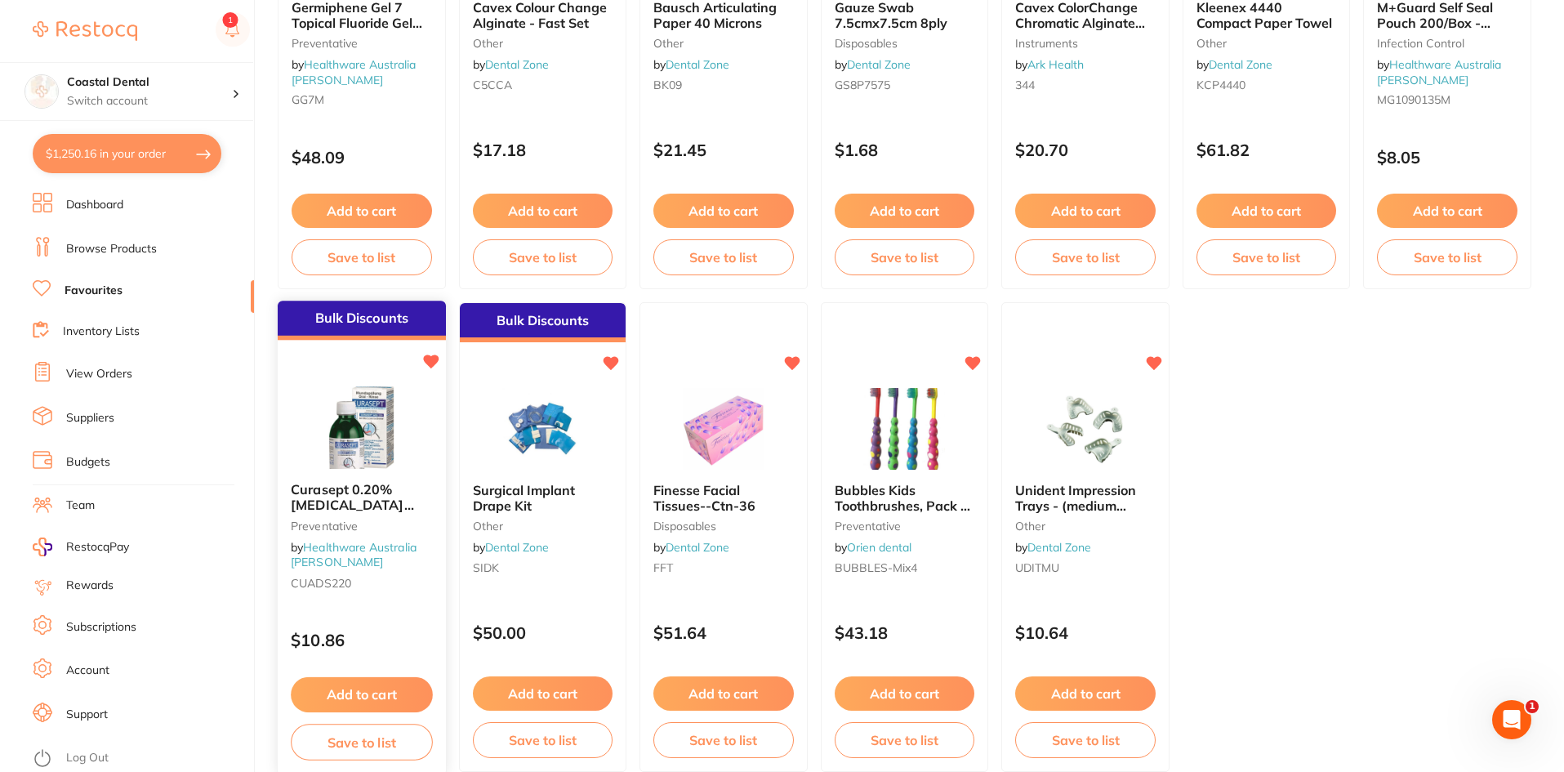
click at [361, 568] on div "Curasept 0.20% Chlorhexidine Mouth Rinse - 200ml Bottle Preventative by Healthw…" at bounding box center [362, 540] width 168 height 140
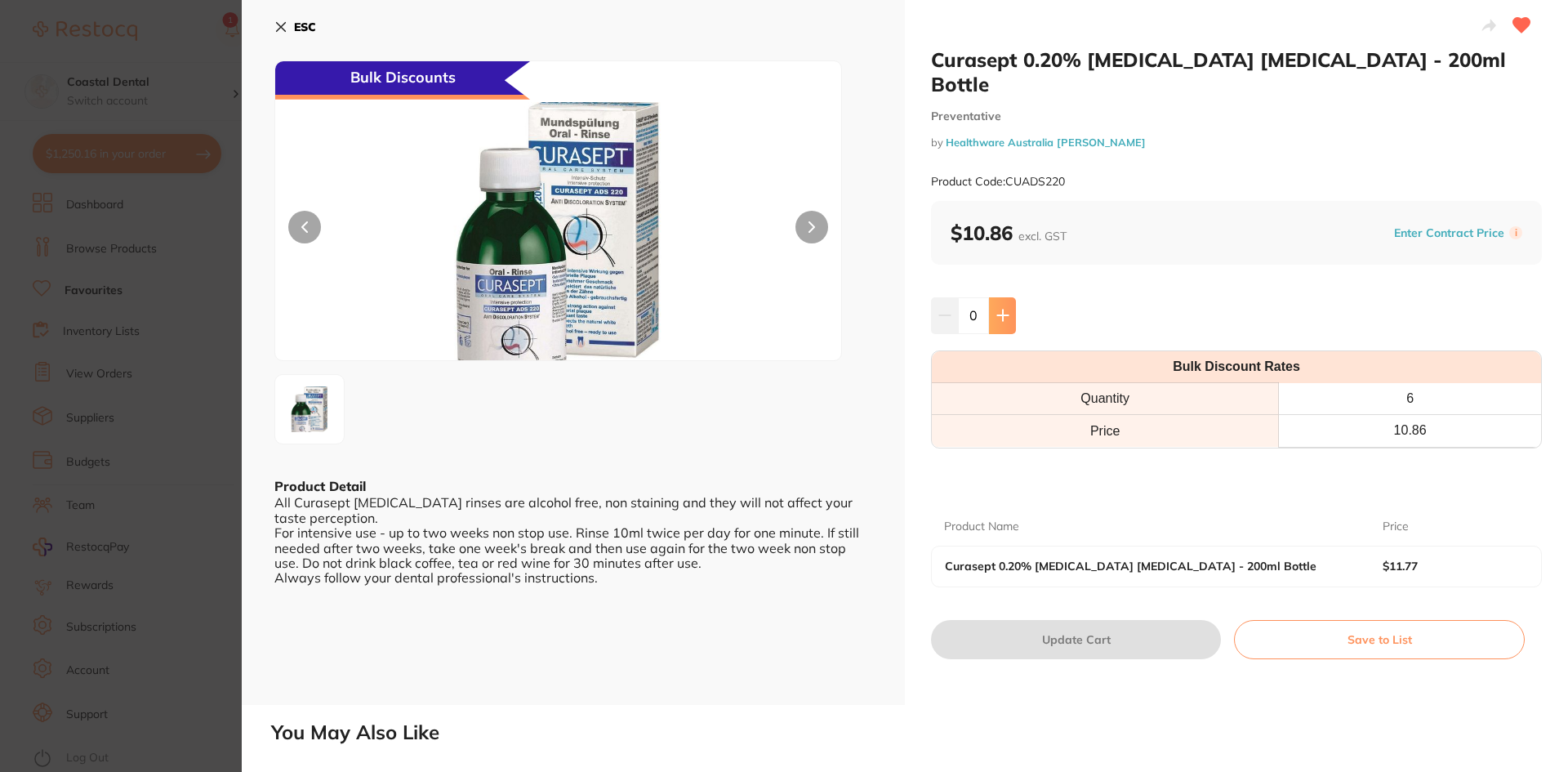
click at [1001, 298] on button at bounding box center [1002, 315] width 27 height 36
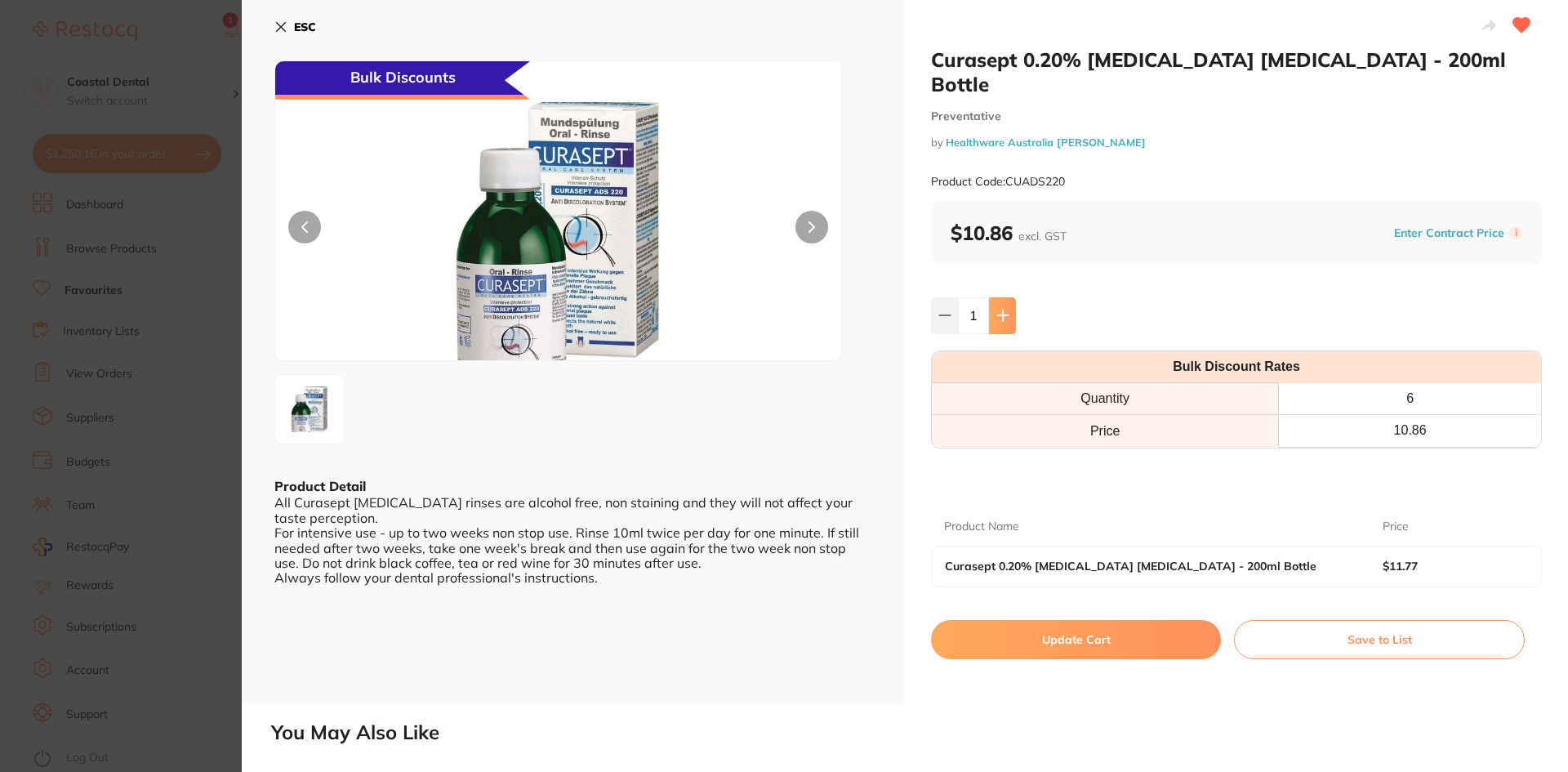
click at [1001, 298] on button at bounding box center [1002, 315] width 27 height 36
click at [1001, 310] on icon at bounding box center [1002, 315] width 11 height 11
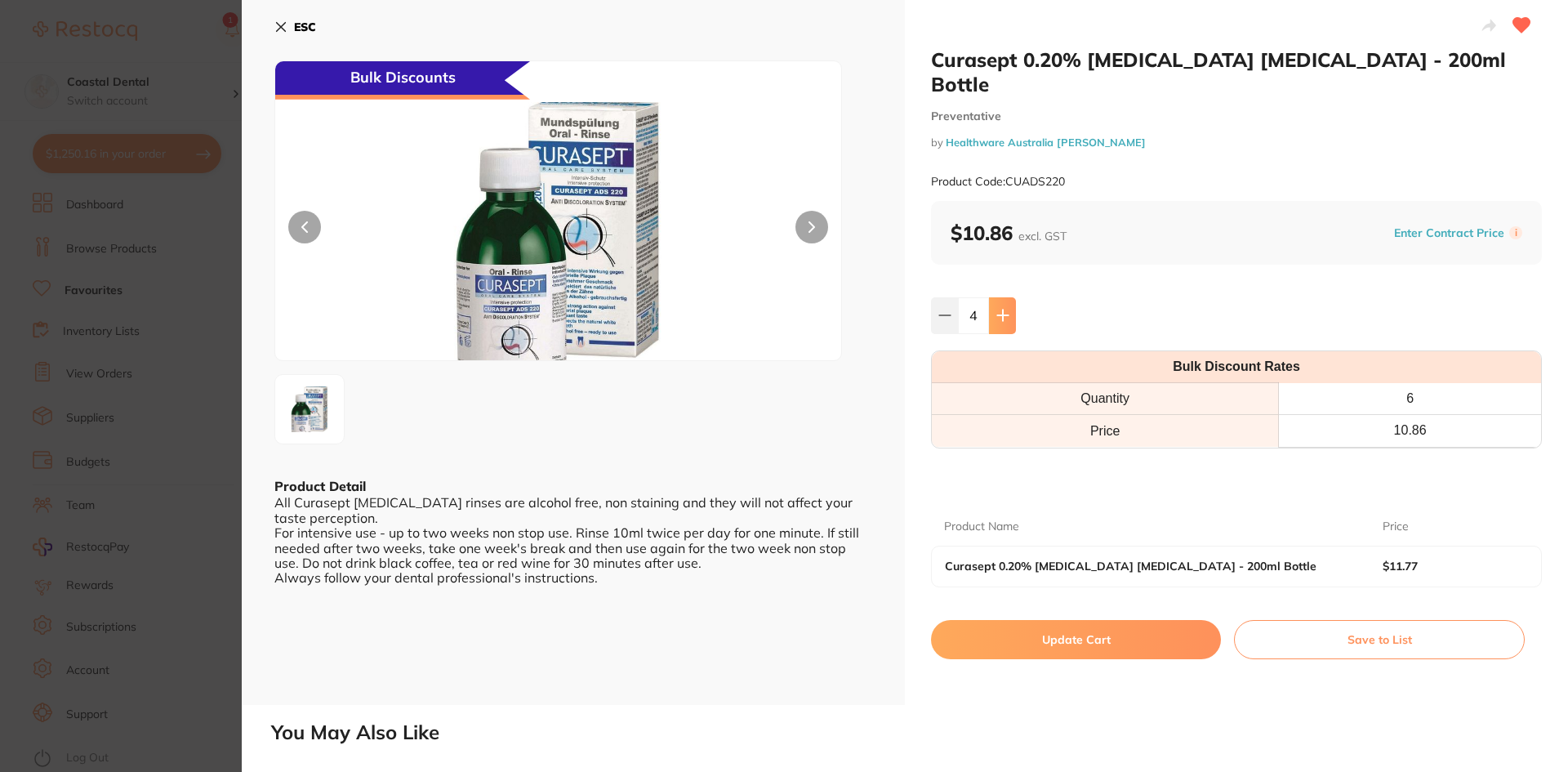
type input "6"
click at [1069, 626] on button "Update Cart" at bounding box center [1076, 639] width 290 height 39
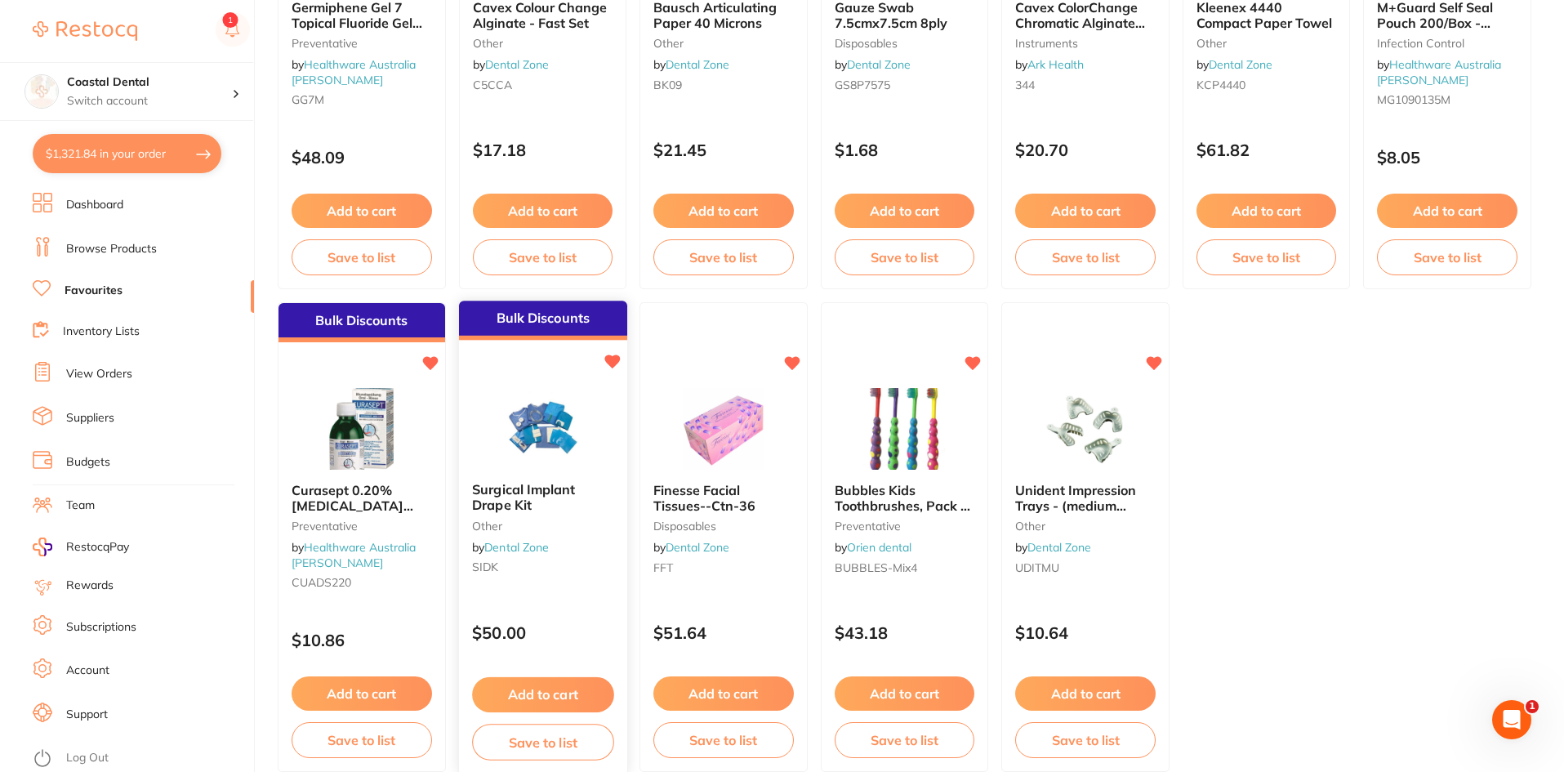
click at [564, 582] on div "Surgical Implant Drape Kit other by Dental Zone SIDK" at bounding box center [543, 532] width 168 height 125
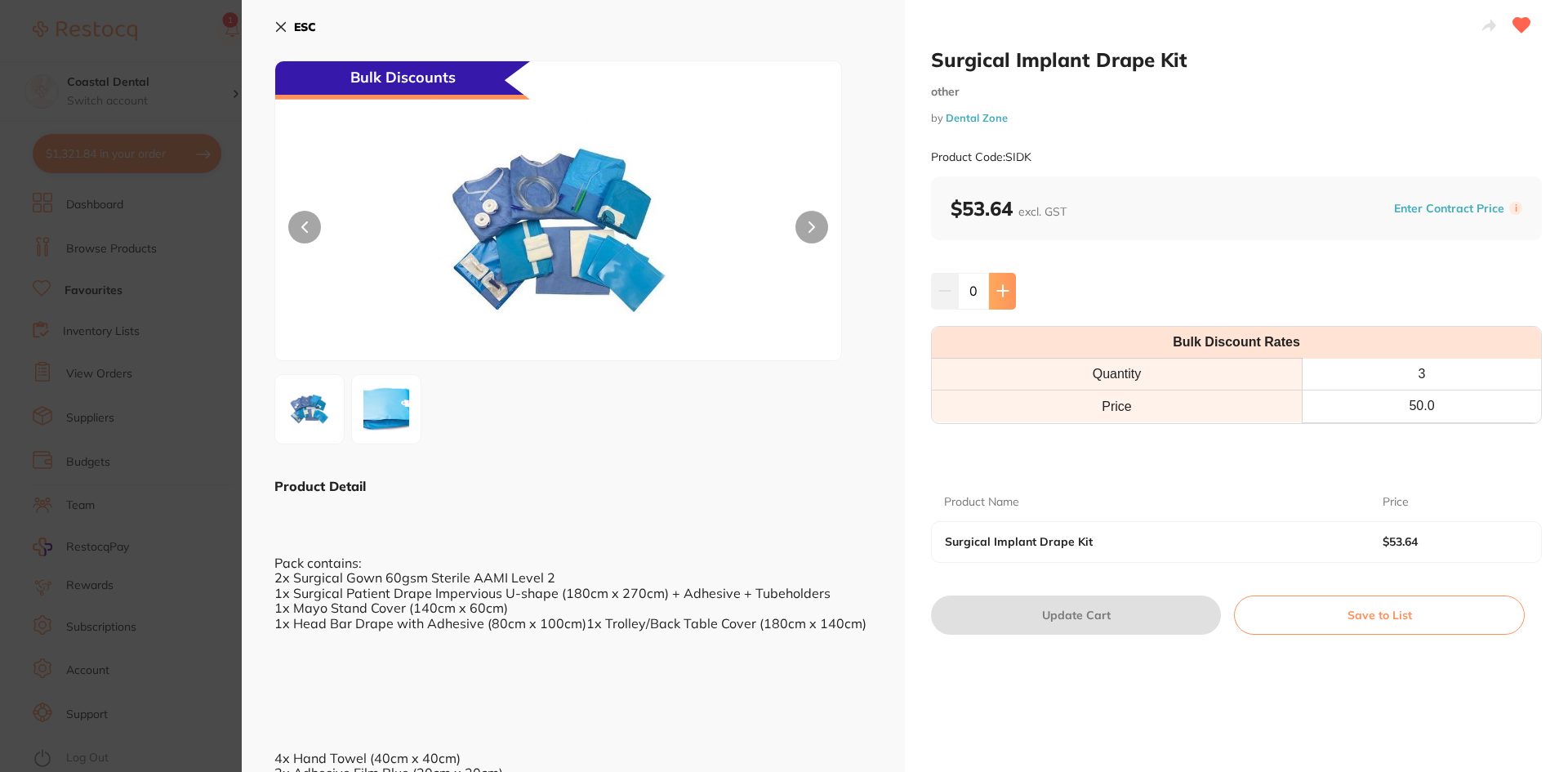
click at [1001, 291] on icon at bounding box center [1002, 291] width 11 height 11
type input "1"
click at [1011, 618] on button "Update Cart" at bounding box center [1076, 614] width 290 height 39
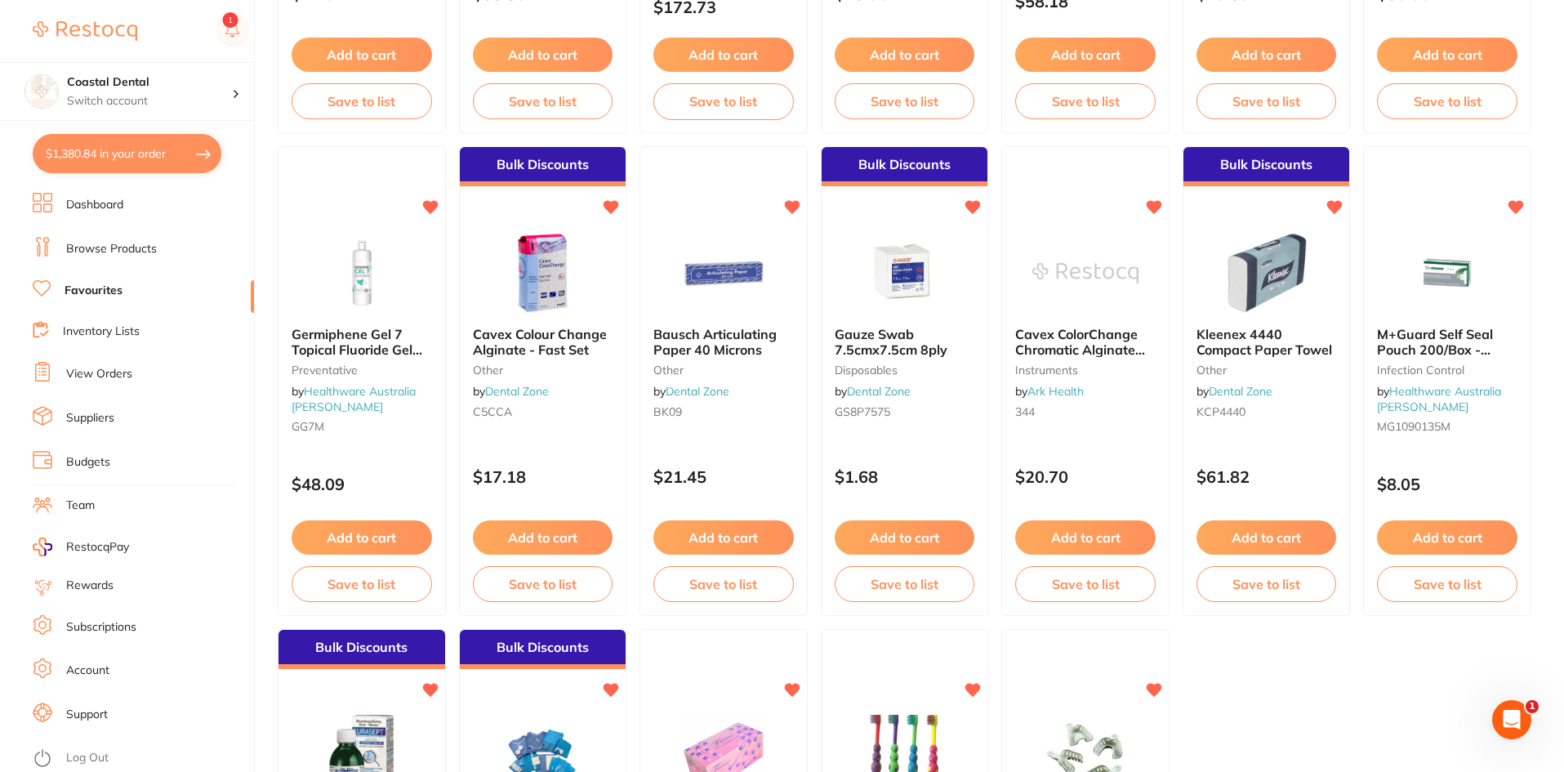
scroll to position [3353, 0]
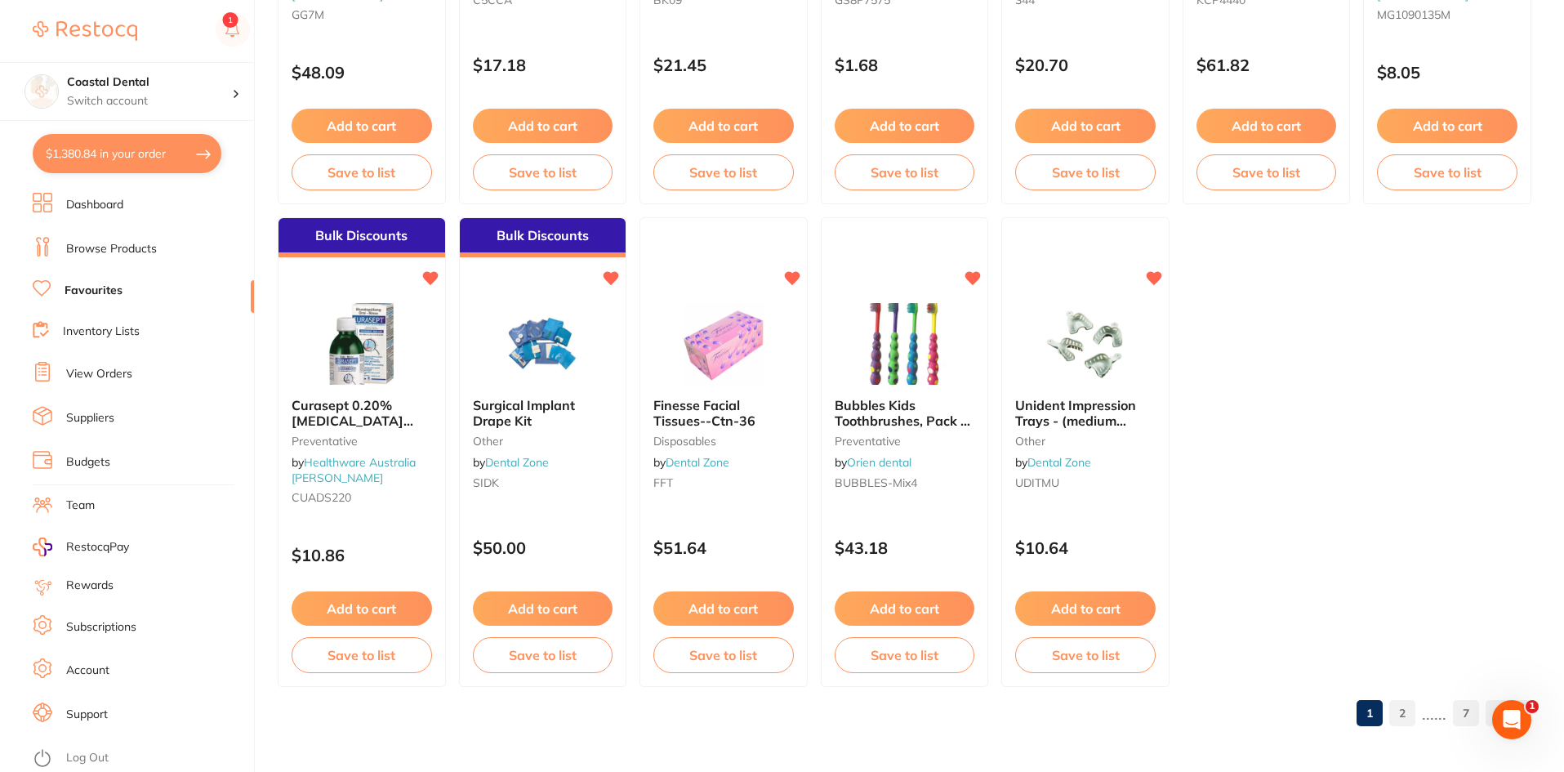
drag, startPoint x: 1410, startPoint y: 714, endPoint x: 140, endPoint y: 153, distance: 1388.4
click at [1410, 714] on link "2" at bounding box center [1402, 713] width 26 height 33
click at [140, 153] on button "$1,380.84 in your order" at bounding box center [127, 153] width 189 height 39
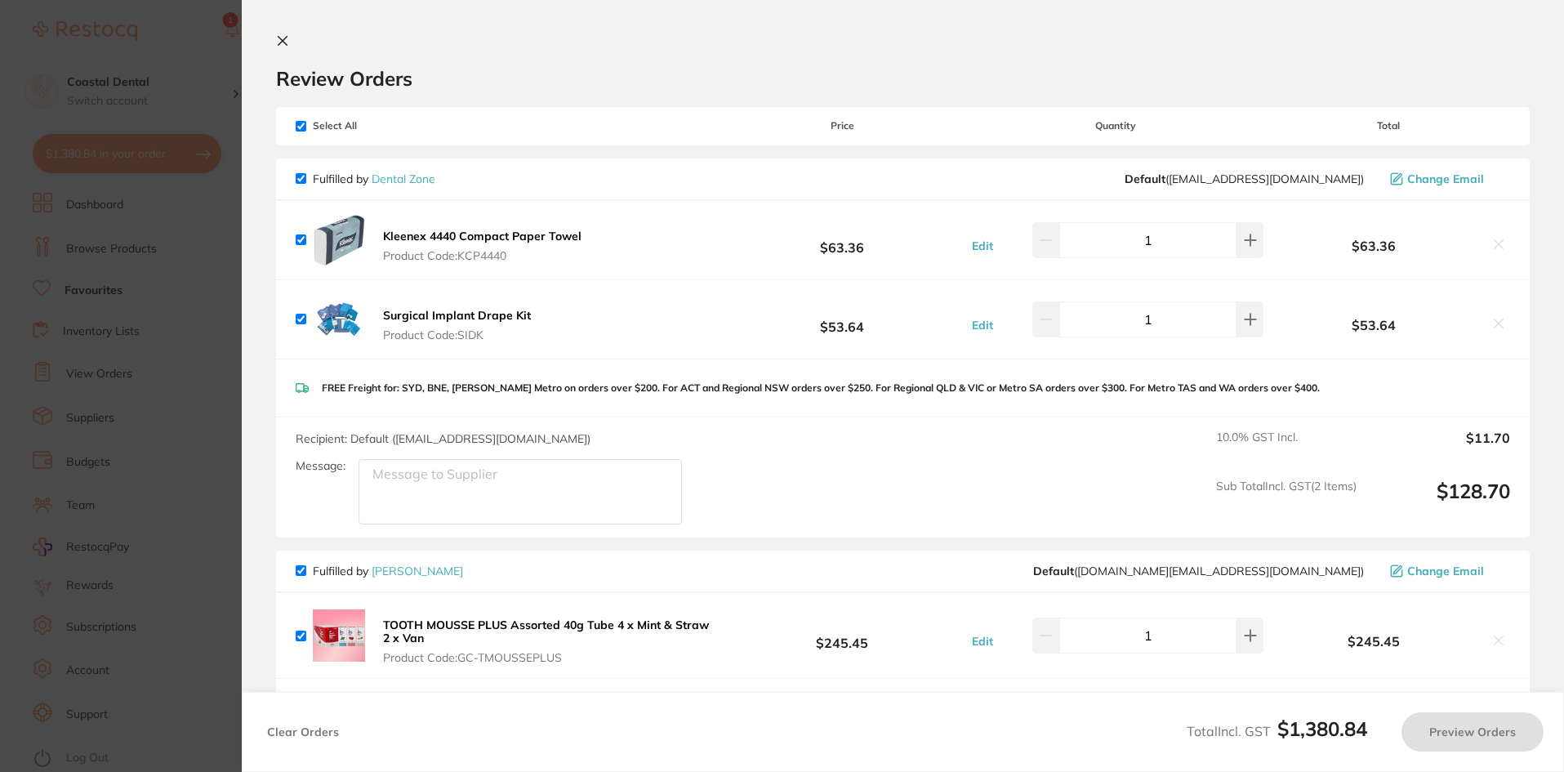
checkbox input "true"
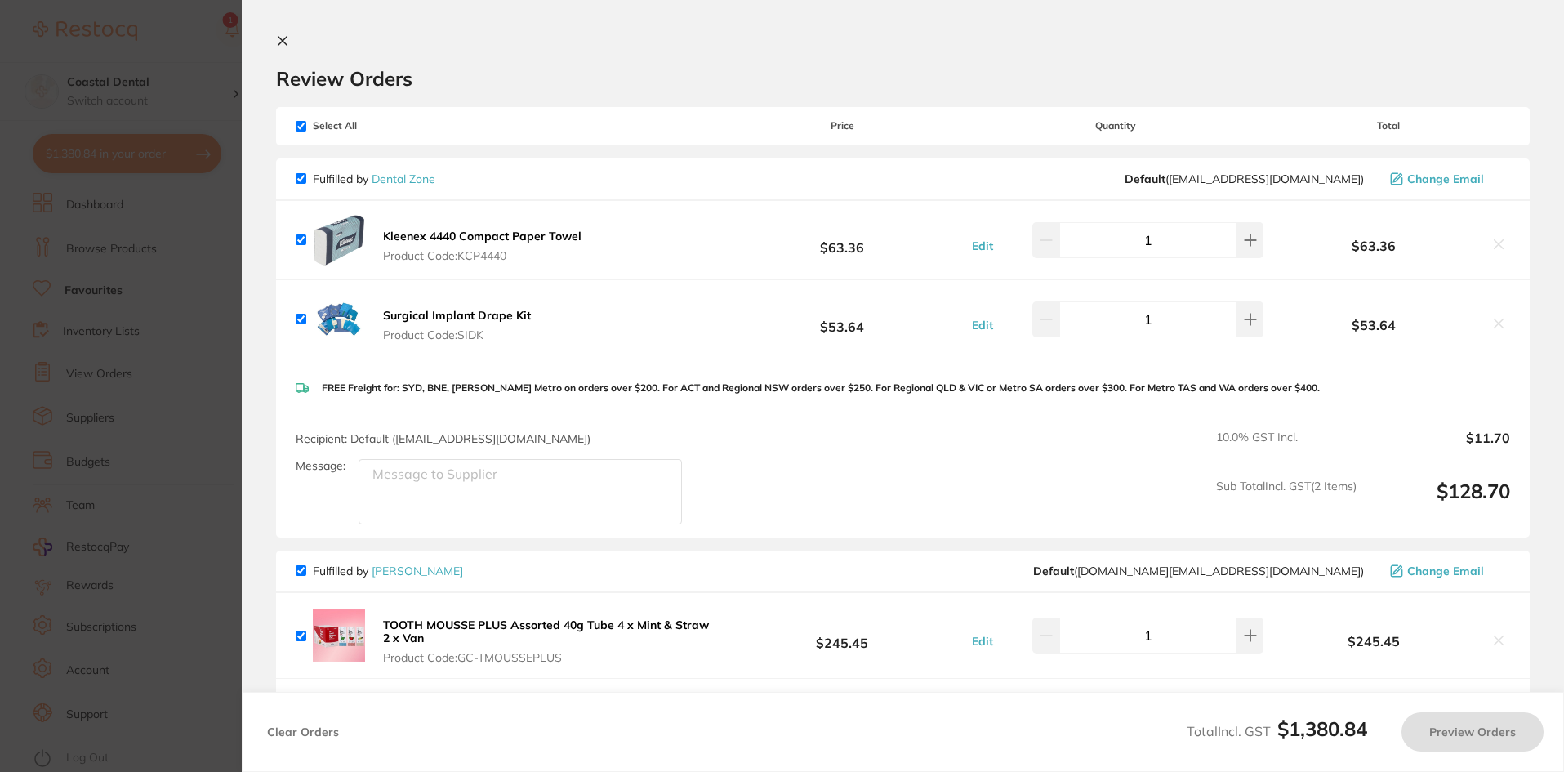
checkbox input "true"
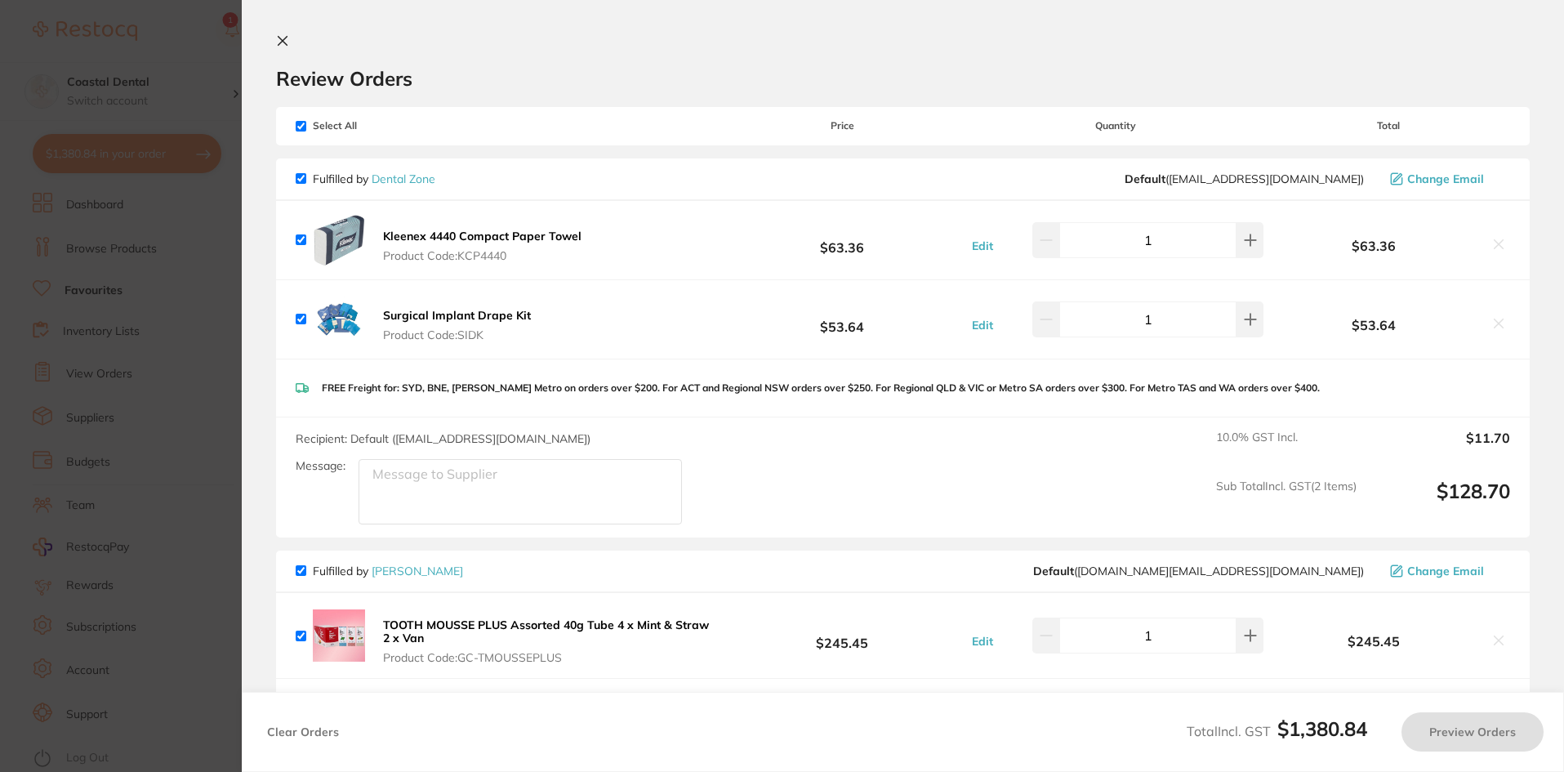
checkbox input "true"
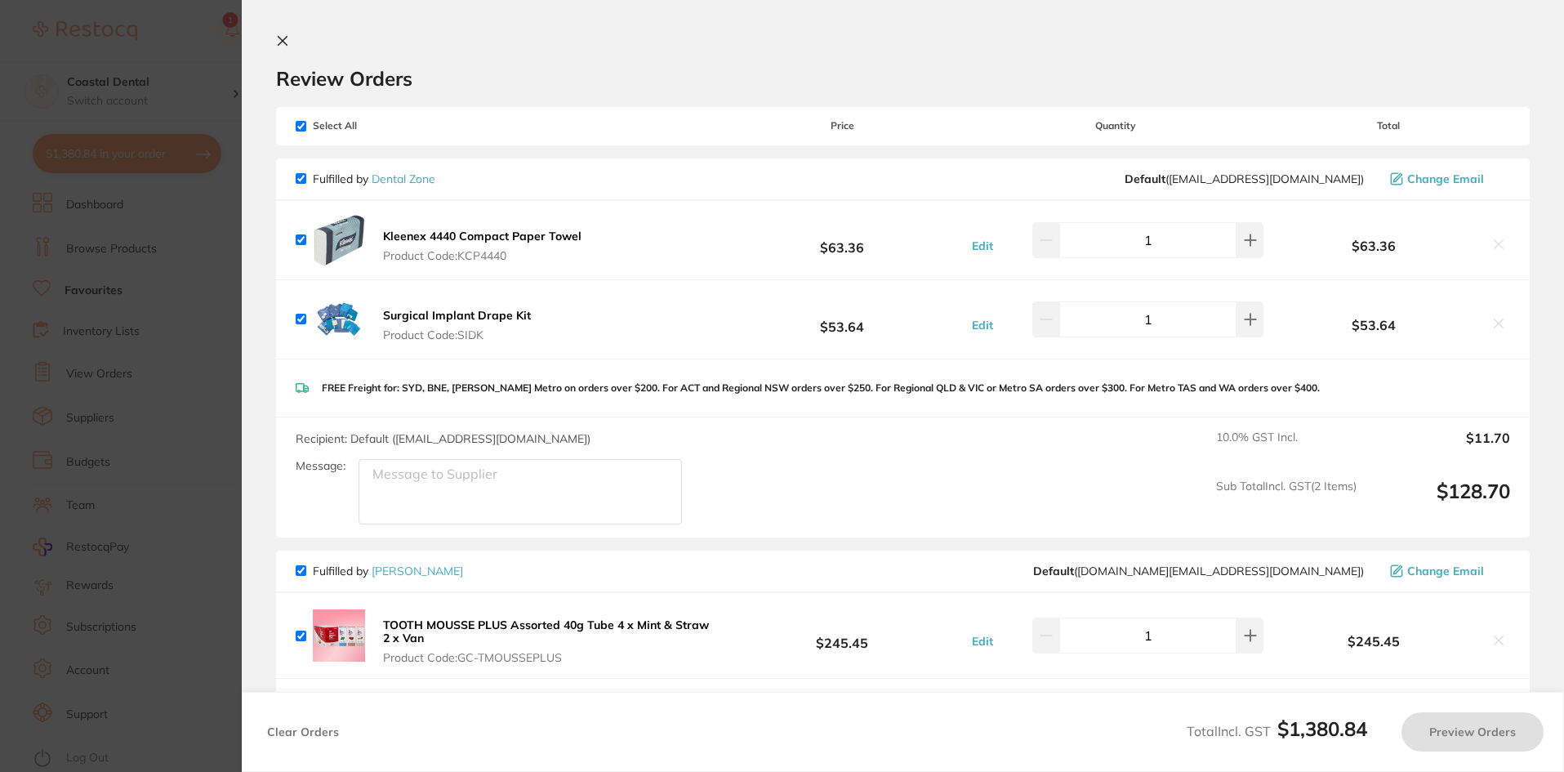
checkbox input "true"
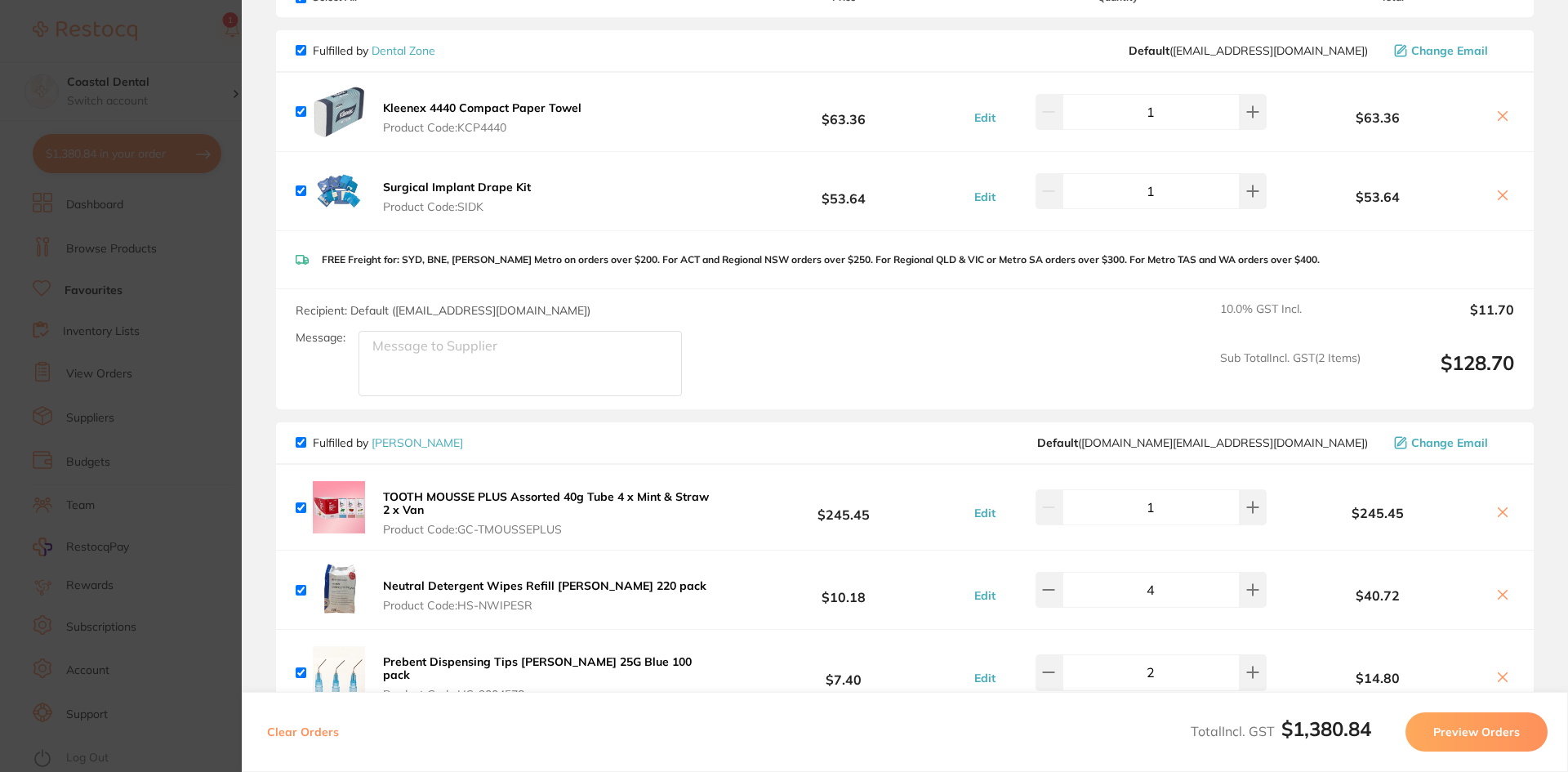
scroll to position [0, 0]
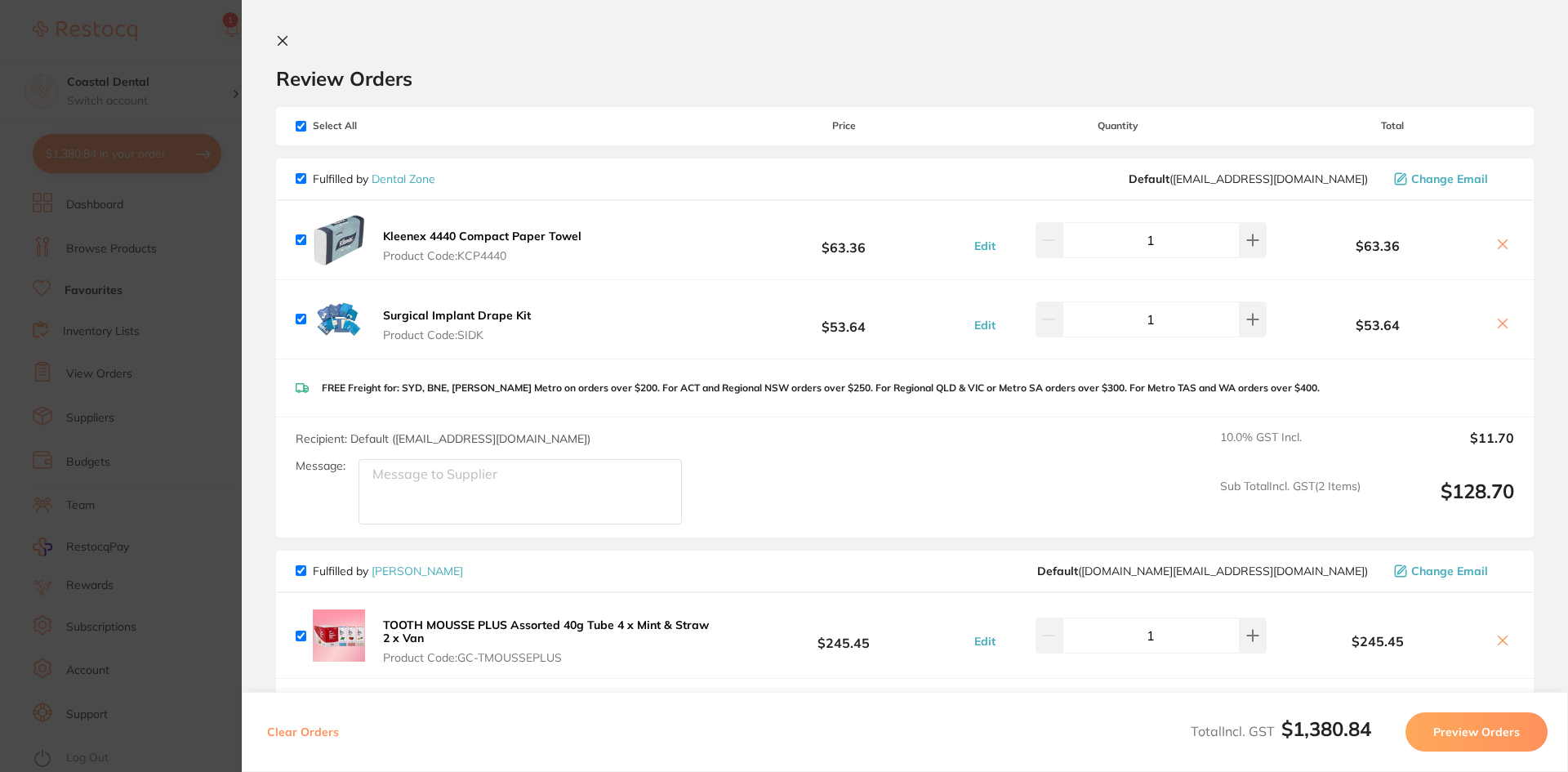
click at [279, 42] on icon at bounding box center [282, 40] width 13 height 13
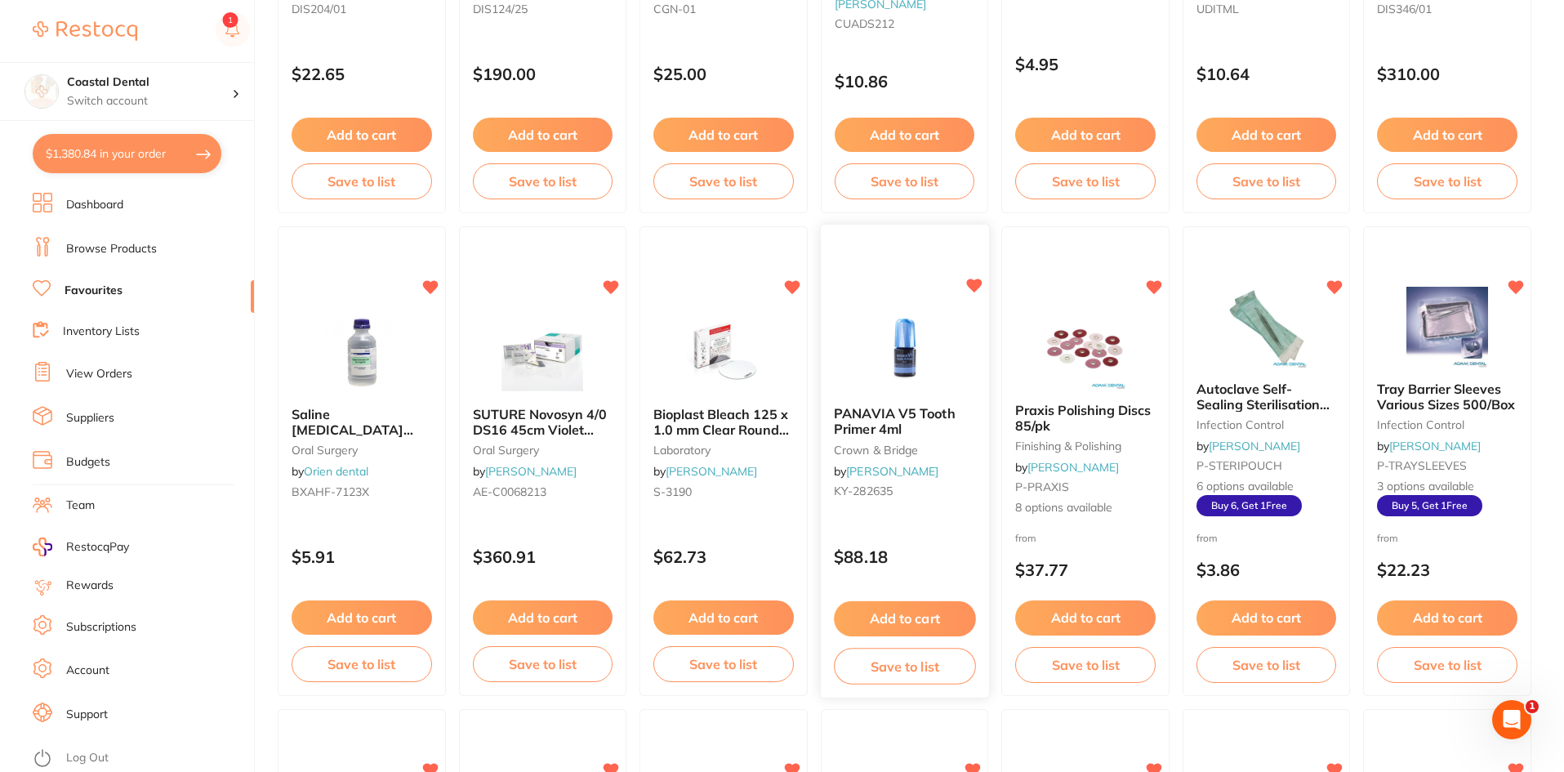
scroll to position [490, 0]
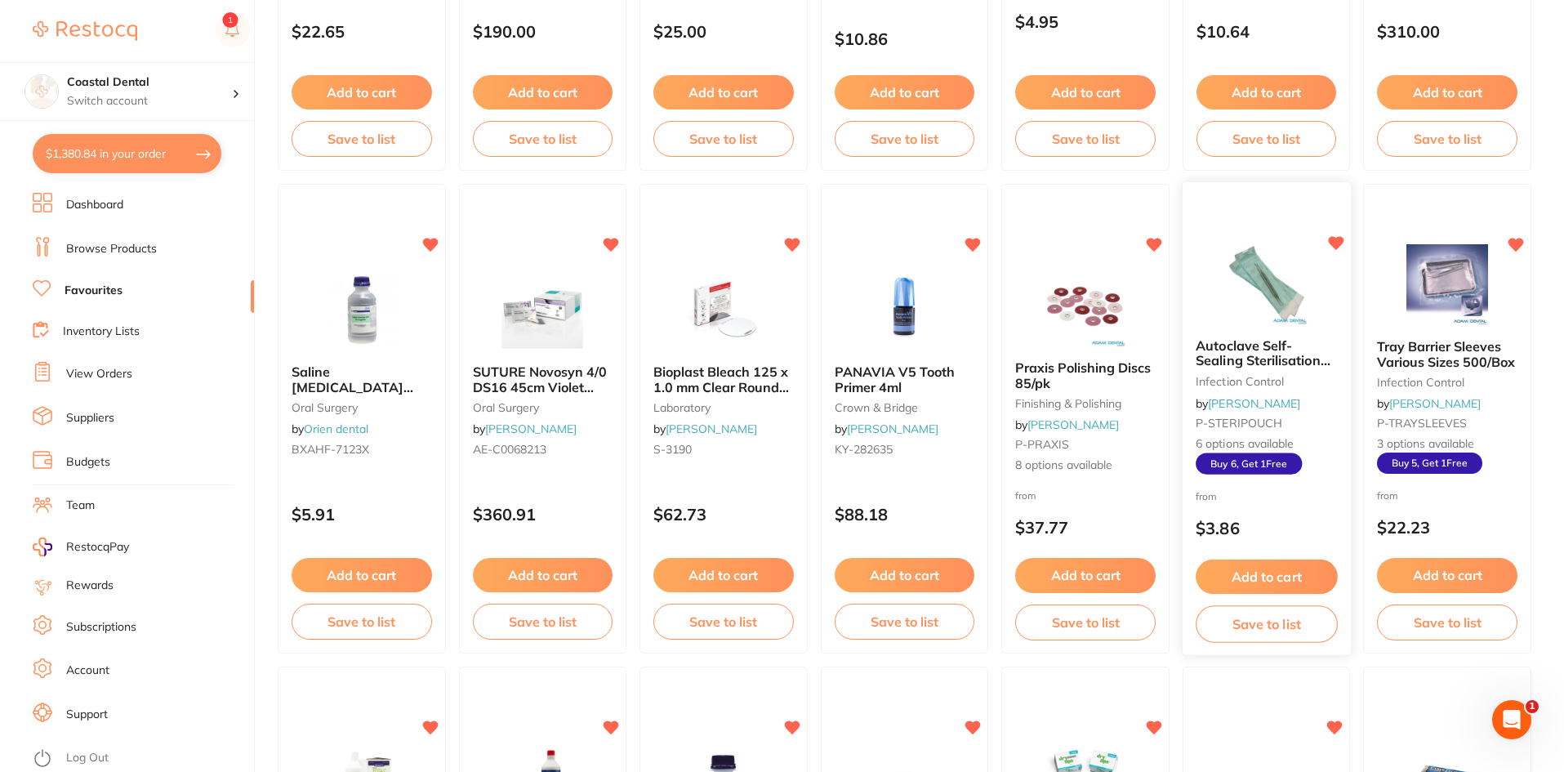
click at [1227, 510] on div "from $3.86" at bounding box center [1267, 517] width 168 height 59
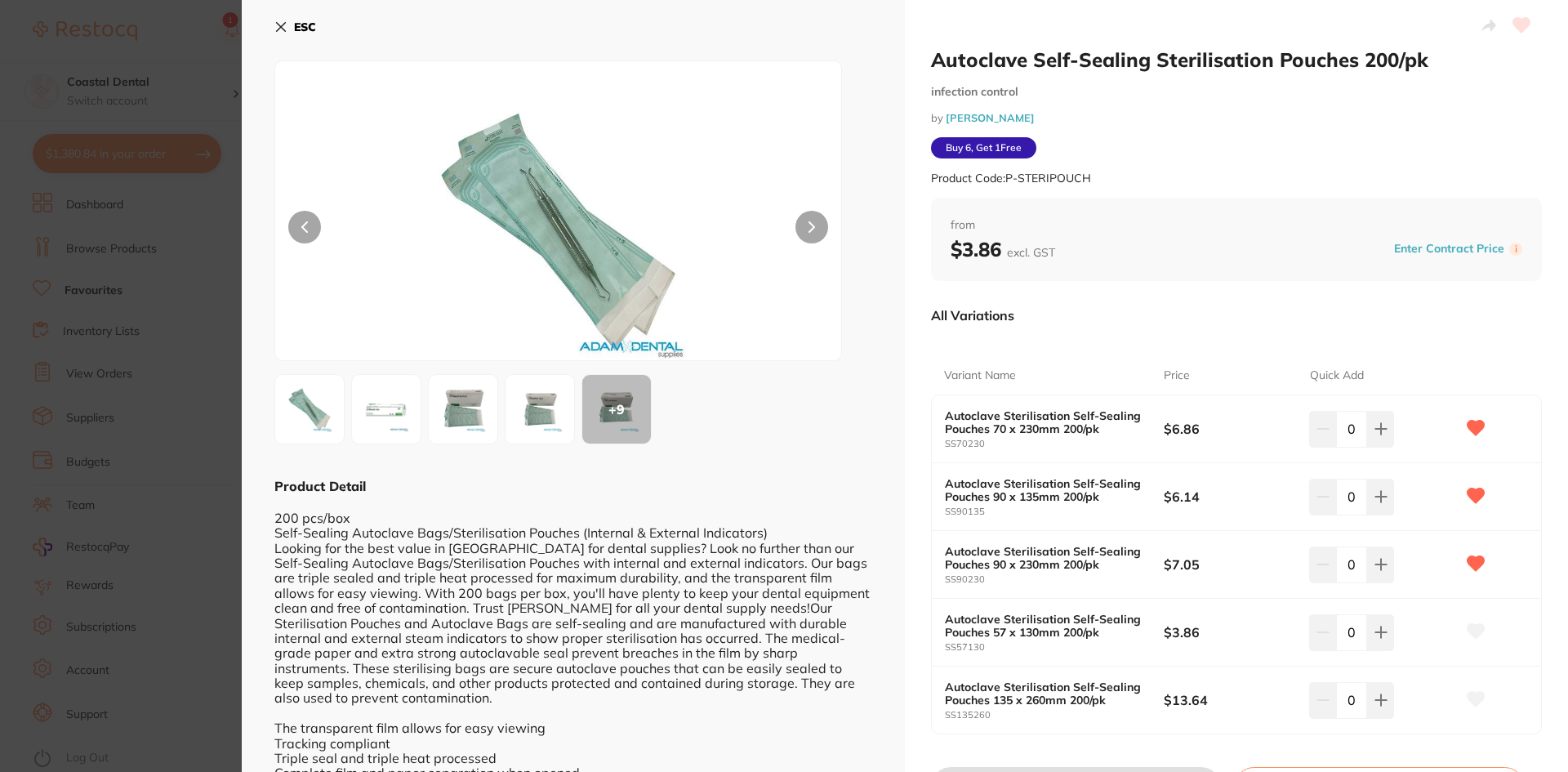
click at [480, 421] on img at bounding box center [463, 409] width 59 height 59
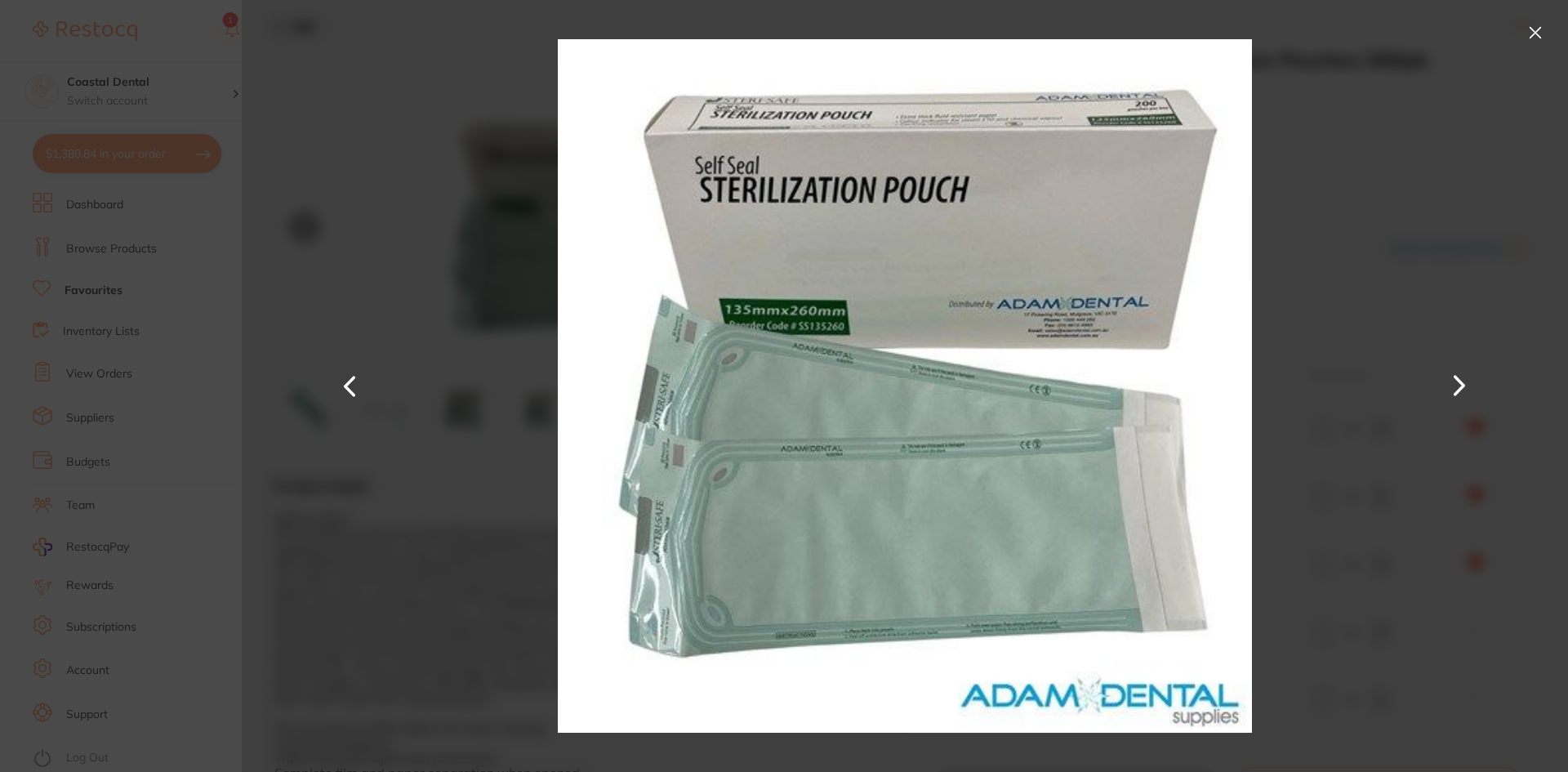
click at [1529, 32] on button at bounding box center [1535, 33] width 26 height 26
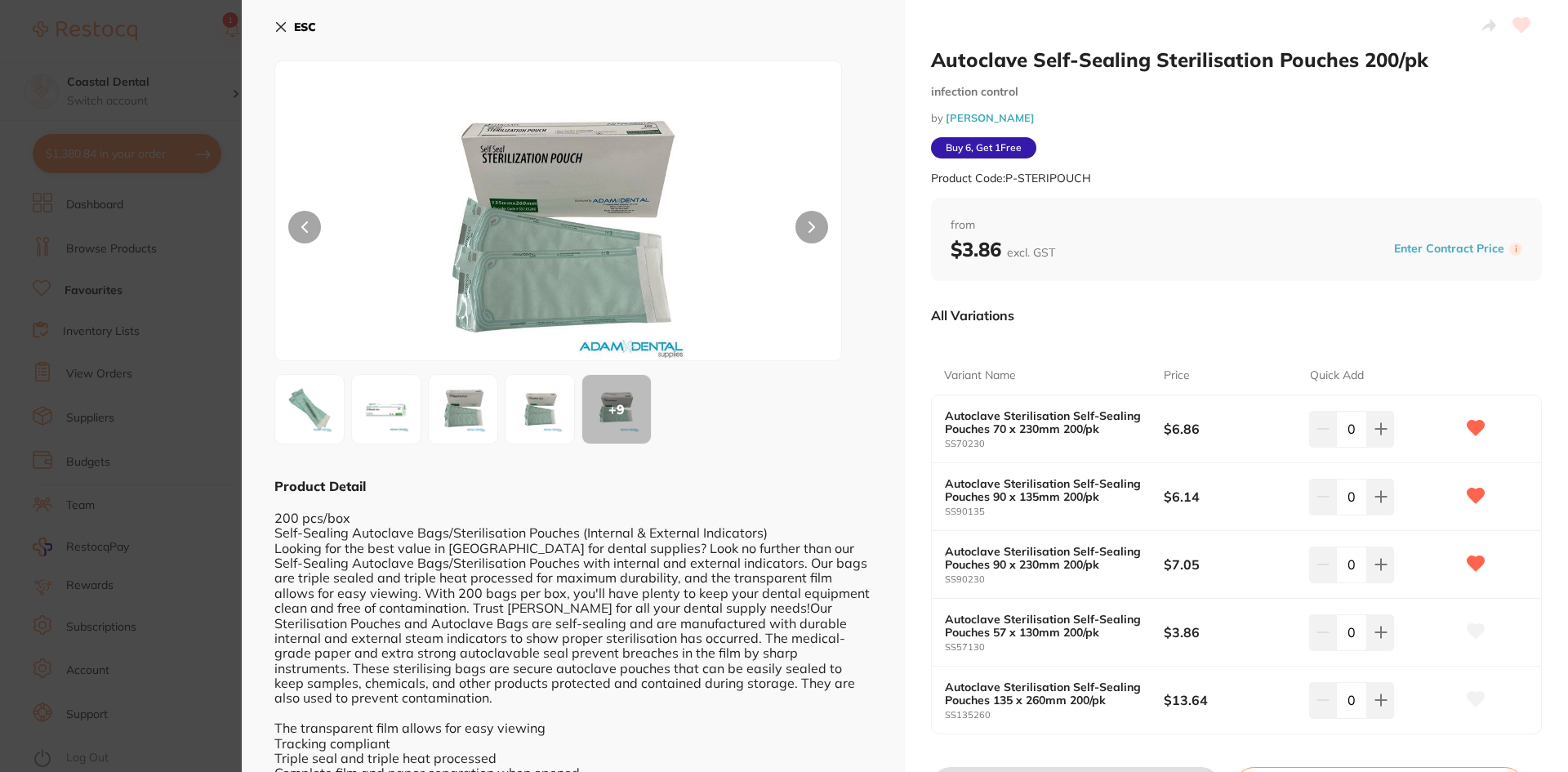
click at [281, 28] on icon at bounding box center [281, 27] width 9 height 9
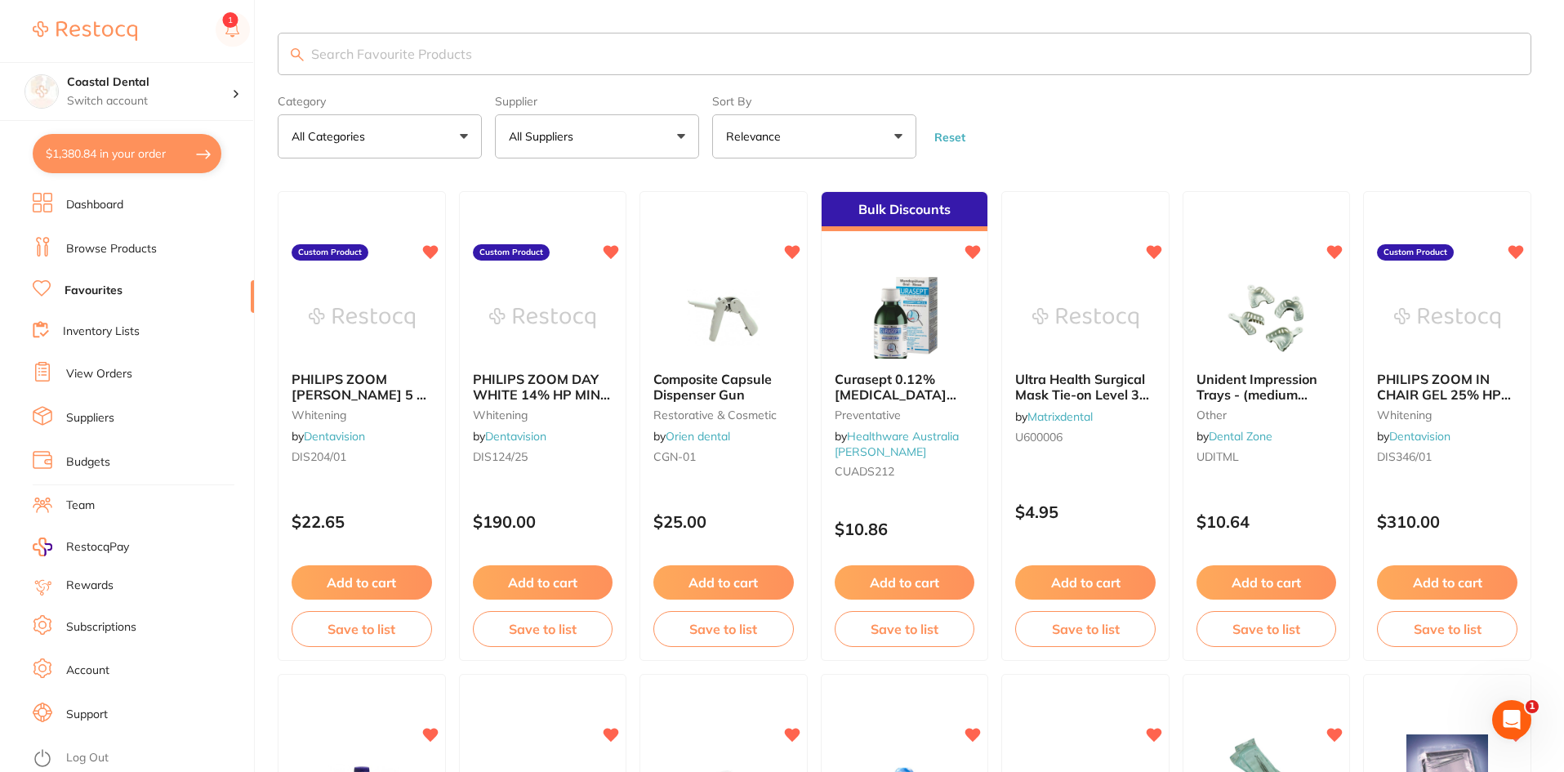
click at [339, 61] on input "search" at bounding box center [905, 54] width 1254 height 42
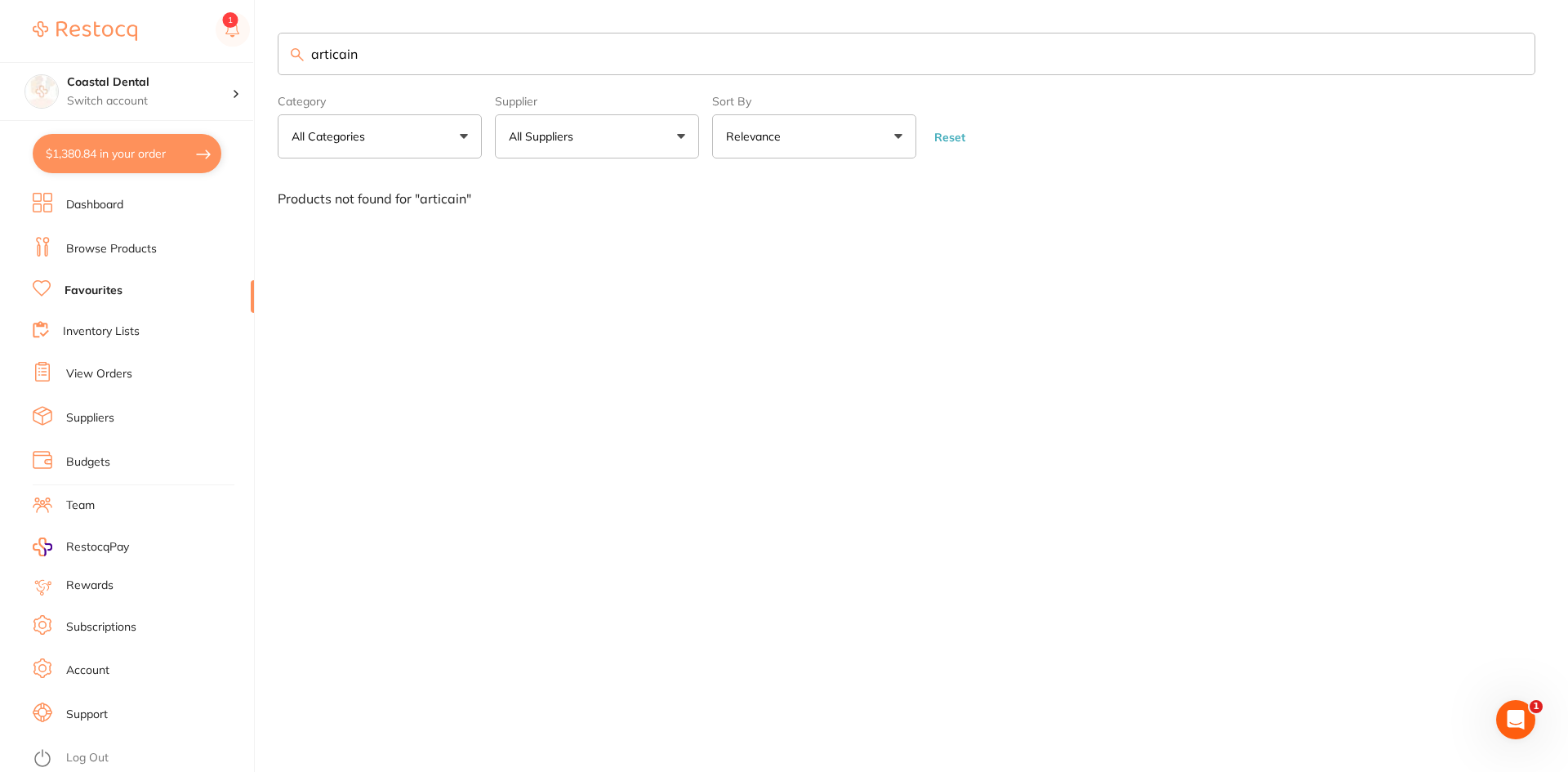
click at [373, 62] on input "articain" at bounding box center [907, 54] width 1258 height 42
drag, startPoint x: 409, startPoint y: 51, endPoint x: 280, endPoint y: 53, distance: 129.1
click at [280, 53] on input "articaine" at bounding box center [907, 54] width 1258 height 42
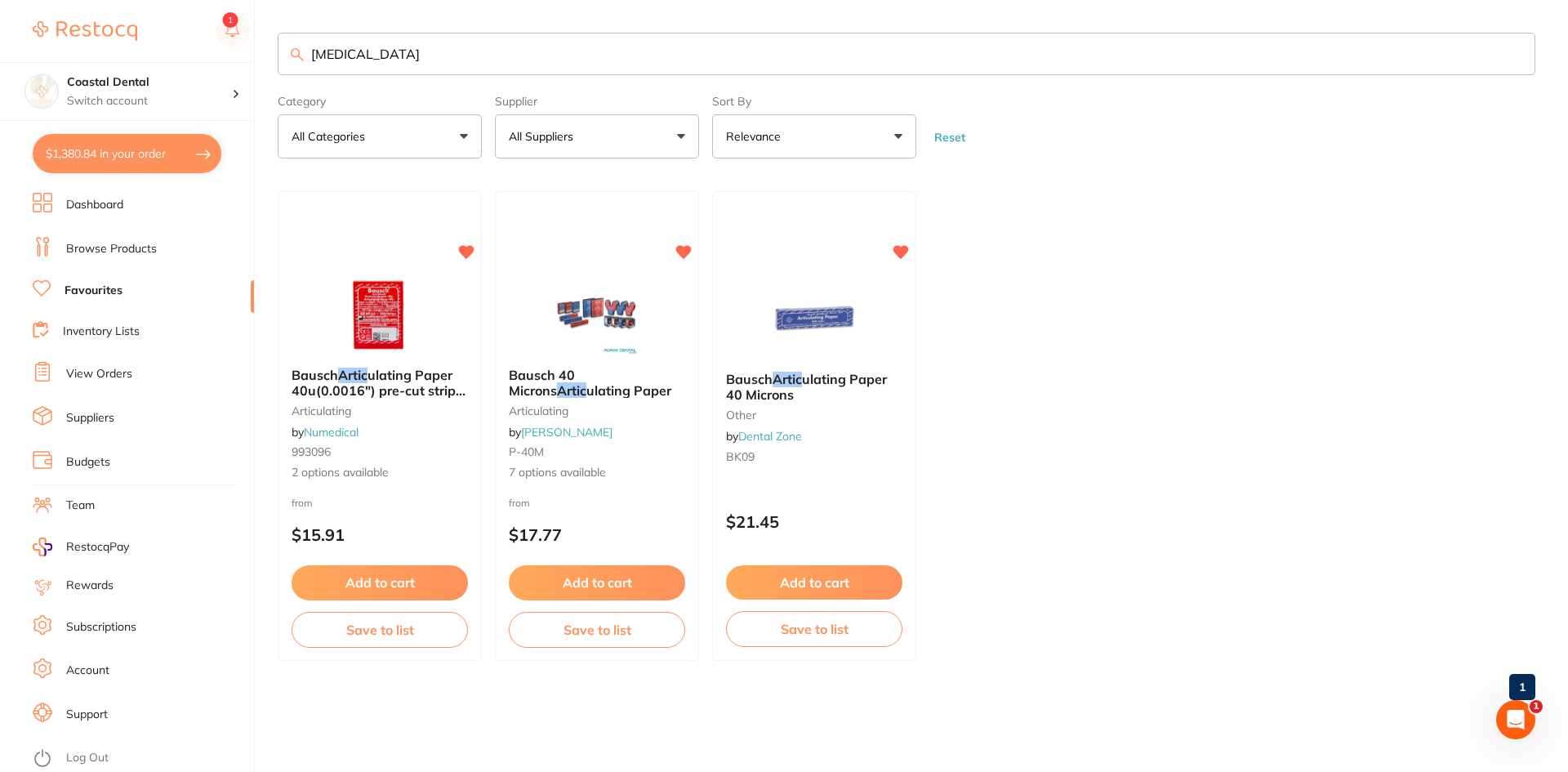
click at [203, 64] on div "$1,380.84 Coastal Dental Switch account Coastal Dental Dental Sanctuary $1,380.…" at bounding box center [784, 386] width 1568 height 772
click at [392, 67] on input "articaine" at bounding box center [907, 54] width 1258 height 42
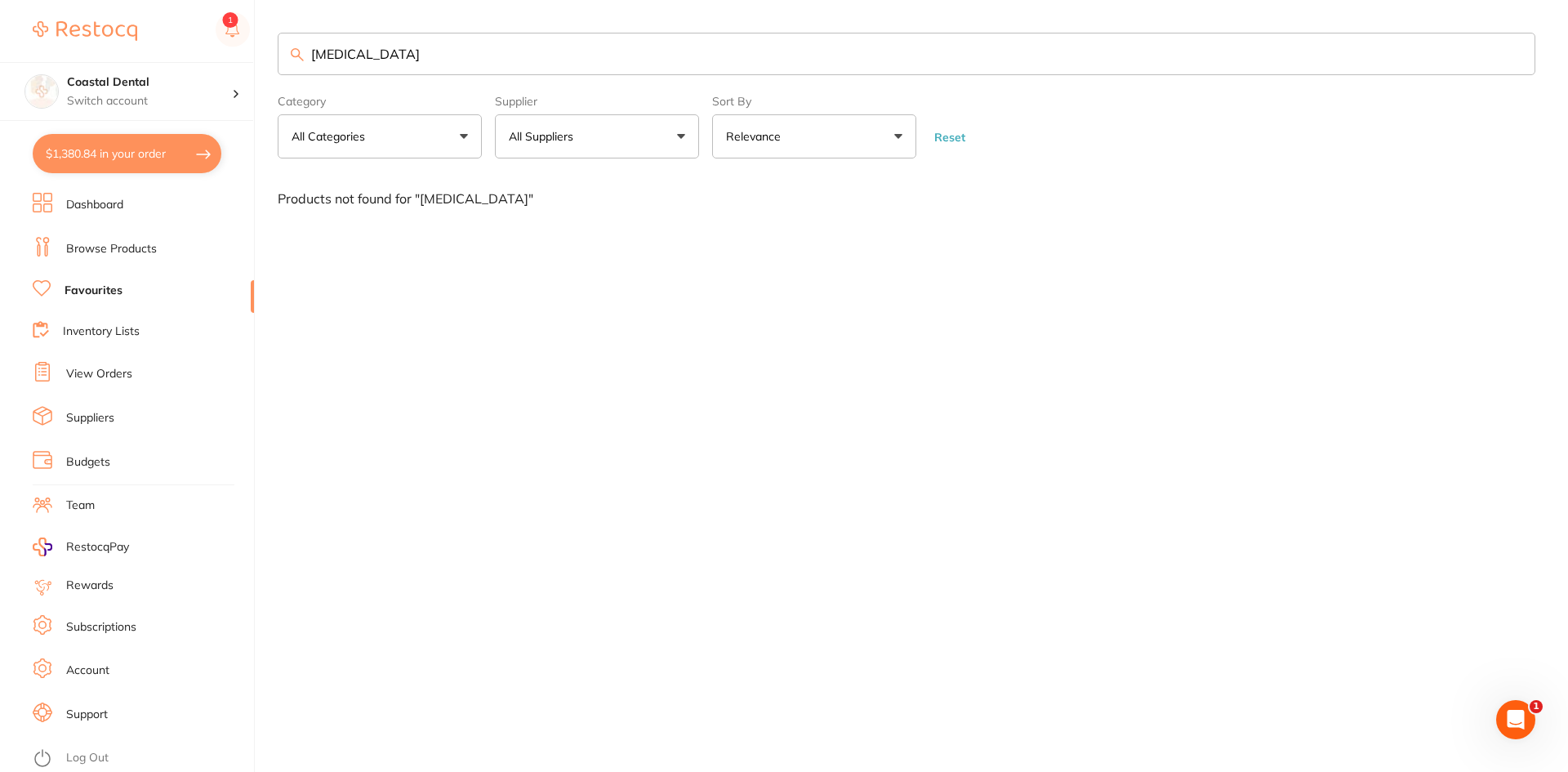
drag, startPoint x: 390, startPoint y: 57, endPoint x: 274, endPoint y: 60, distance: 116.0
click at [253, 60] on div "$1,380.84 Coastal Dental Switch account Coastal Dental Dental Sanctuary $1,380.…" at bounding box center [784, 386] width 1568 height 772
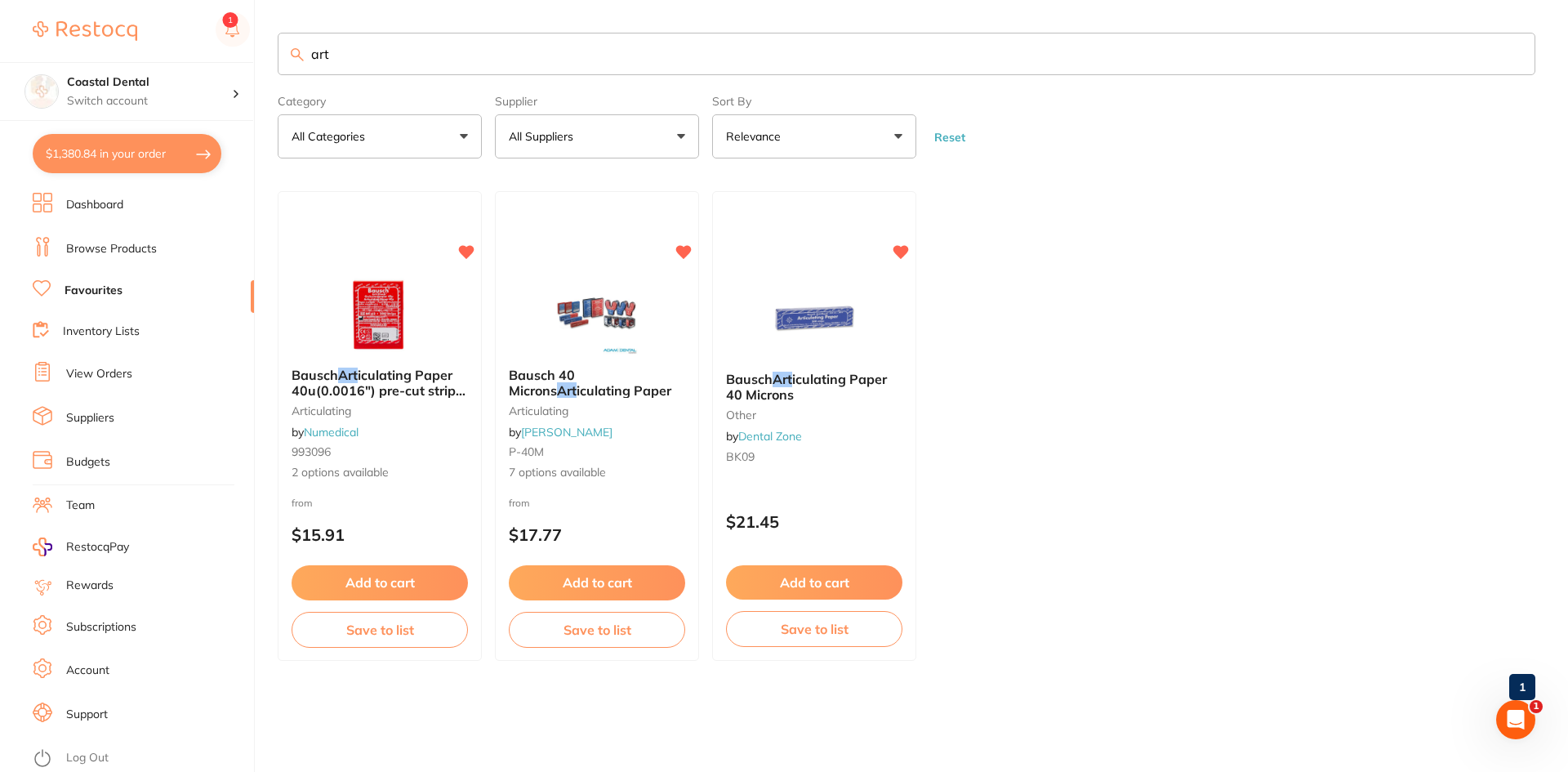
click at [387, 65] on input "art" at bounding box center [907, 54] width 1258 height 42
drag, startPoint x: 385, startPoint y: 64, endPoint x: 261, endPoint y: 66, distance: 123.3
click at [261, 66] on div "$1,380.84 Coastal Dental Switch account Coastal Dental Dental Sanctuary $1,380.…" at bounding box center [784, 386] width 1568 height 772
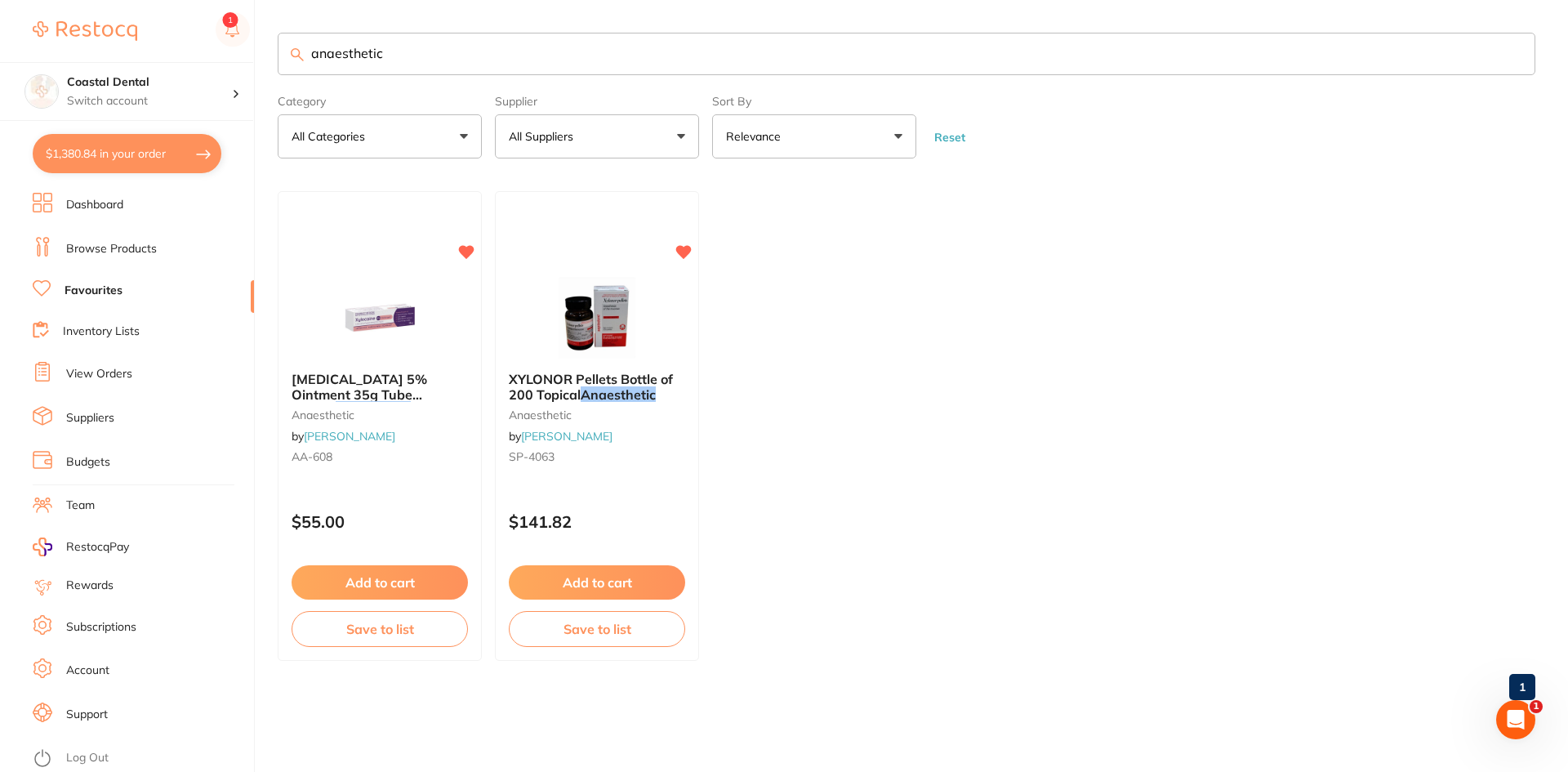
scroll to position [0, 0]
drag, startPoint x: 401, startPoint y: 52, endPoint x: 248, endPoint y: 43, distance: 153.0
click at [251, 47] on div "$1,380.84 Coastal Dental Switch account Coastal Dental Dental Sanctuary $1,380.…" at bounding box center [784, 386] width 1568 height 772
type input "articadent"
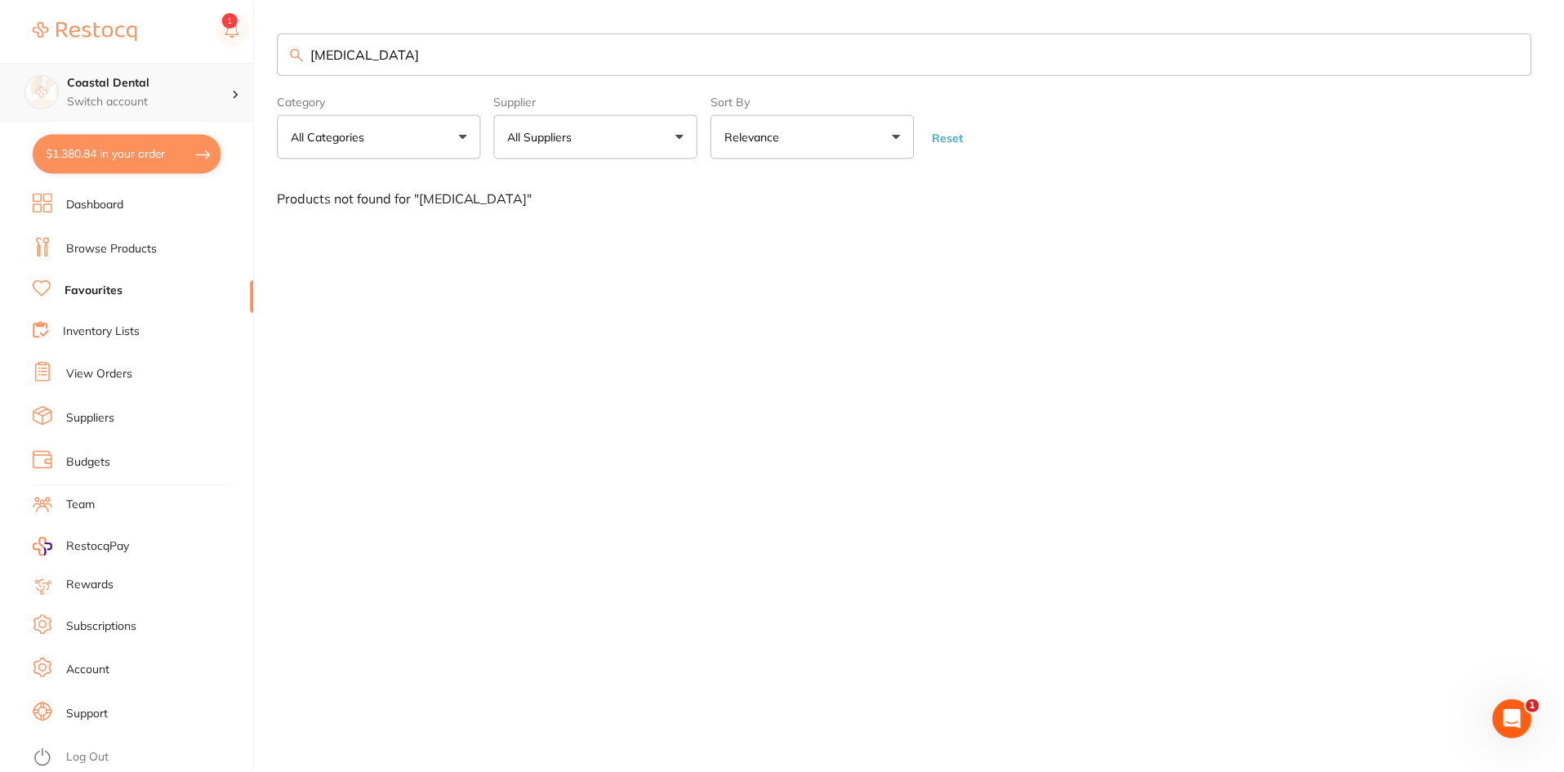
scroll to position [1, 0]
drag, startPoint x: 427, startPoint y: 57, endPoint x: 190, endPoint y: 69, distance: 237.1
click at [190, 69] on div "$1,380.84 Coastal Dental Switch account Coastal Dental Dental Sanctuary $1,380.…" at bounding box center [784, 386] width 1568 height 772
click at [124, 247] on link "Browse Products" at bounding box center [111, 249] width 91 height 16
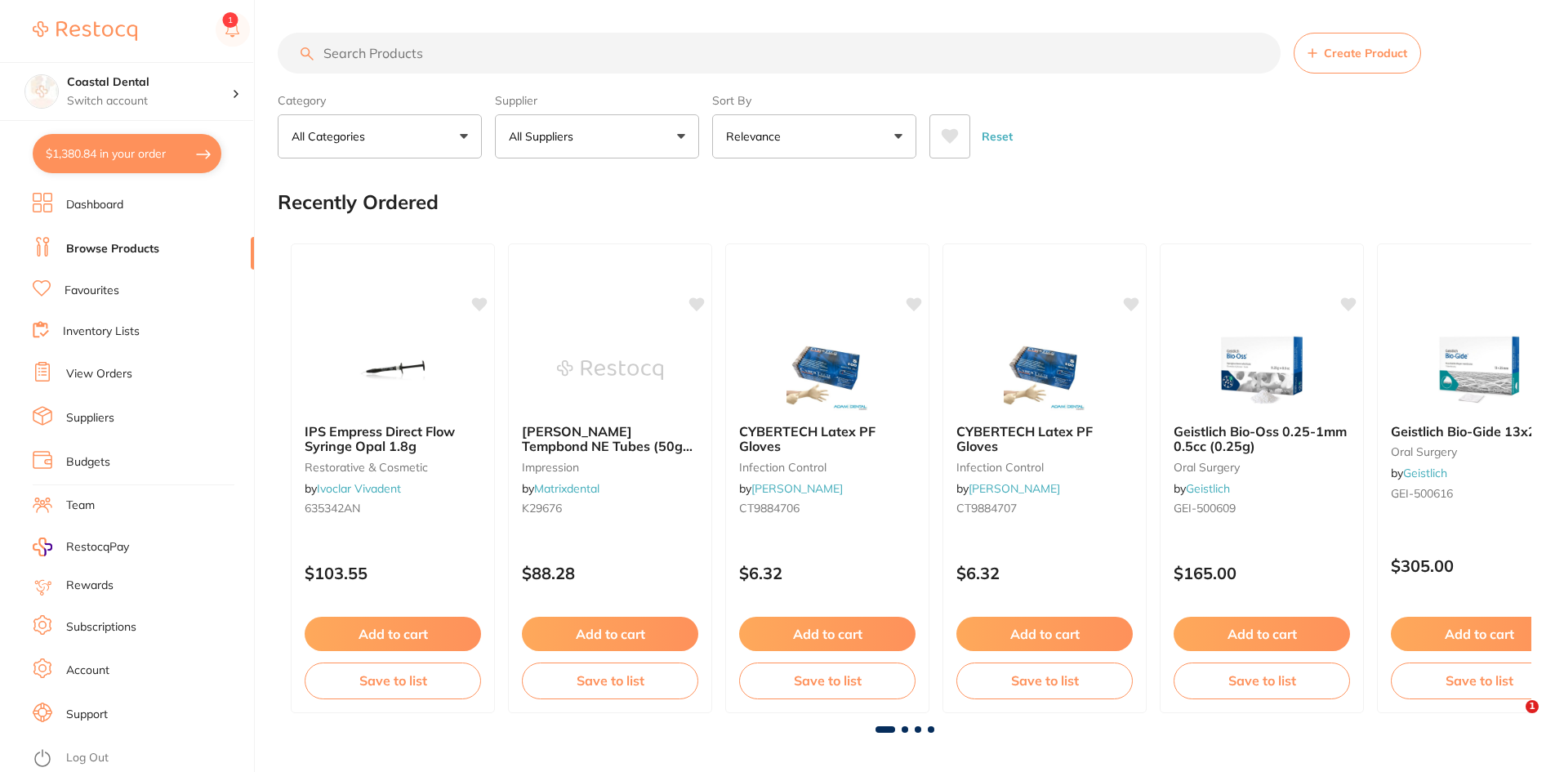
click at [397, 54] on input "search" at bounding box center [779, 53] width 1003 height 41
click at [71, 292] on link "Favourites" at bounding box center [92, 291] width 55 height 16
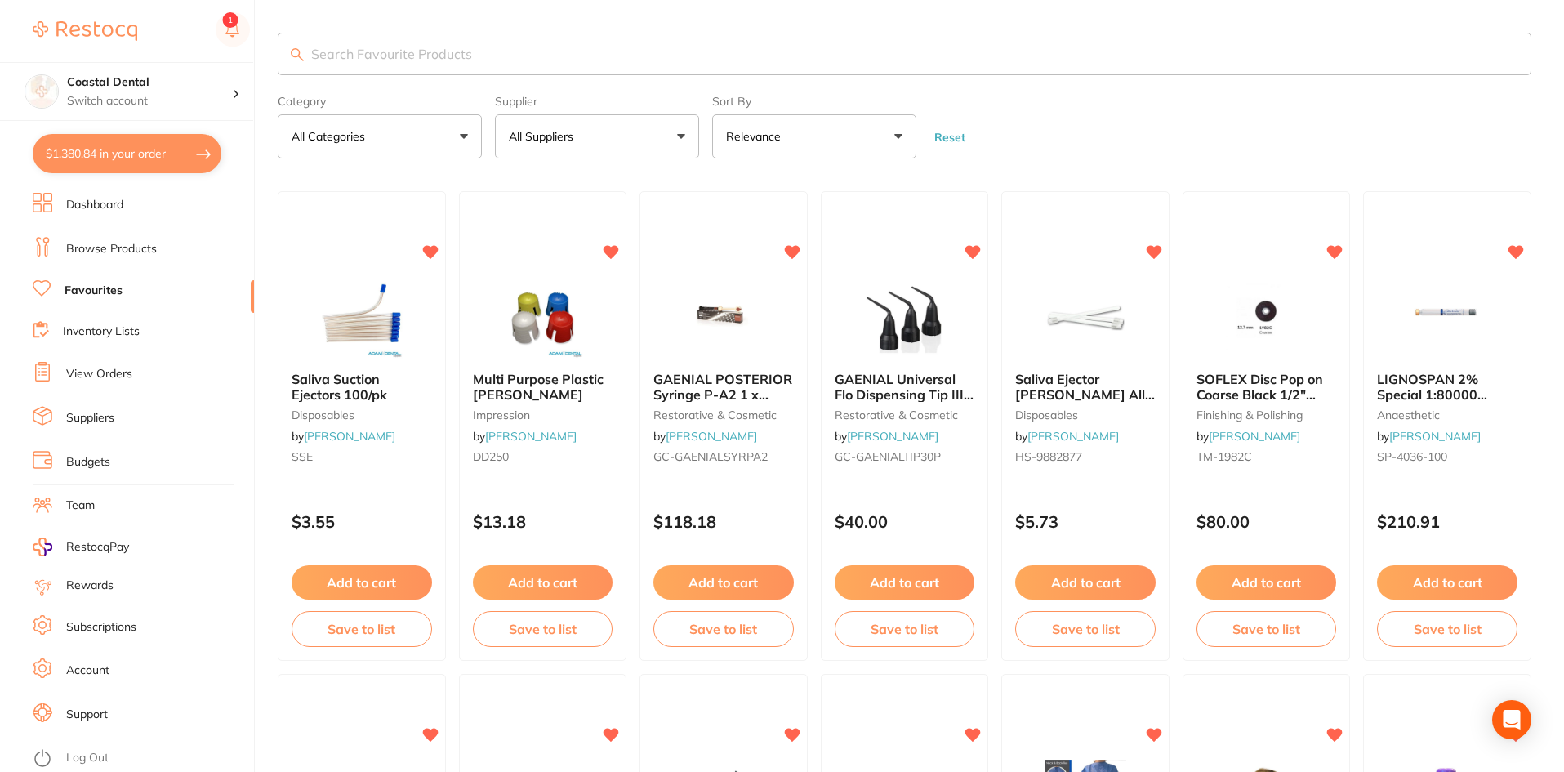
click at [362, 47] on input "search" at bounding box center [905, 54] width 1254 height 42
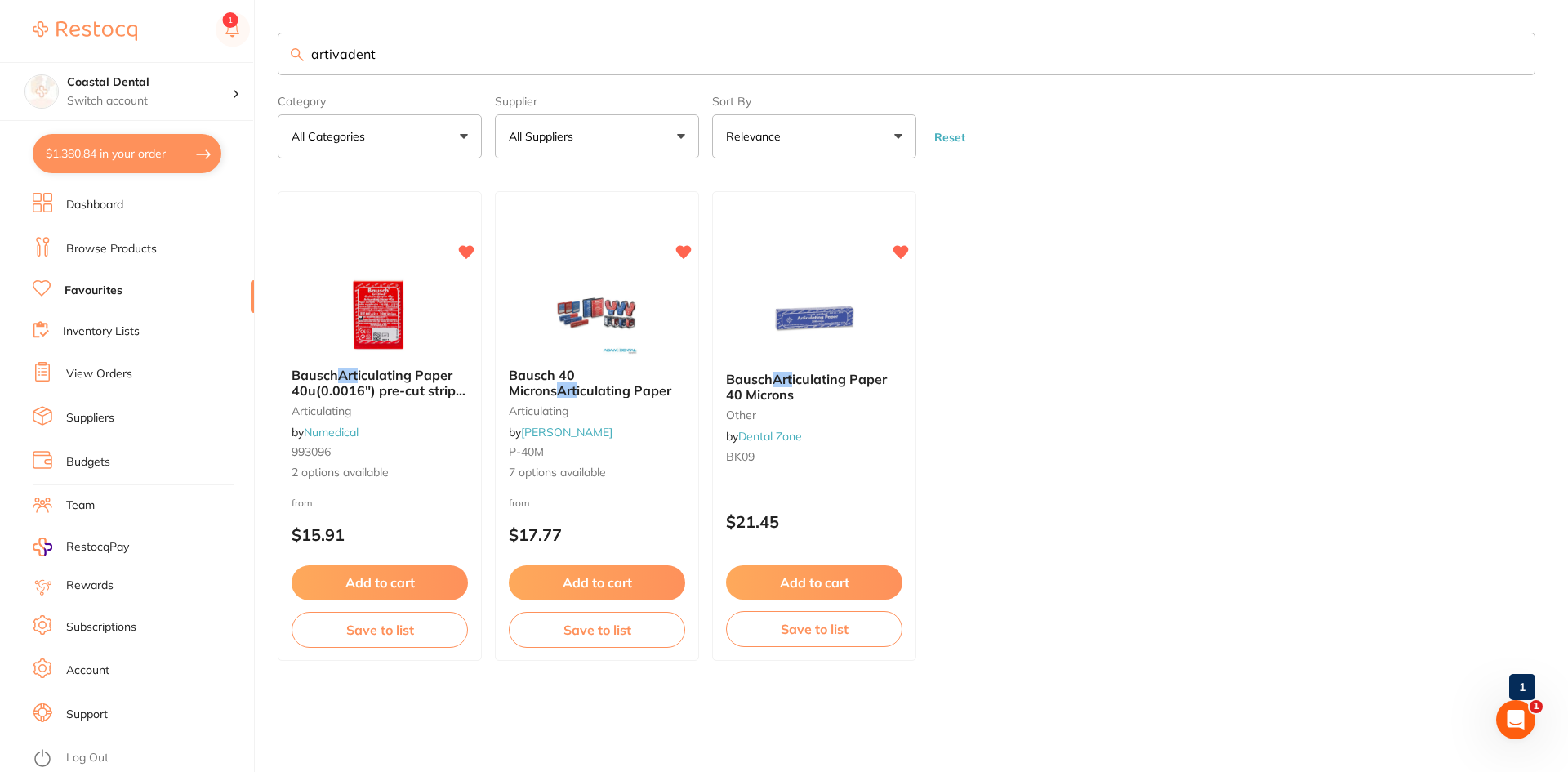
type input "artivadent"
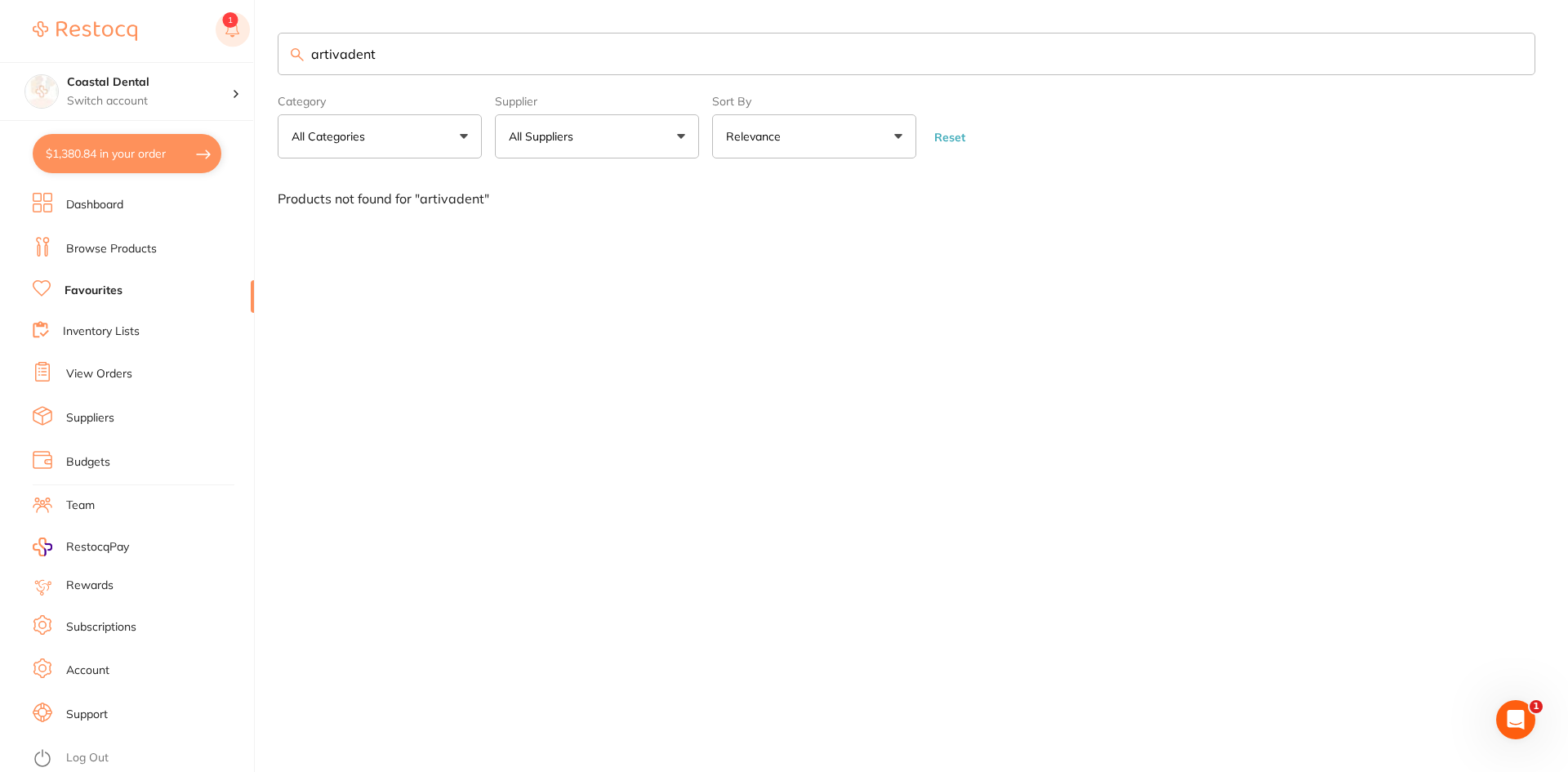
drag, startPoint x: 419, startPoint y: 50, endPoint x: 229, endPoint y: 43, distance: 190.4
click at [248, 55] on div "$1,380.84 Coastal Dental Switch account Coastal Dental Dental Sanctuary $1,380.…" at bounding box center [784, 386] width 1568 height 772
click at [673, 134] on button "All Suppliers" at bounding box center [597, 136] width 204 height 44
drag, startPoint x: 421, startPoint y: 56, endPoint x: 206, endPoint y: 49, distance: 214.9
click at [210, 51] on div "$1,380.84 Coastal Dental Switch account Coastal Dental Dental Sanctuary $1,380.…" at bounding box center [784, 386] width 1568 height 772
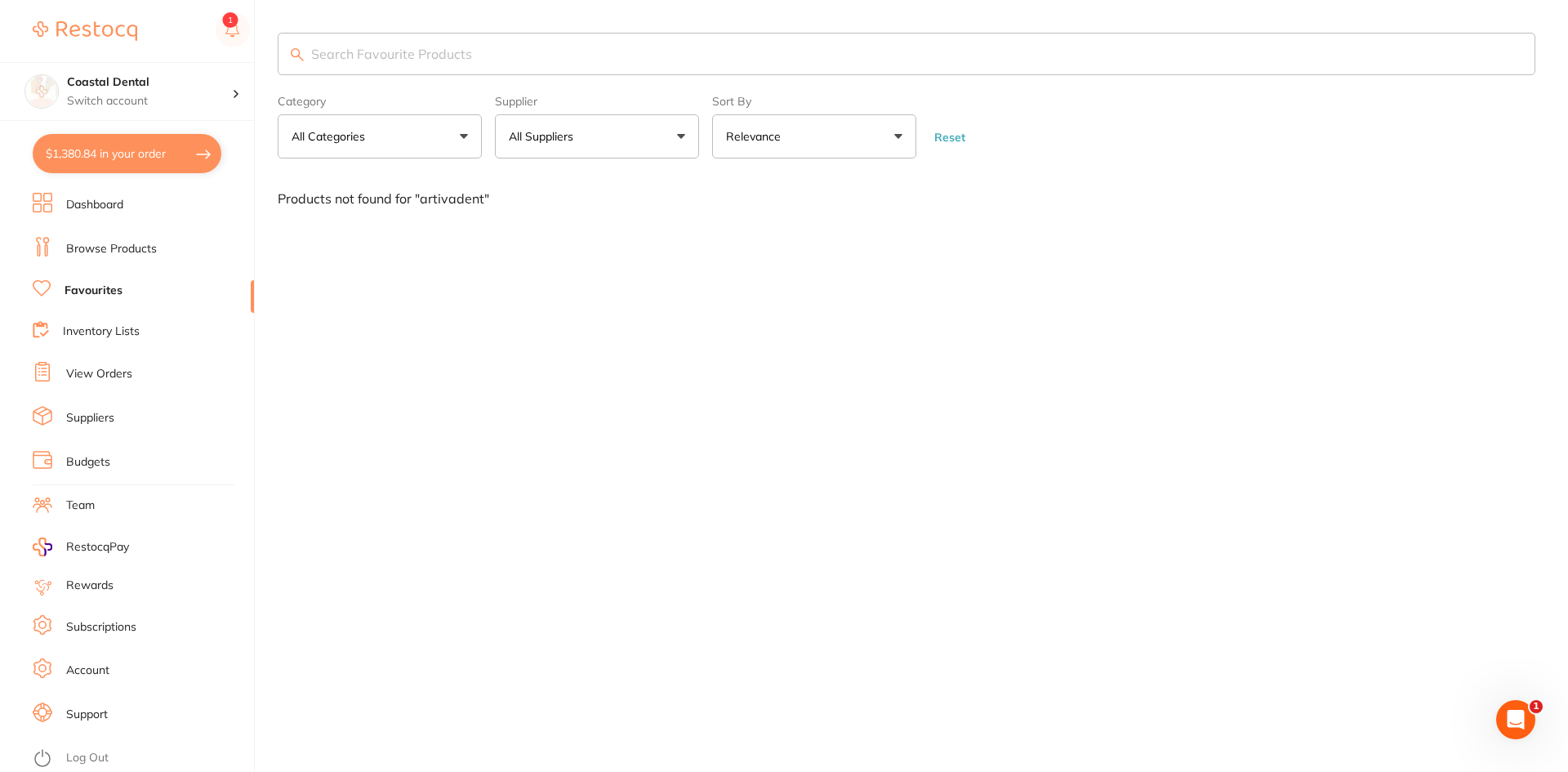
click at [680, 141] on button "All Suppliers" at bounding box center [597, 136] width 204 height 44
click at [678, 136] on button "All Suppliers" at bounding box center [597, 136] width 204 height 44
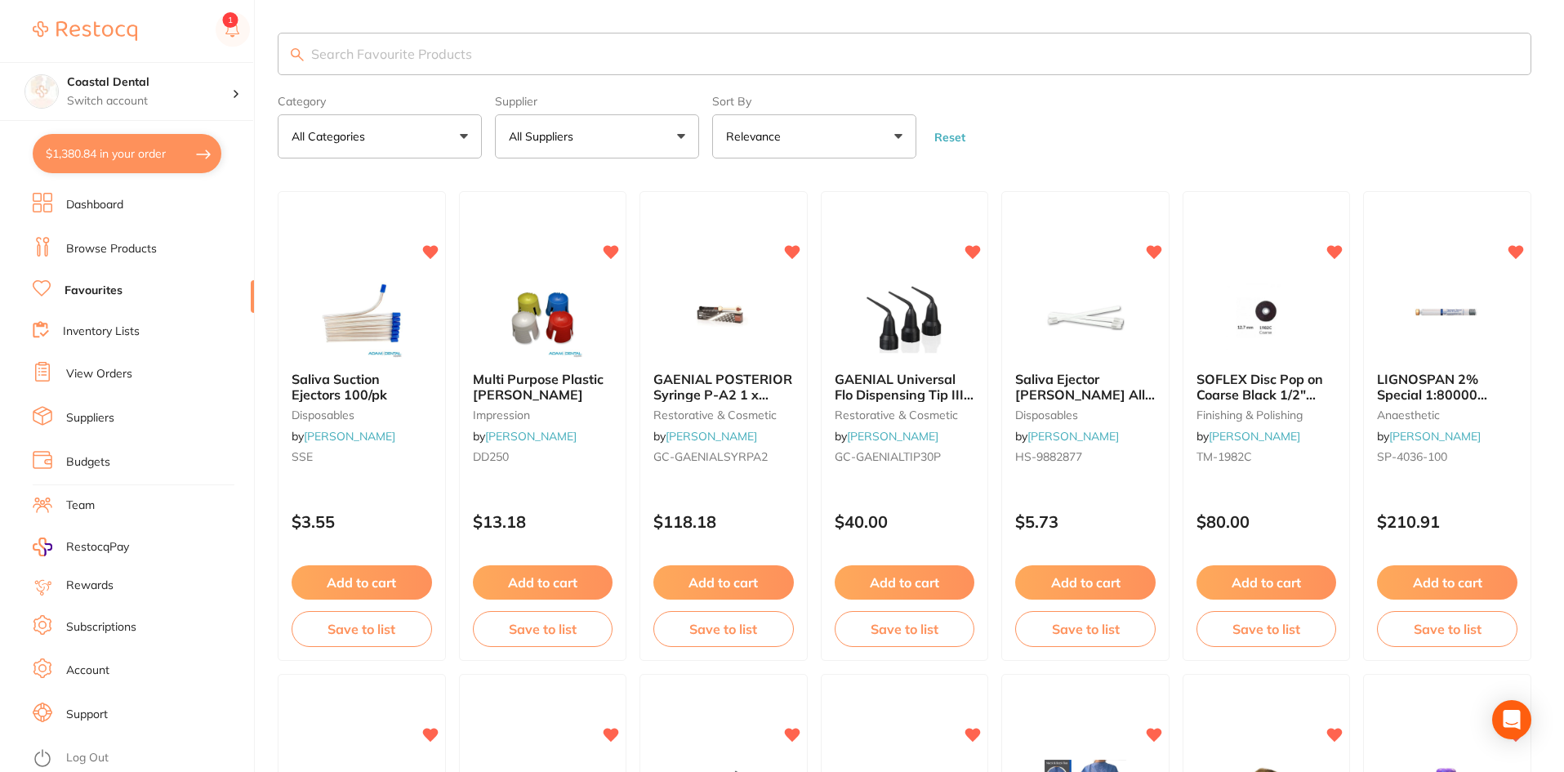
click at [684, 135] on button "All Suppliers" at bounding box center [597, 136] width 204 height 44
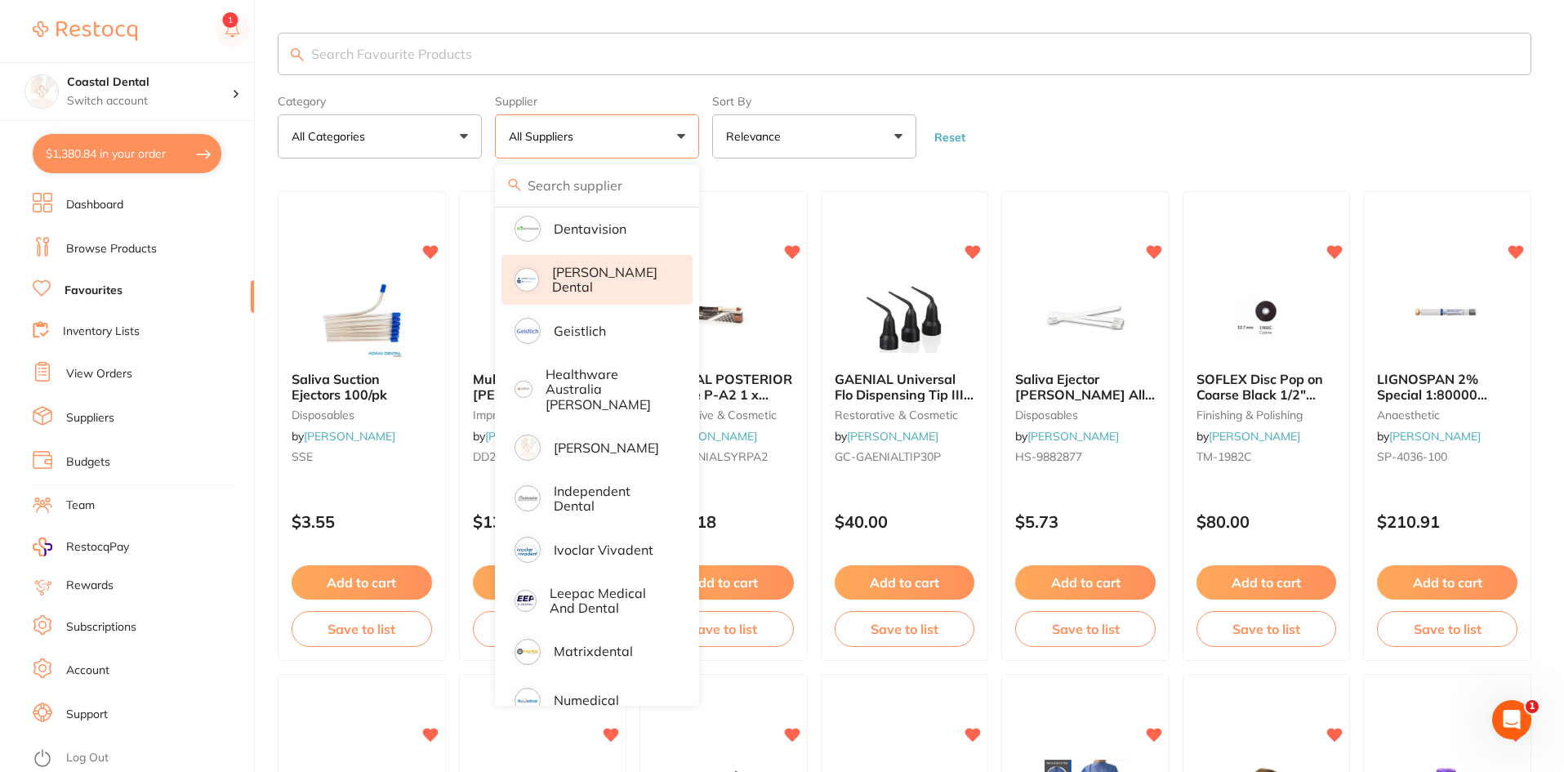
scroll to position [490, 0]
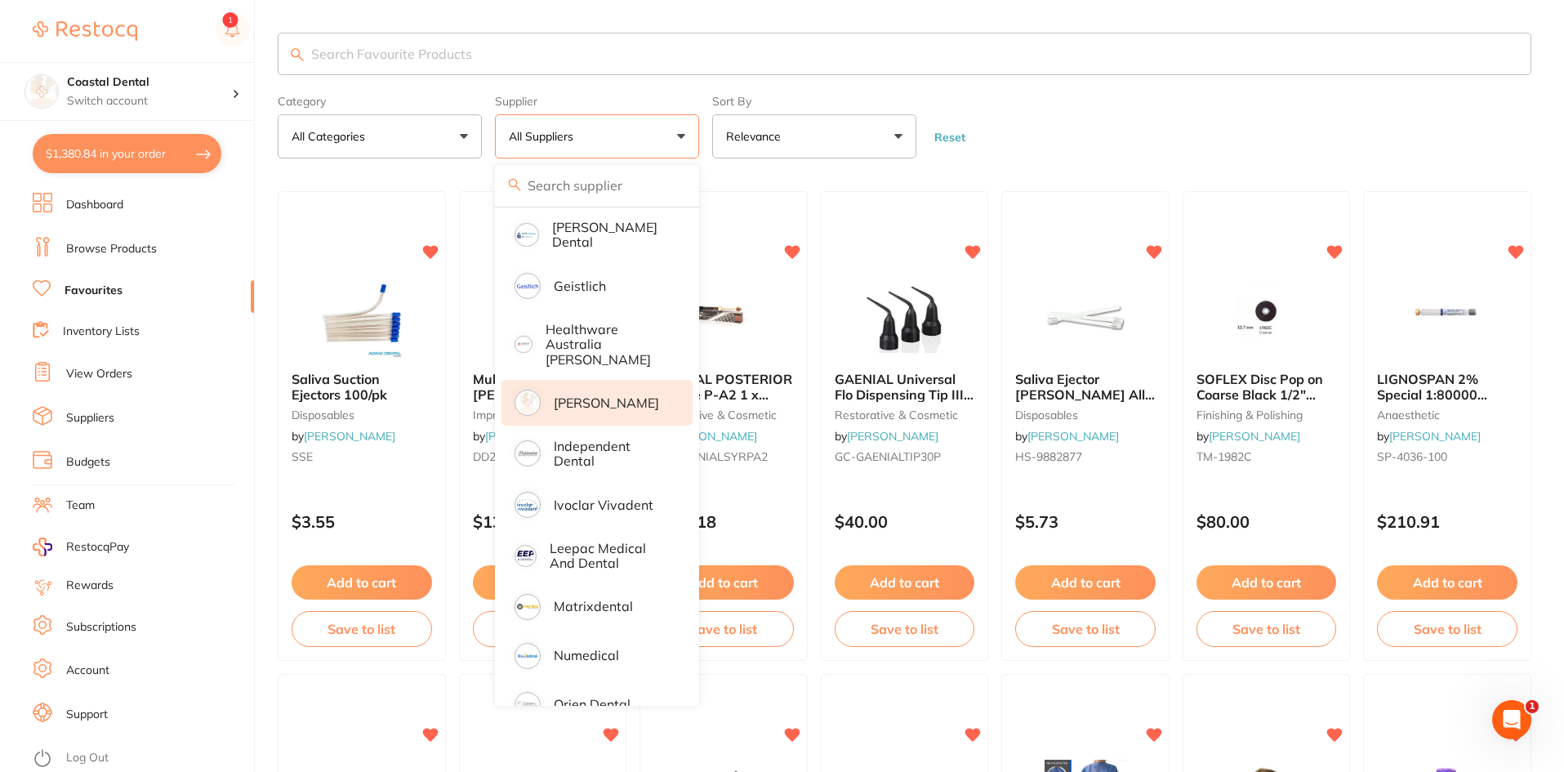
click at [601, 395] on p "[PERSON_NAME]" at bounding box center [606, 402] width 105 height 15
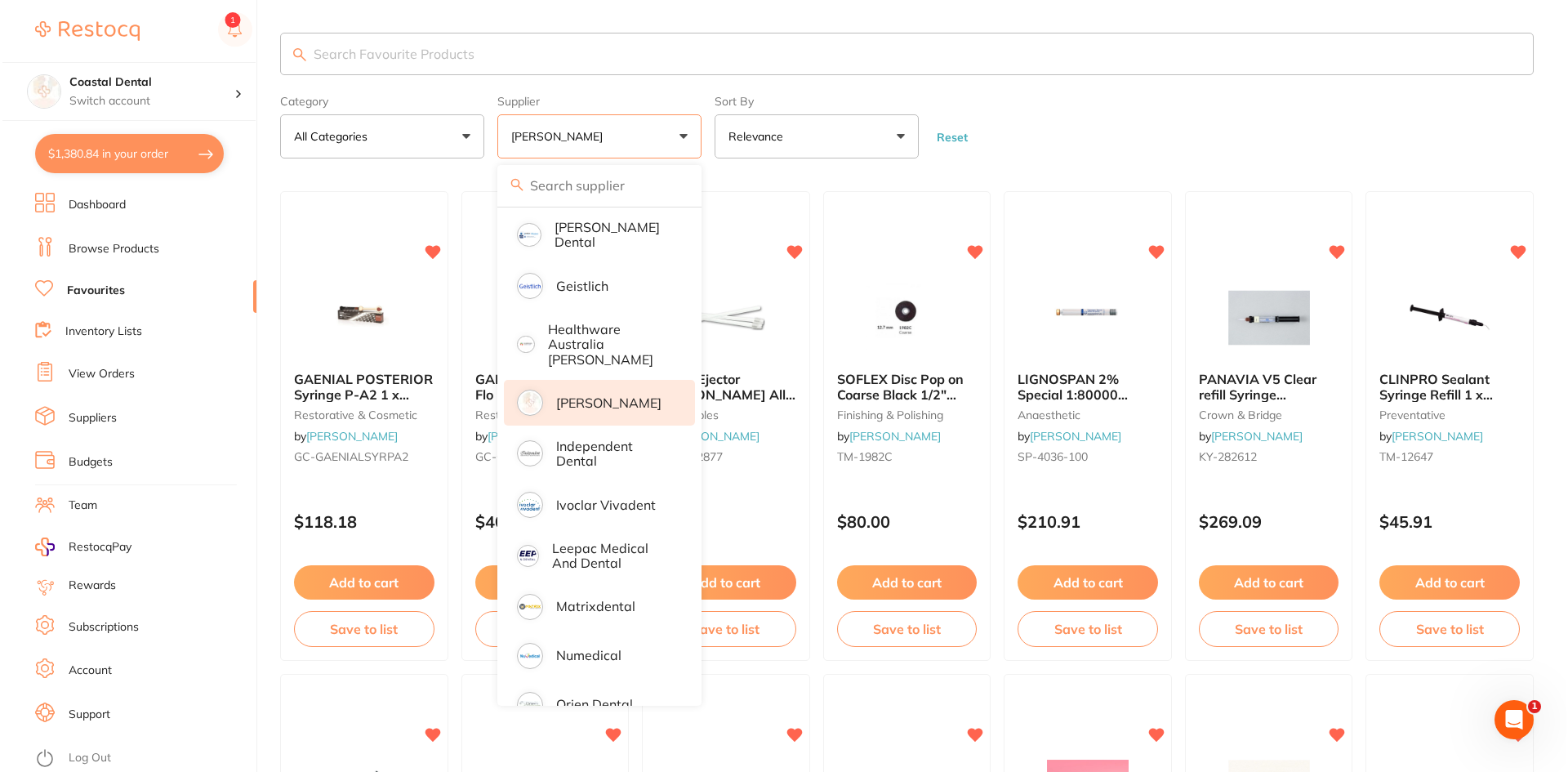
scroll to position [0, 0]
click at [445, 52] on input "search" at bounding box center [905, 54] width 1254 height 42
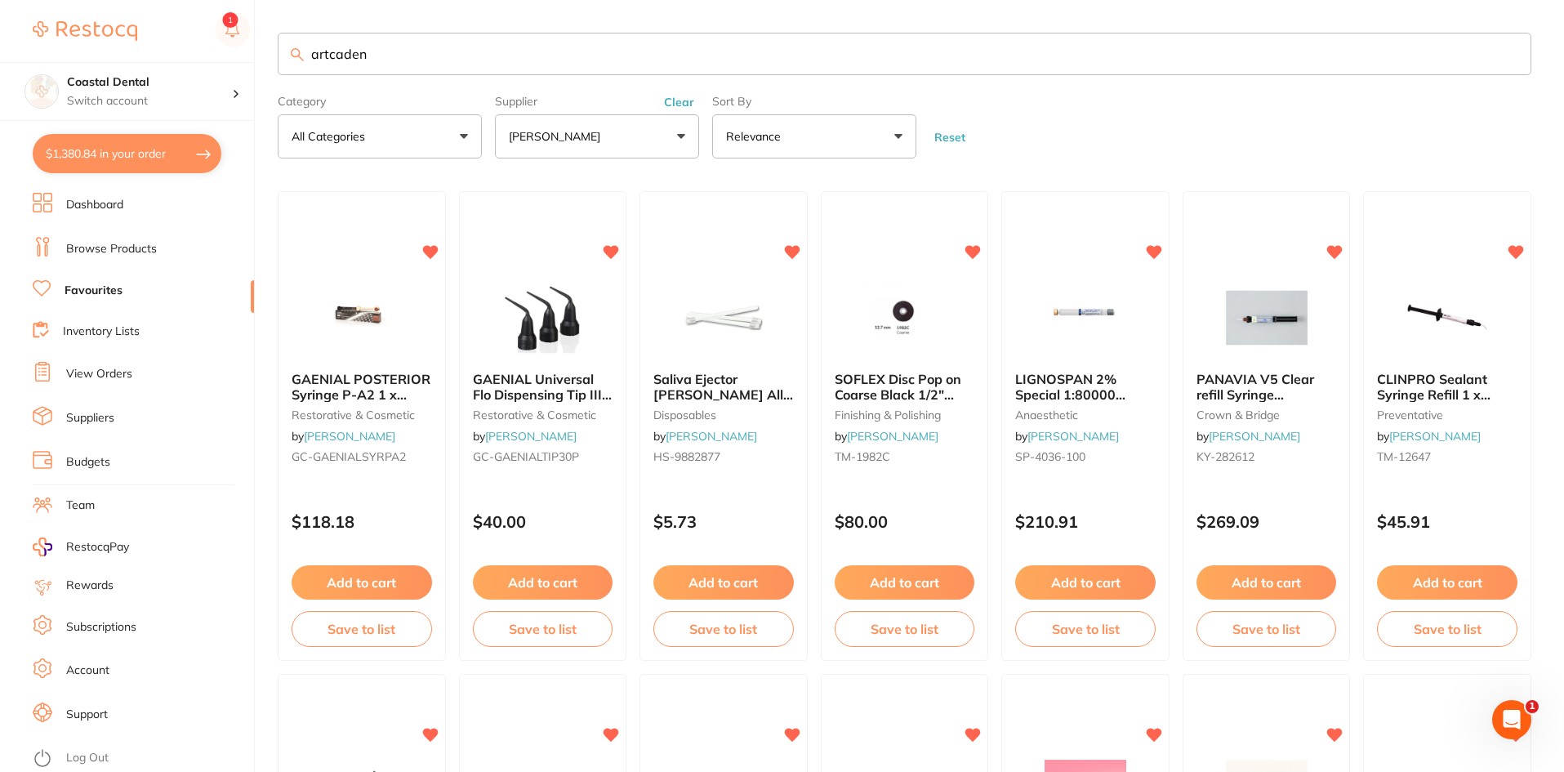
type input "artcadent"
click at [457, 54] on input "artcadent" at bounding box center [905, 54] width 1254 height 42
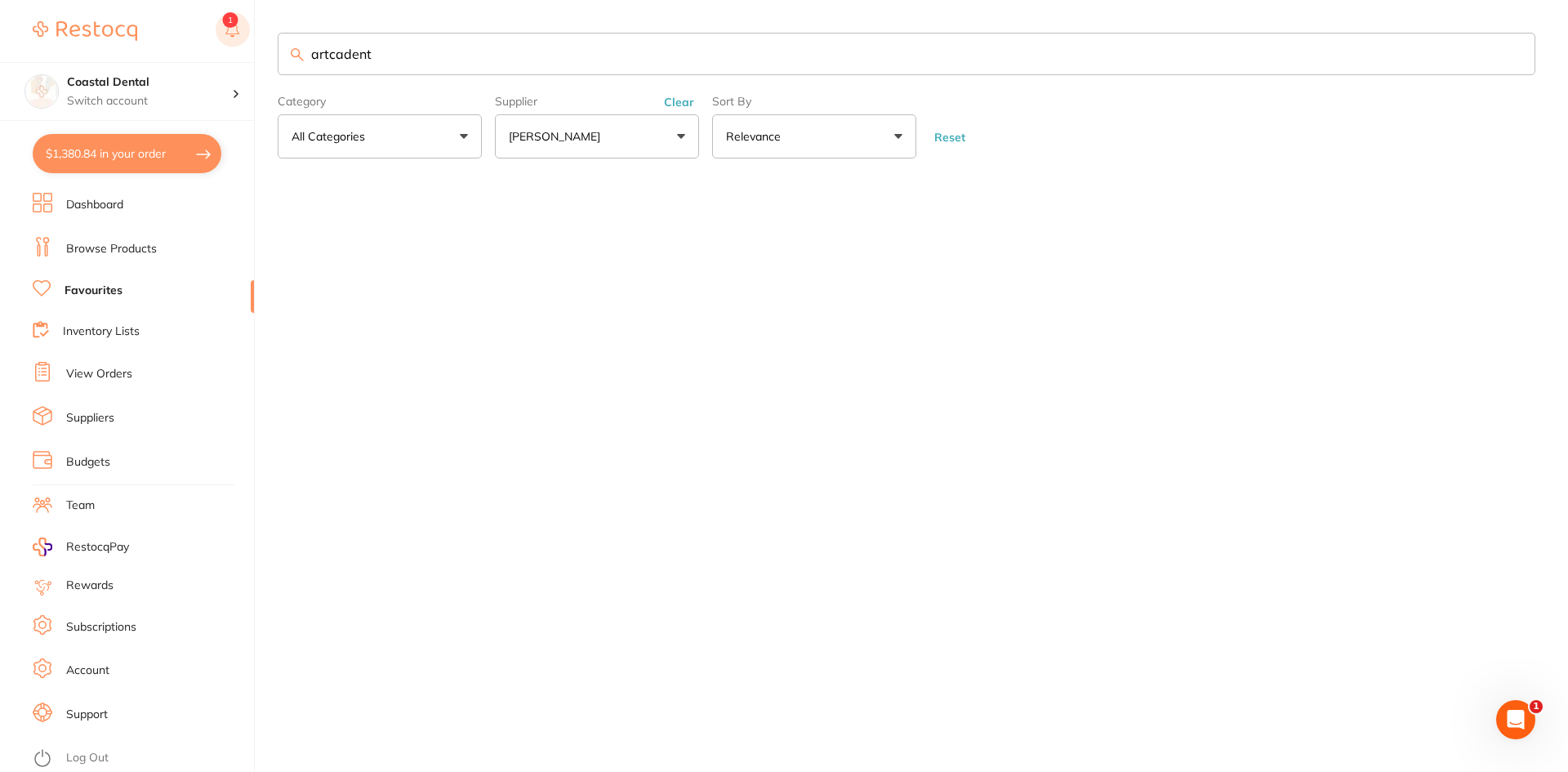
drag, startPoint x: 419, startPoint y: 53, endPoint x: 232, endPoint y: 37, distance: 187.7
click at [234, 37] on div "$1,380.84 Coastal Dental Switch account Coastal Dental Dental Sanctuary $1,380.…" at bounding box center [784, 386] width 1568 height 772
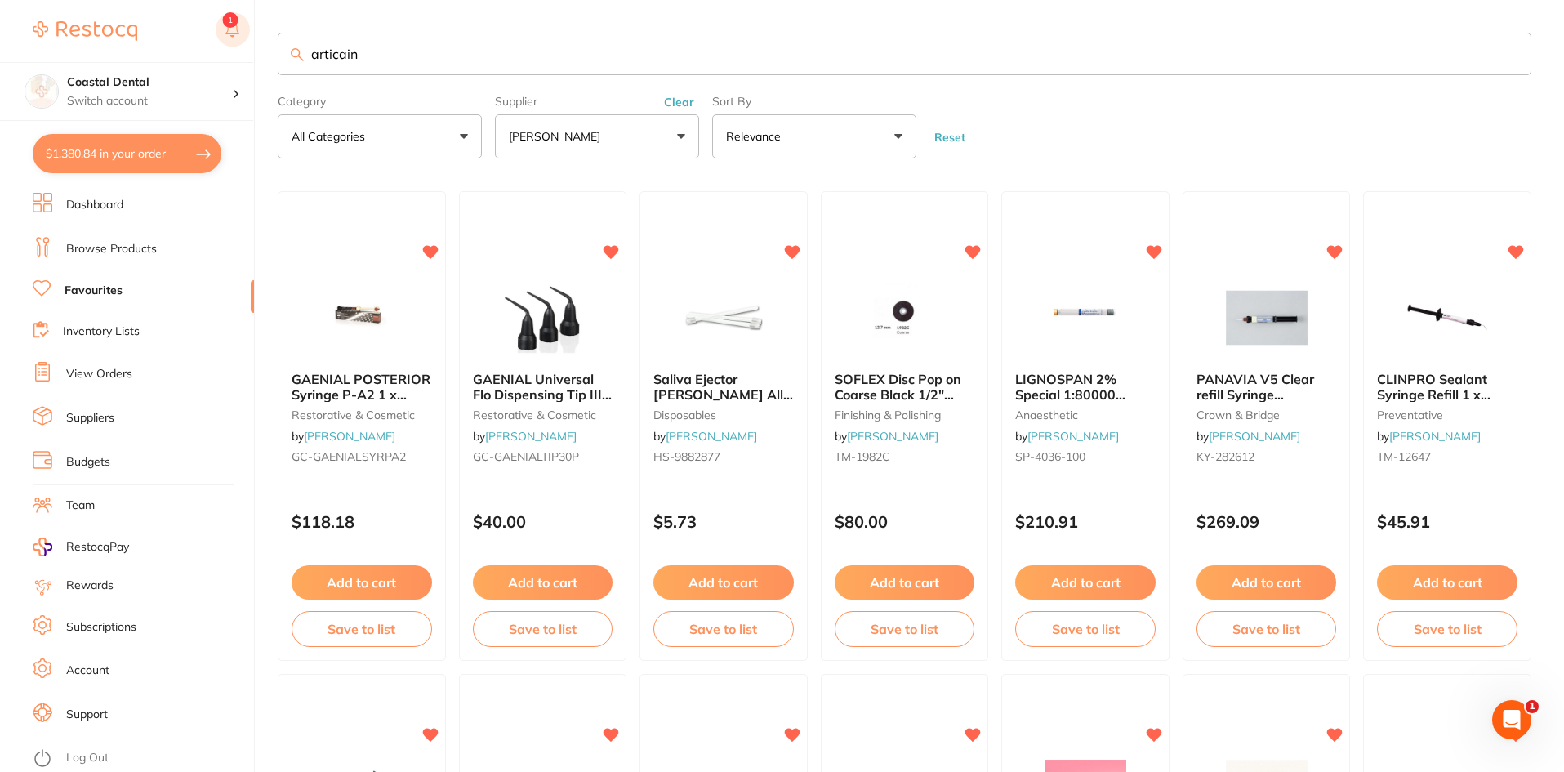
type input "articaine"
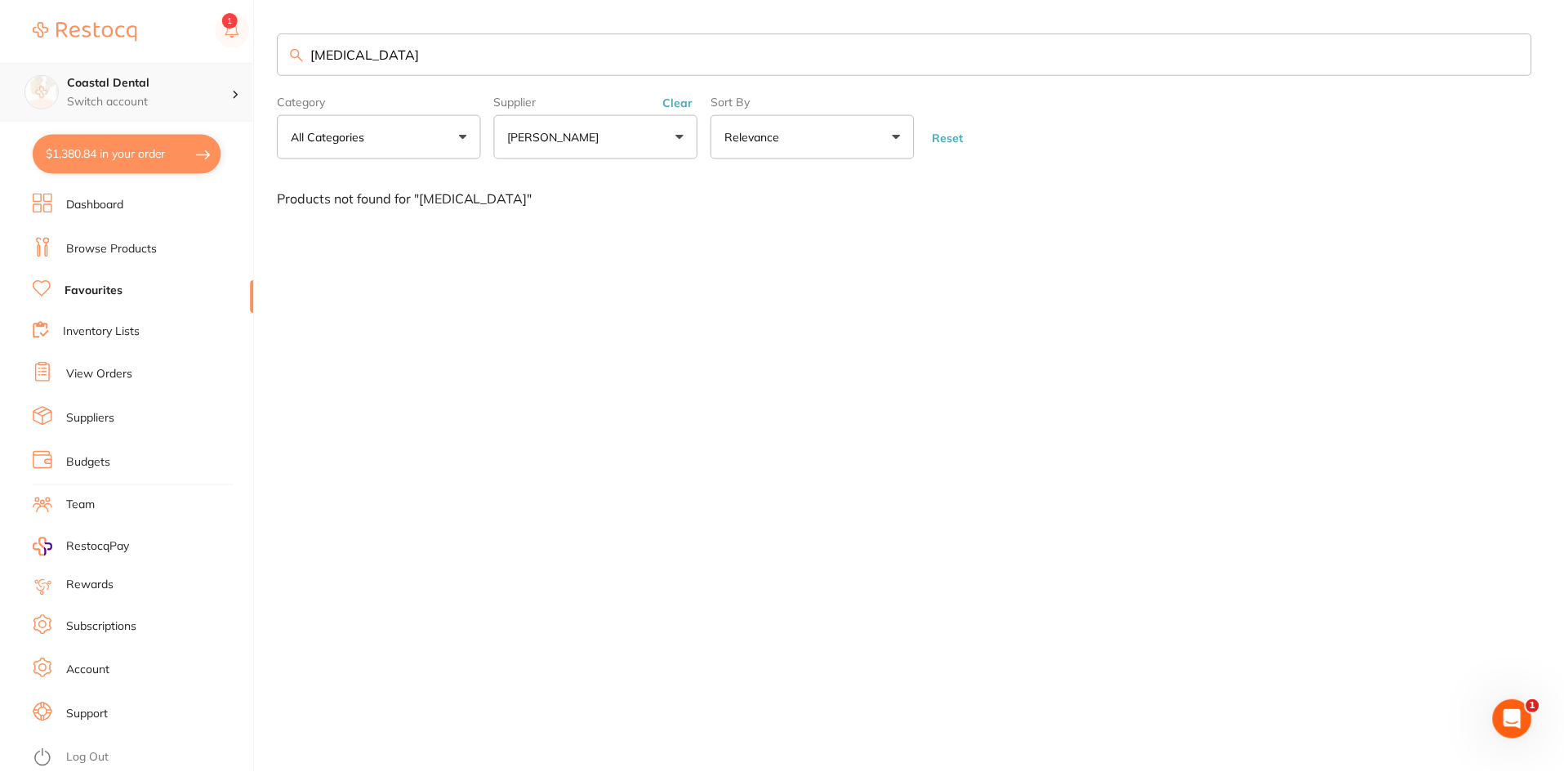
scroll to position [1, 0]
drag, startPoint x: 401, startPoint y: 53, endPoint x: 208, endPoint y: 87, distance: 195.6
click at [207, 87] on div "$1,380.84 Coastal Dental Switch account Coastal Dental Dental Sanctuary $1,380.…" at bounding box center [784, 386] width 1568 height 772
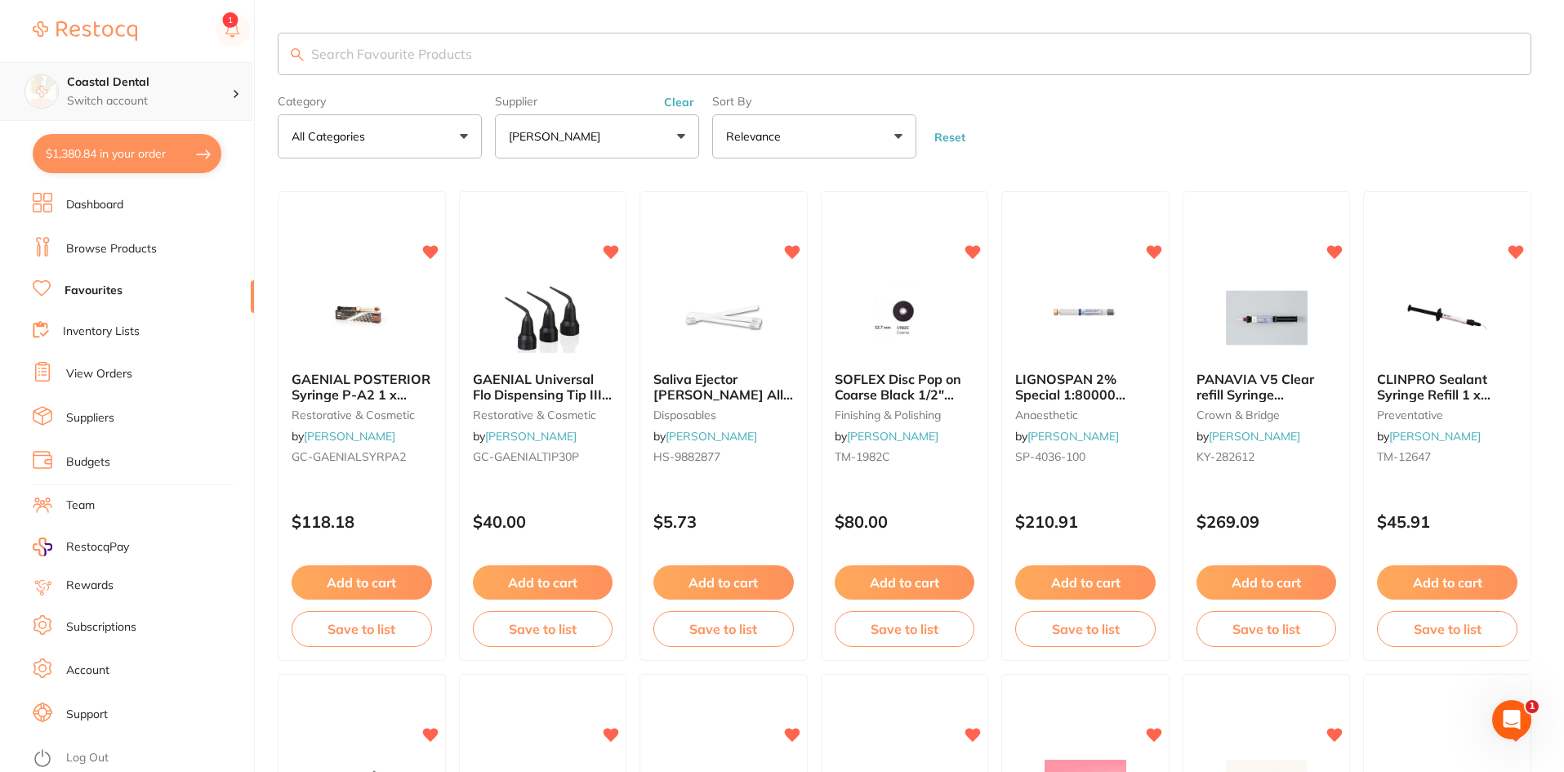
scroll to position [0, 0]
